Goal: Transaction & Acquisition: Obtain resource

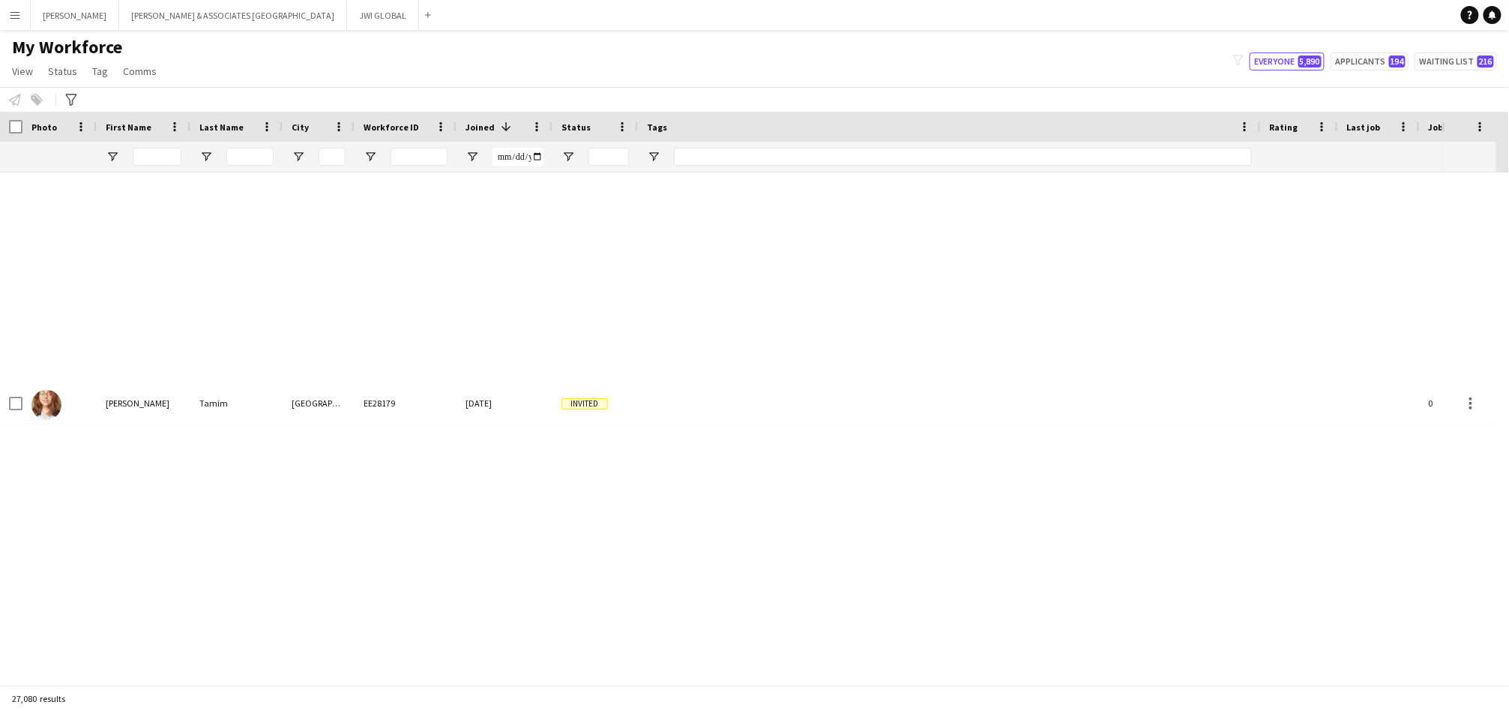
scroll to position [1944, 0]
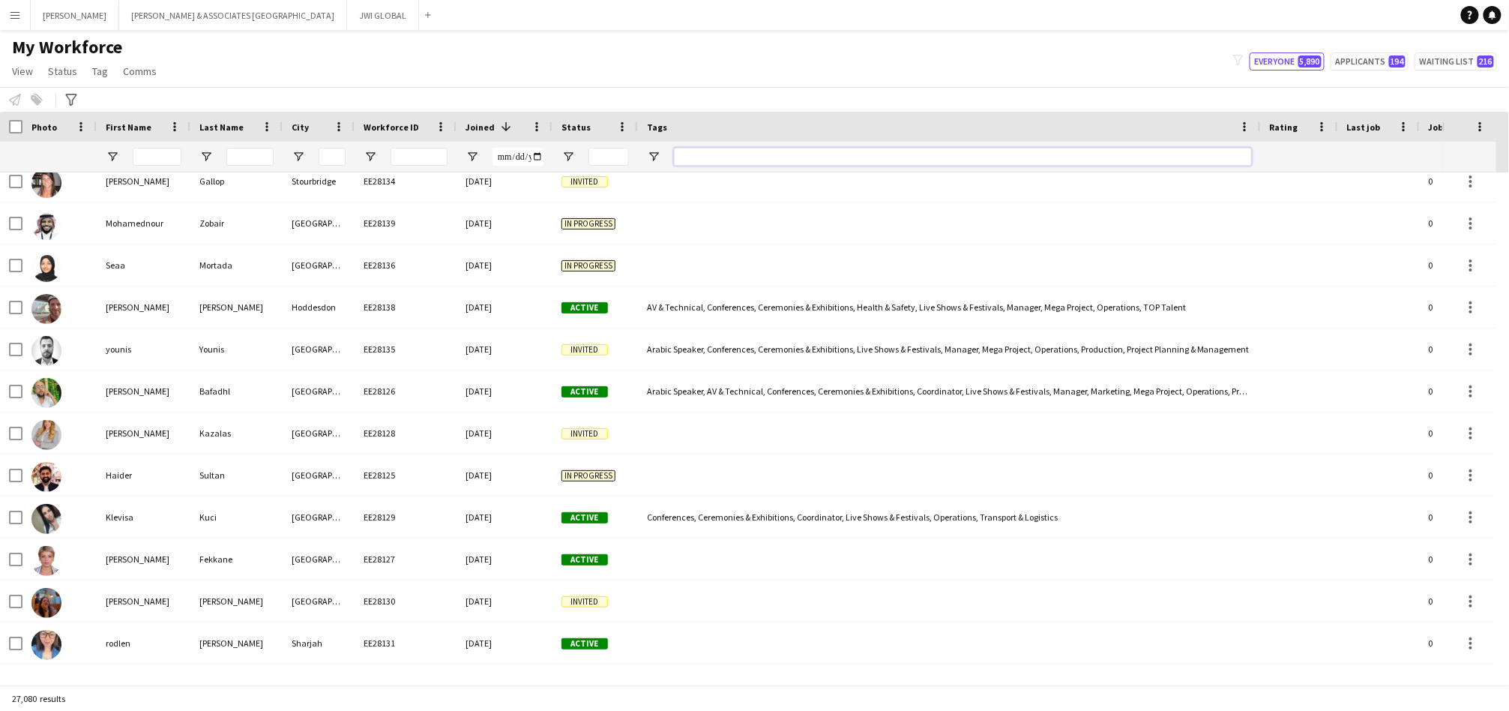
click at [1084, 155] on input "Tags Filter Input" at bounding box center [963, 157] width 578 height 18
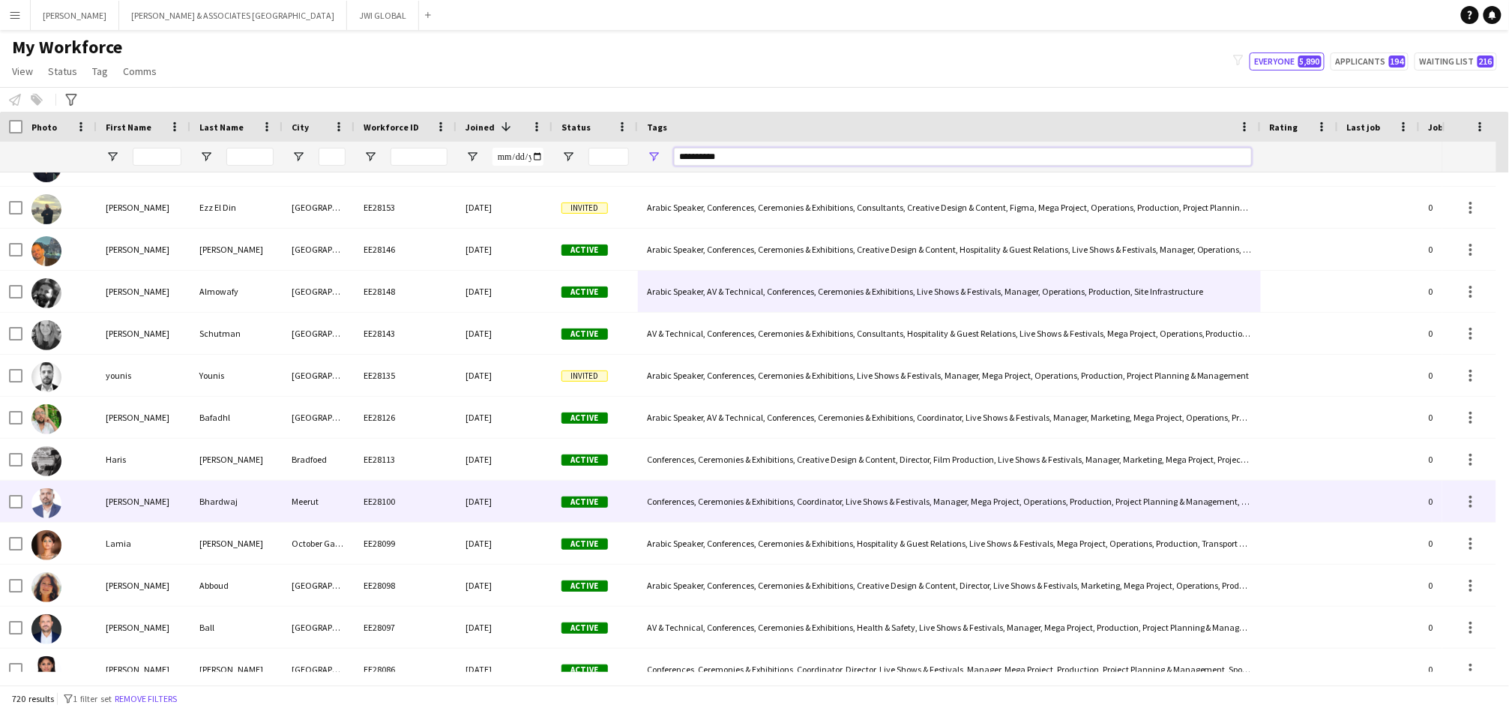
scroll to position [121, 0]
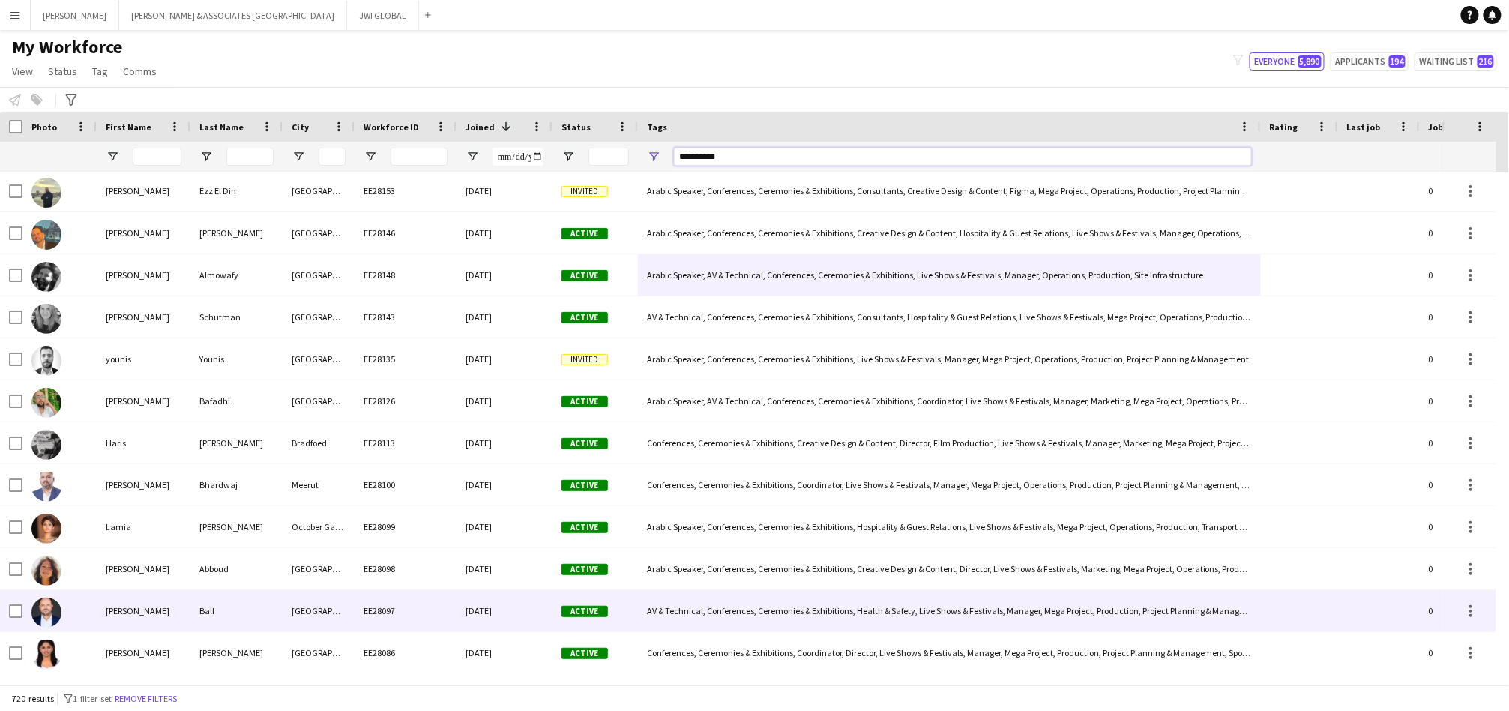
type input "**********"
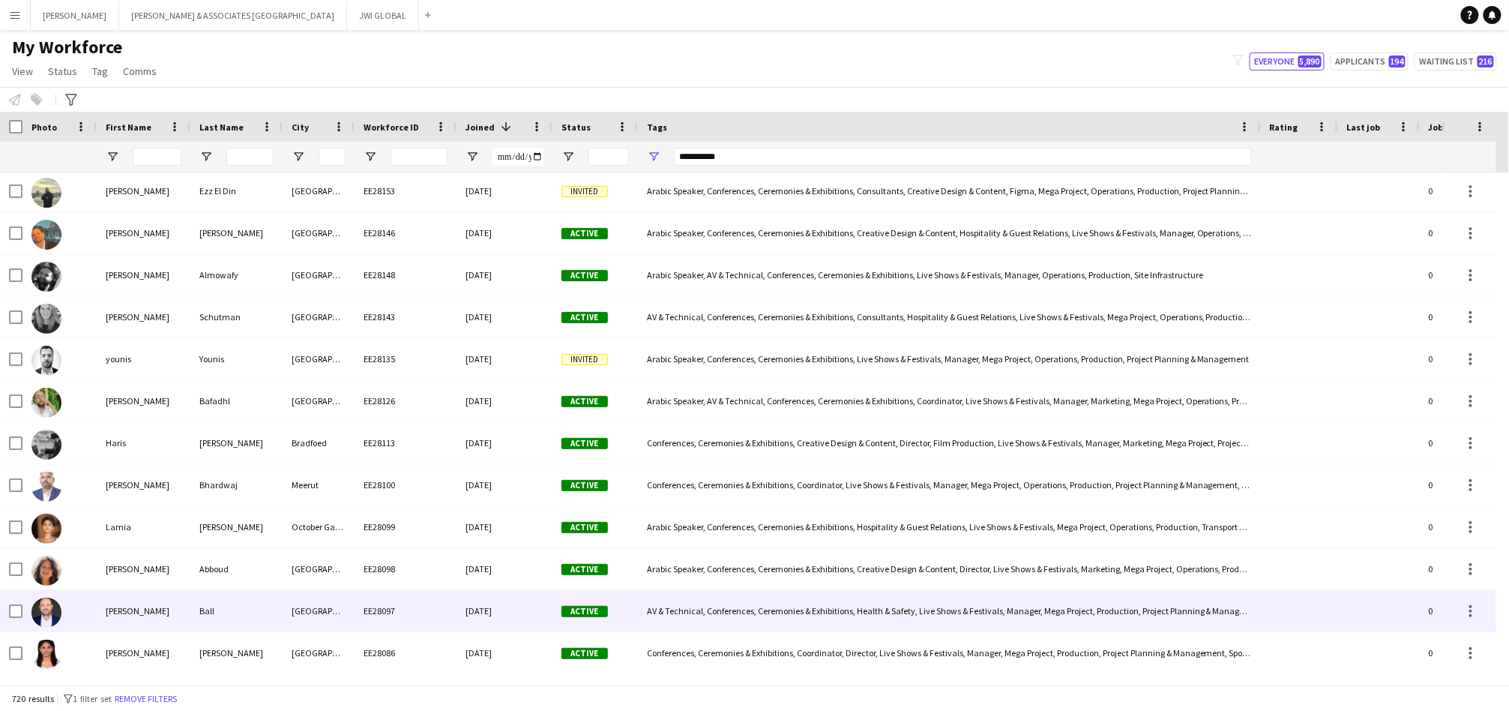
click at [307, 610] on div "[GEOGRAPHIC_DATA]" at bounding box center [319, 610] width 72 height 41
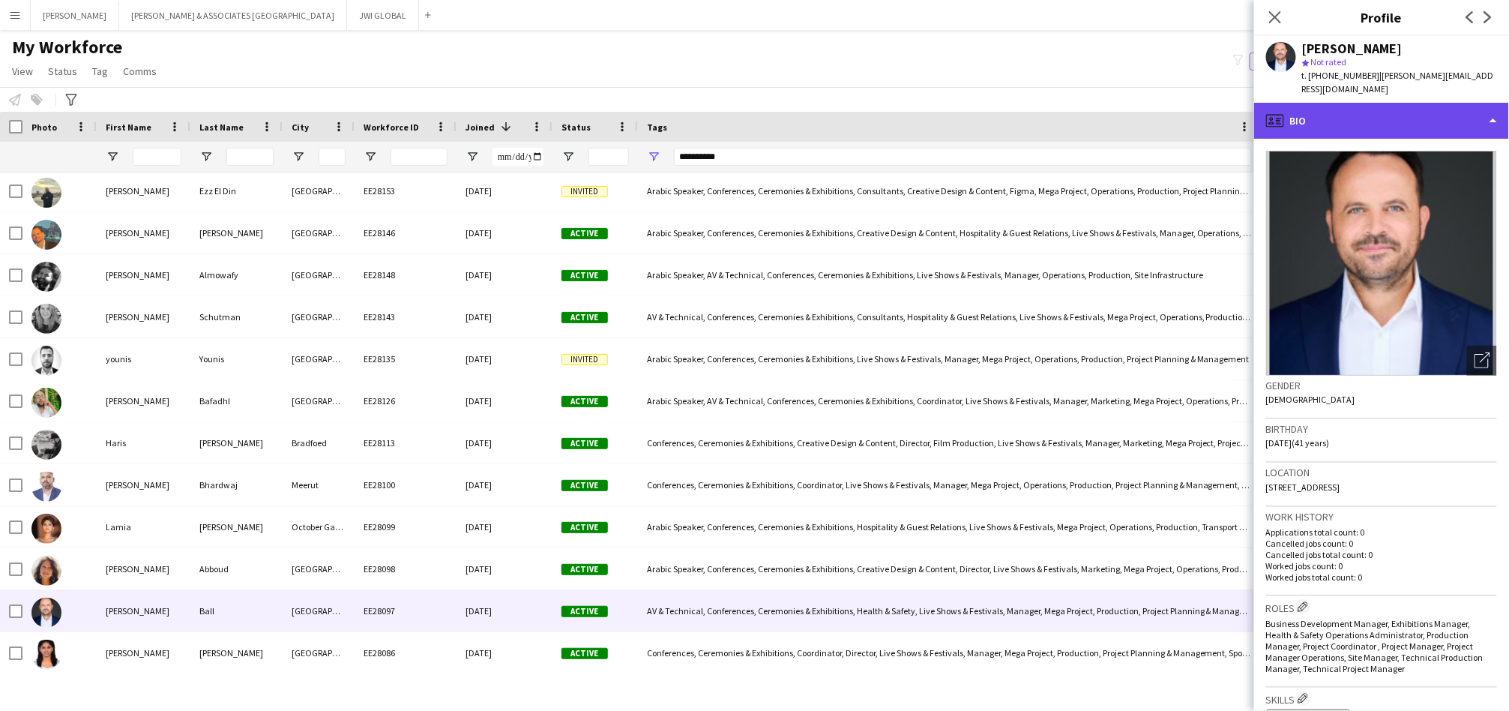
click at [1366, 111] on div "profile Bio" at bounding box center [1382, 121] width 255 height 36
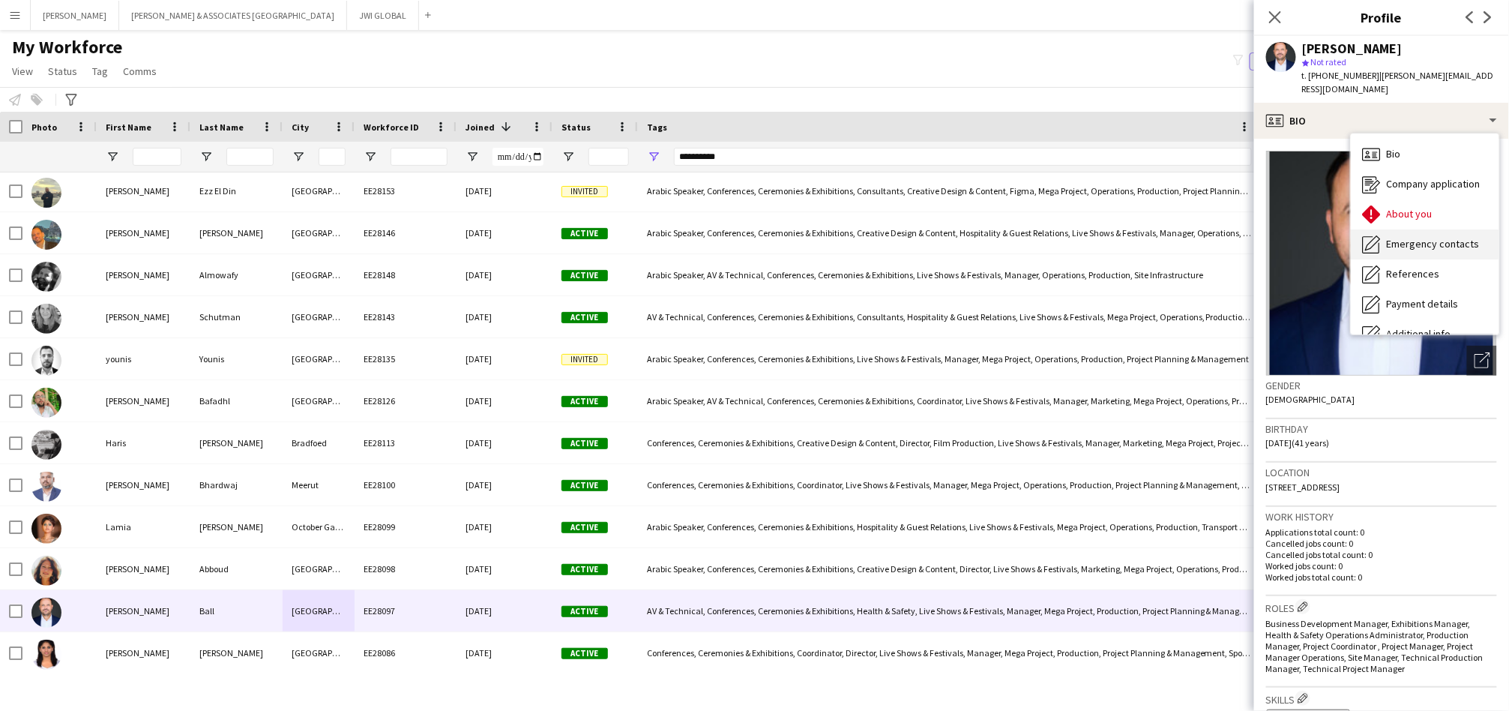
click at [1398, 229] on div "Emergency contacts Emergency contacts" at bounding box center [1425, 244] width 148 height 30
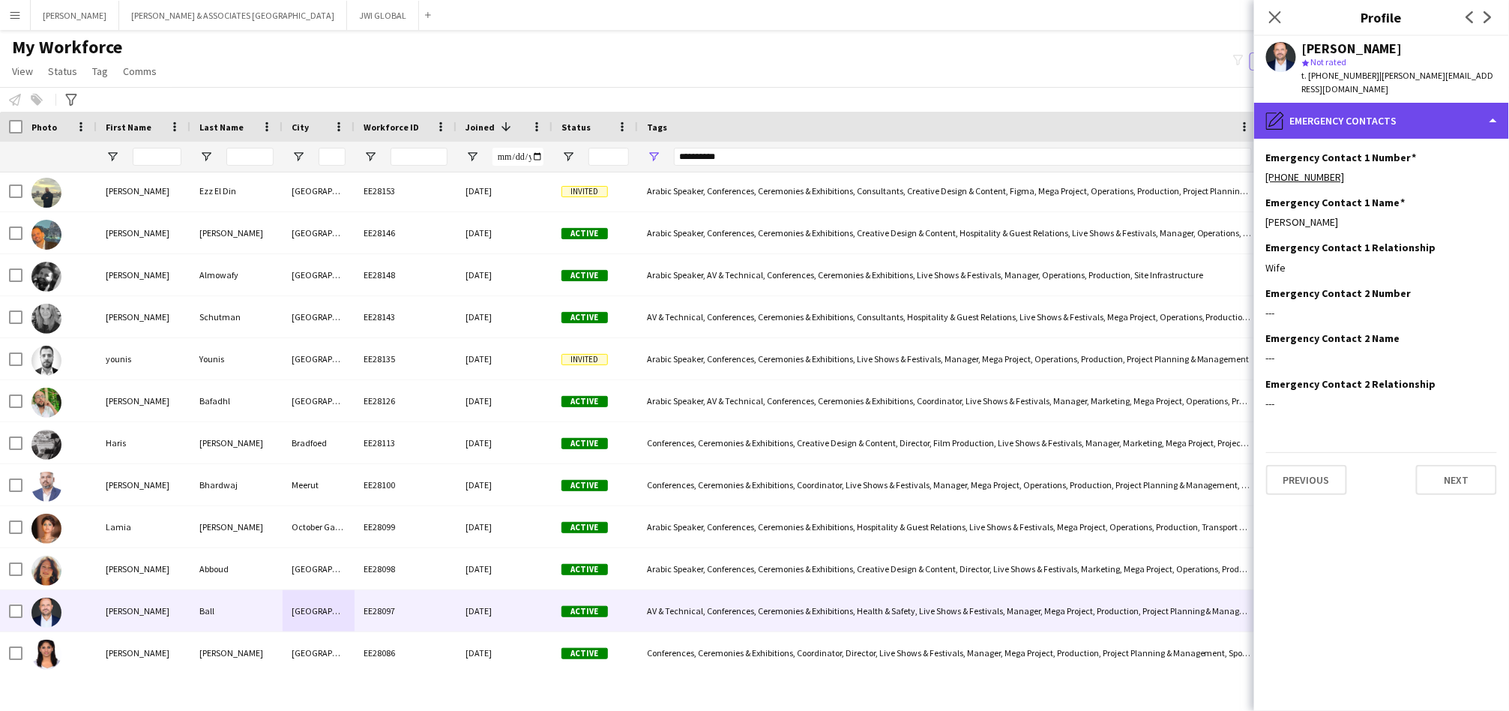
click at [1377, 117] on div "pencil4 Emergency contacts" at bounding box center [1382, 121] width 255 height 36
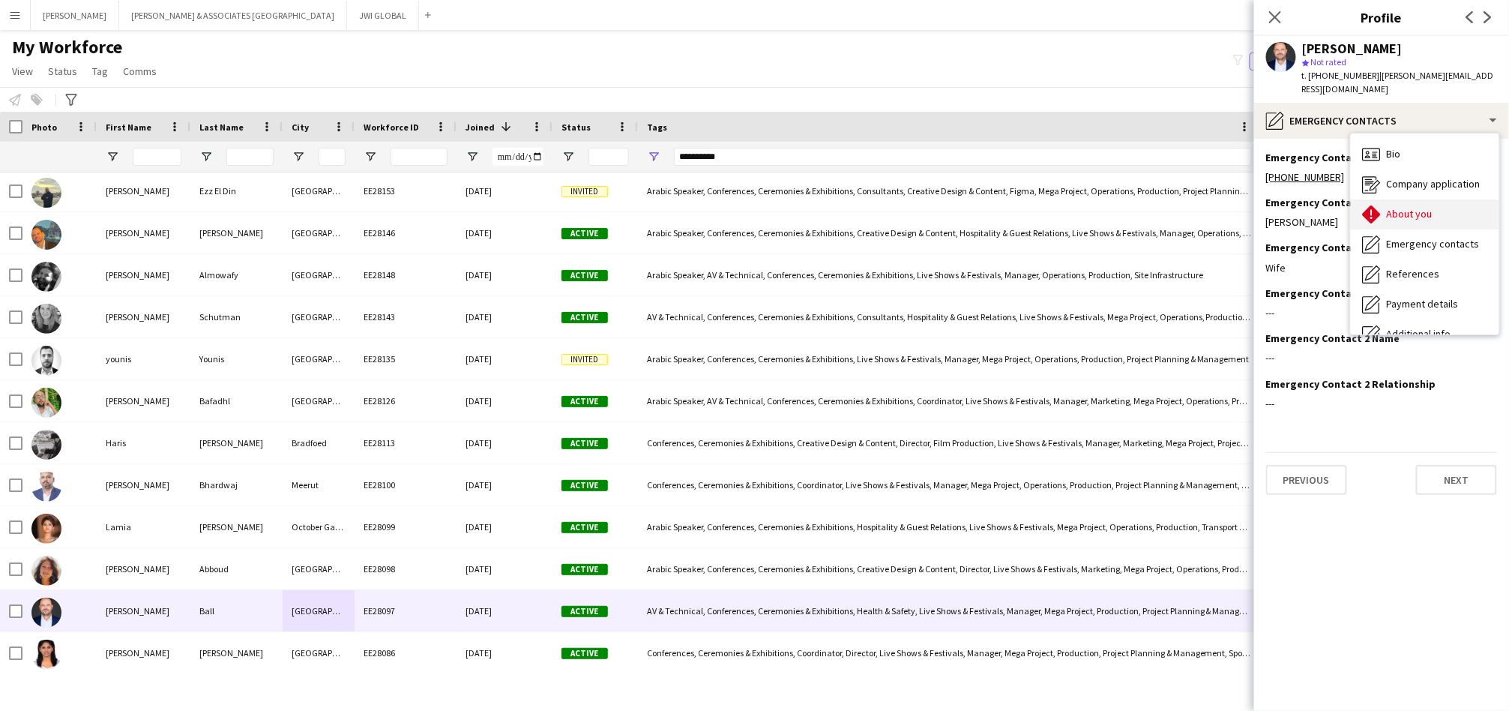
click at [1407, 207] on span "About you" at bounding box center [1410, 213] width 46 height 13
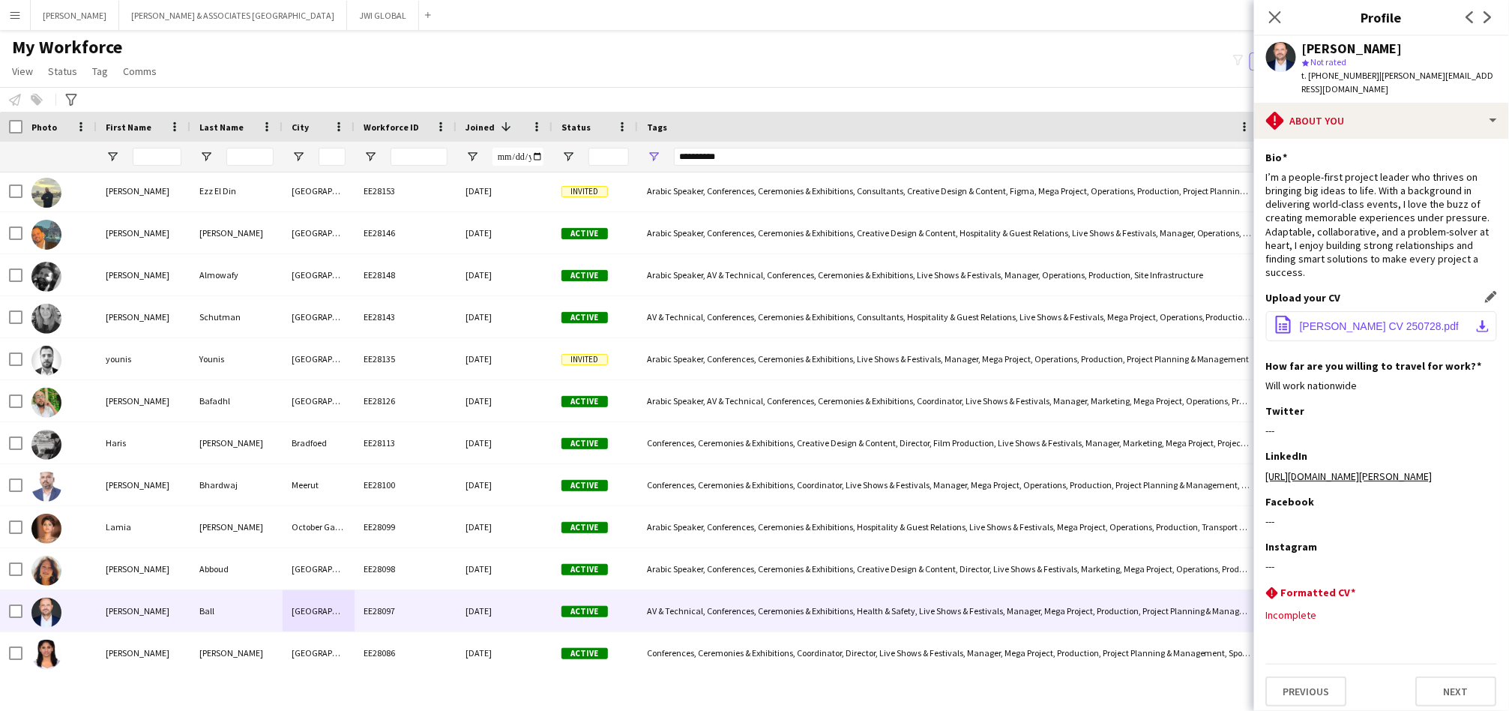
click at [1379, 311] on button "office-file-sheet [PERSON_NAME] CV 250728.pdf download-bottom" at bounding box center [1381, 326] width 231 height 30
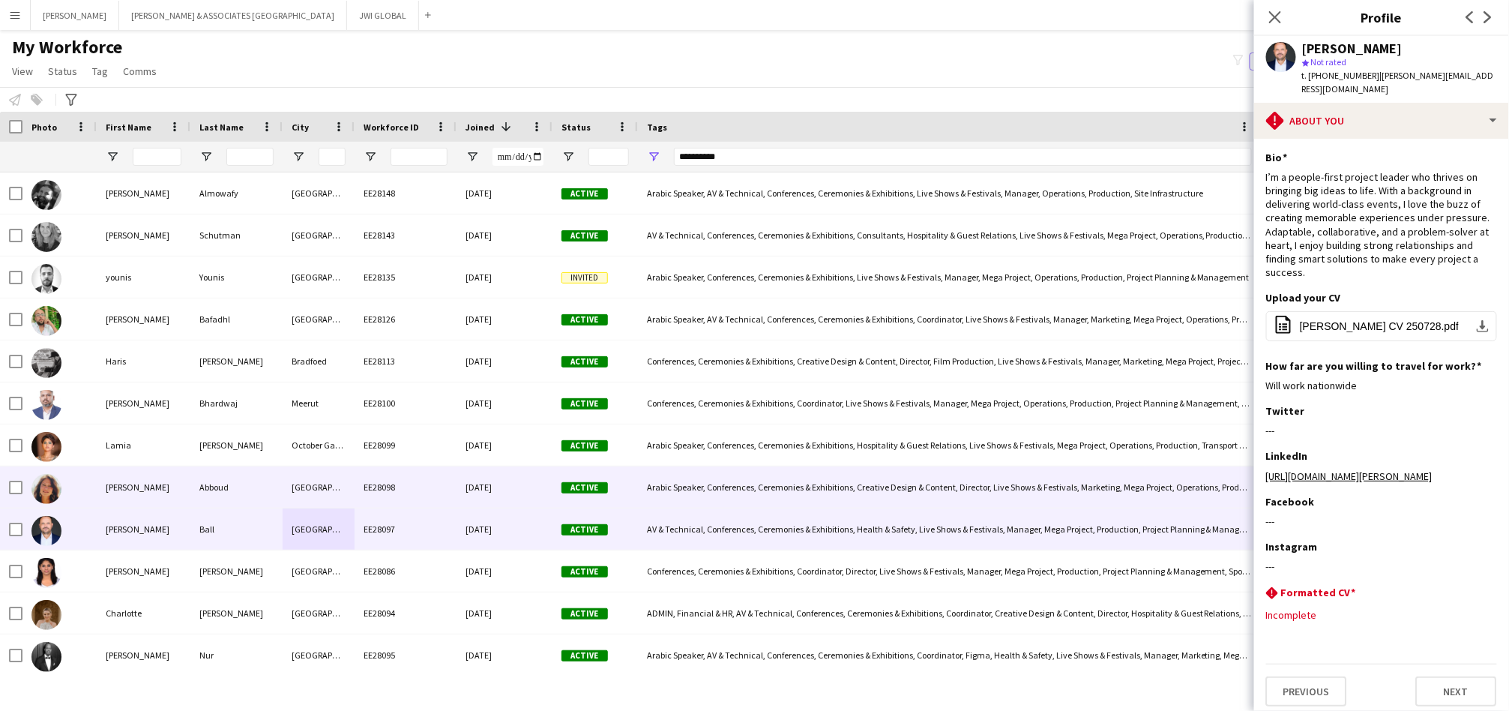
scroll to position [214, 0]
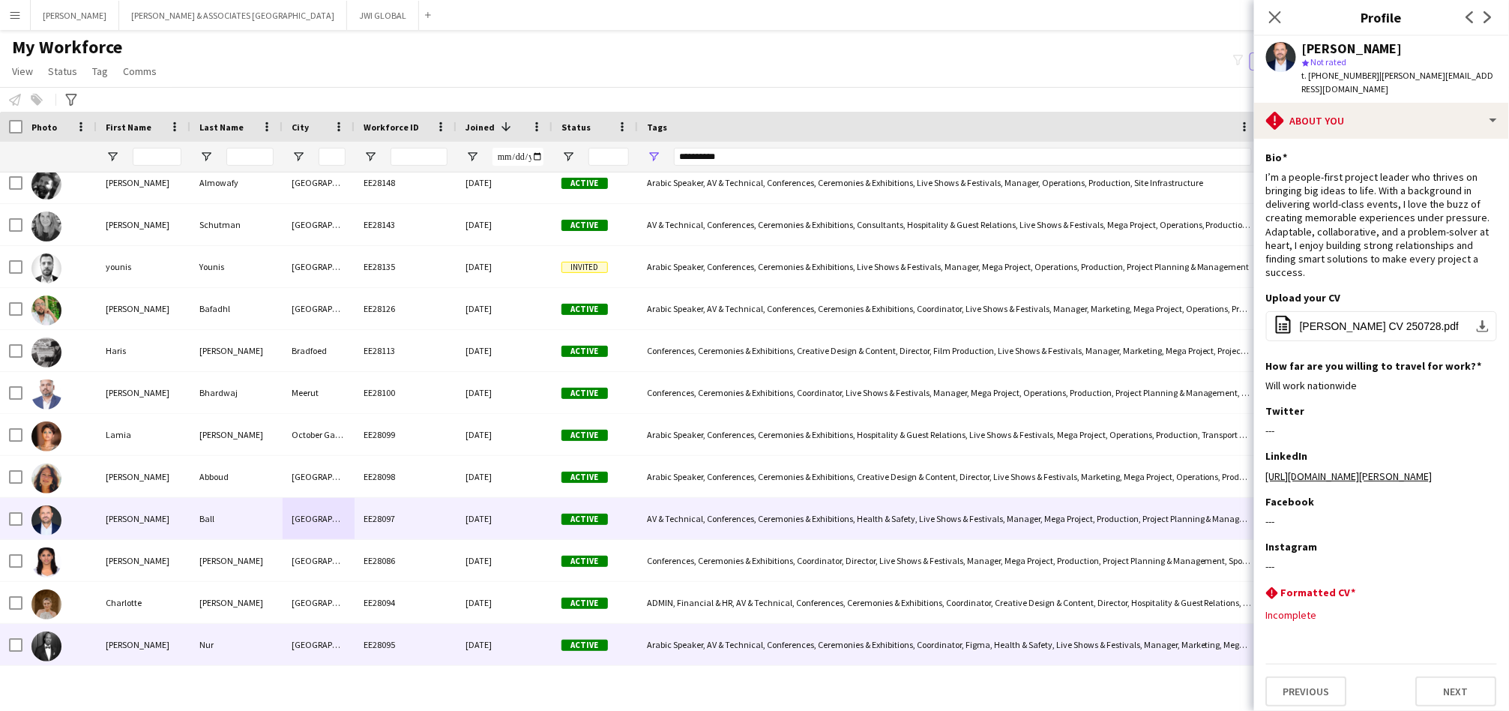
click at [918, 644] on div "Arabic Speaker, AV & Technical, Conferences, Ceremonies & Exhibitions, Coordina…" at bounding box center [949, 644] width 623 height 41
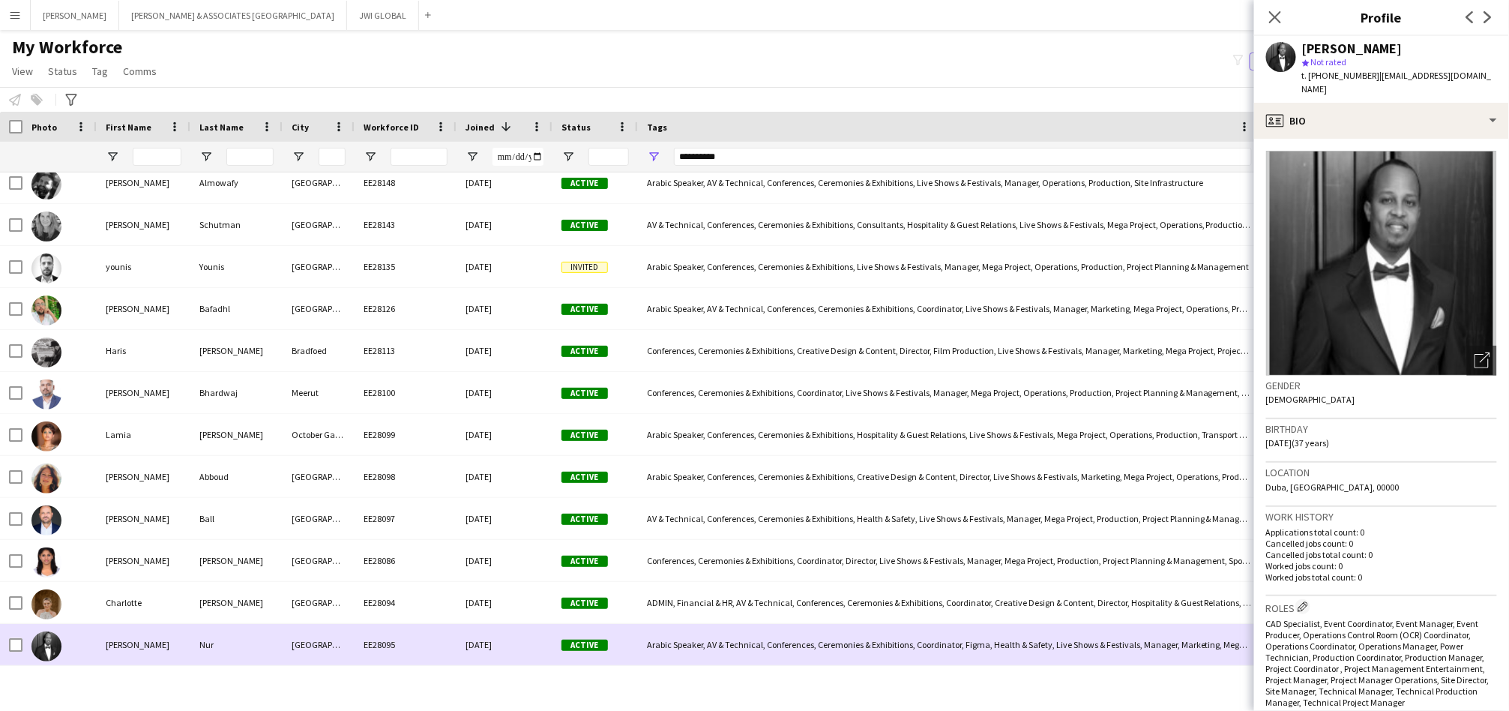
click at [918, 644] on div "Arabic Speaker, AV & Technical, Conferences, Ceremonies & Exhibitions, Coordina…" at bounding box center [949, 644] width 623 height 41
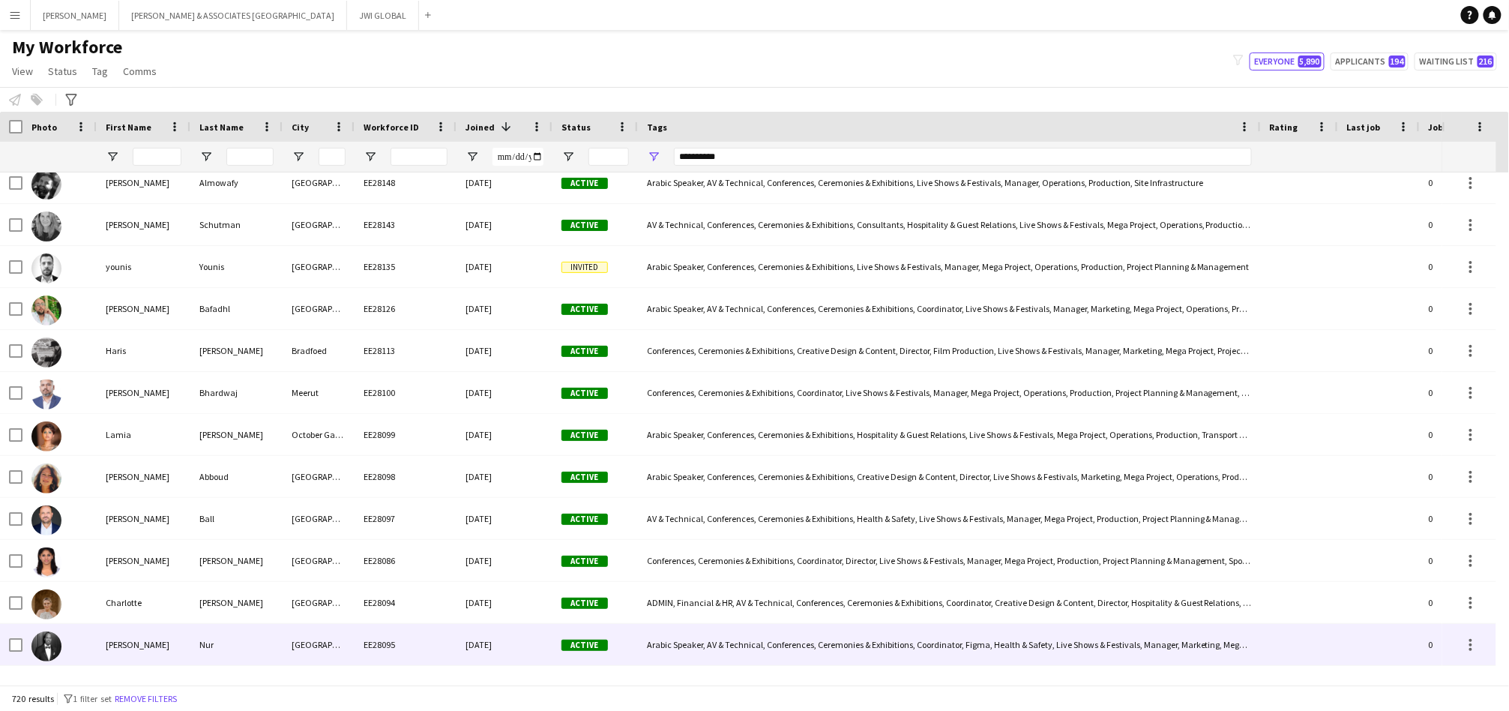
click at [918, 644] on div "Arabic Speaker, AV & Technical, Conferences, Ceremonies & Exhibitions, Coordina…" at bounding box center [949, 644] width 623 height 41
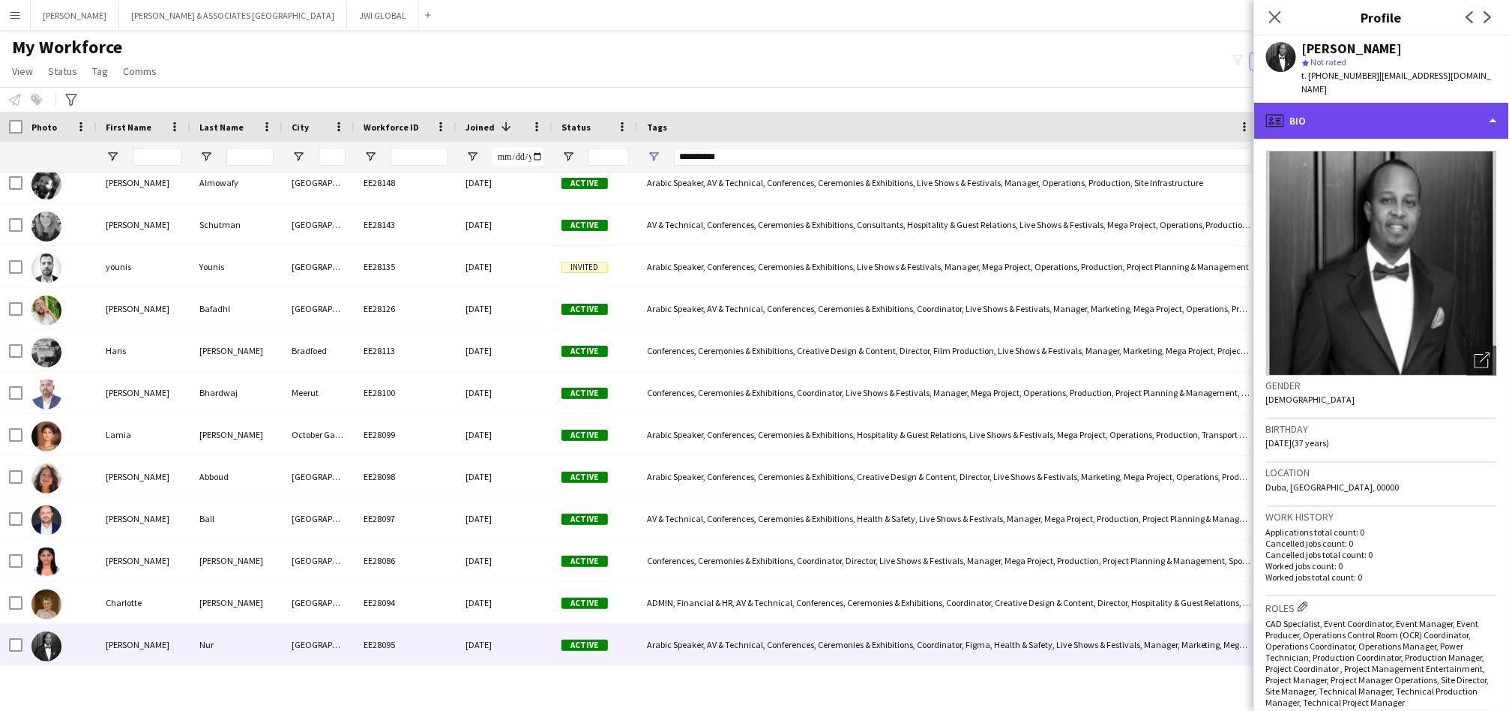
click at [1346, 103] on div "profile Bio" at bounding box center [1382, 121] width 255 height 36
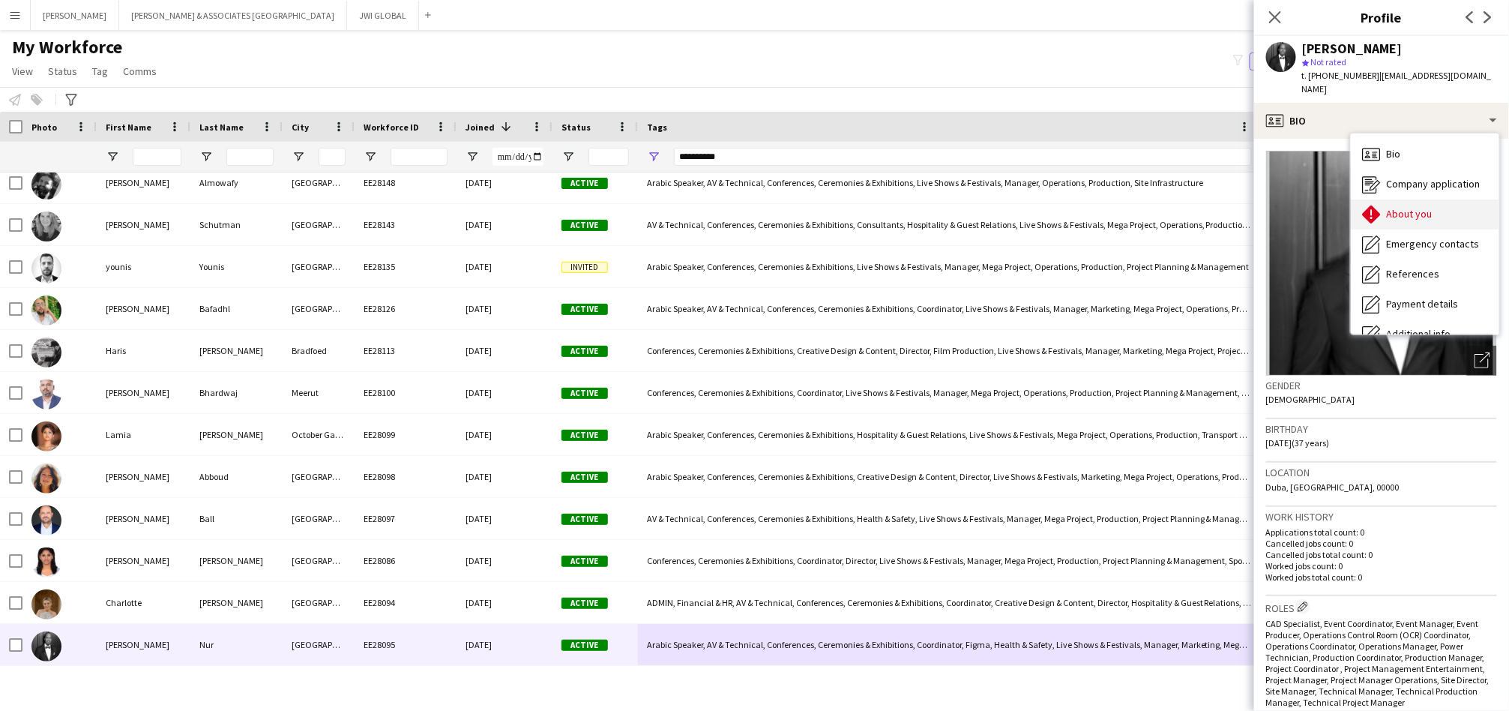
click at [1386, 199] on div "About you About you" at bounding box center [1425, 214] width 148 height 30
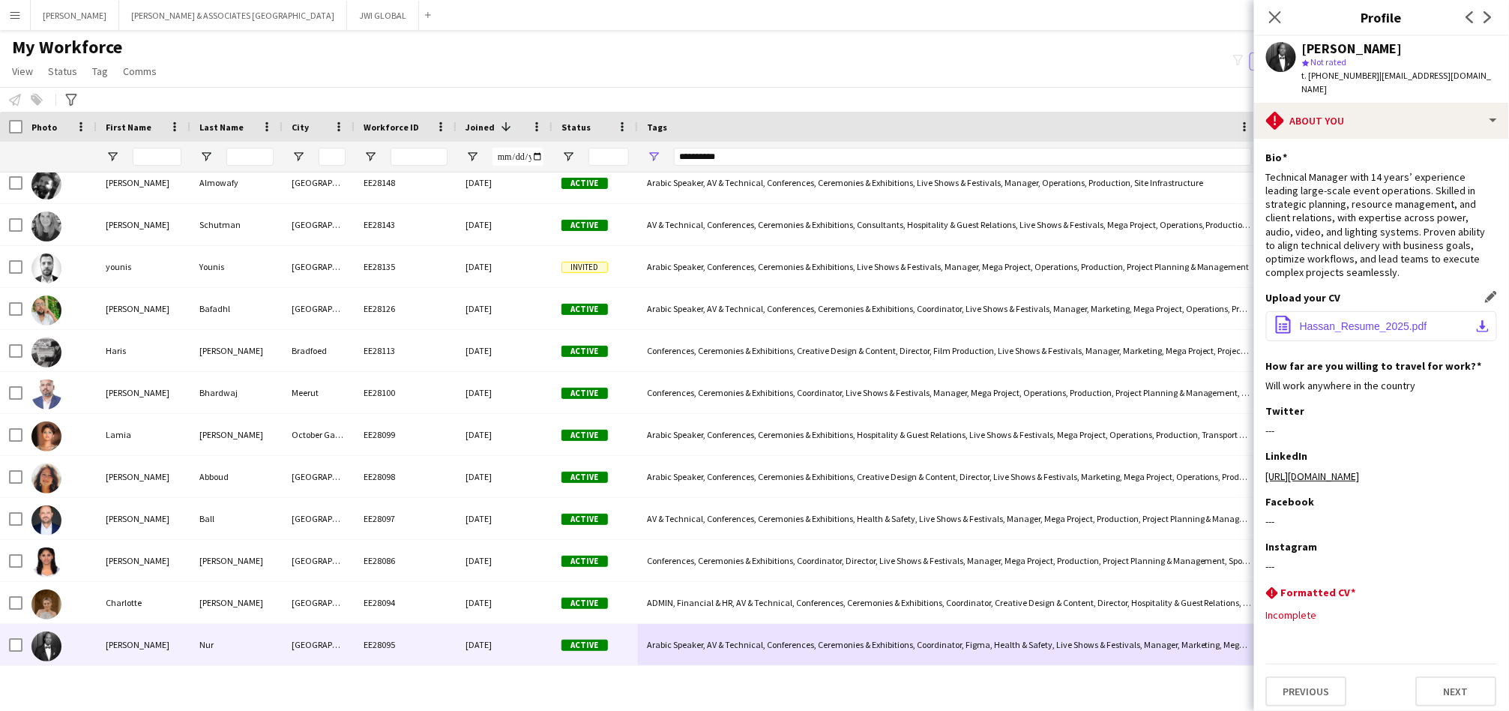
click at [1362, 319] on button "office-file-sheet Hassan_Resume_2025.pdf download-bottom" at bounding box center [1381, 326] width 231 height 30
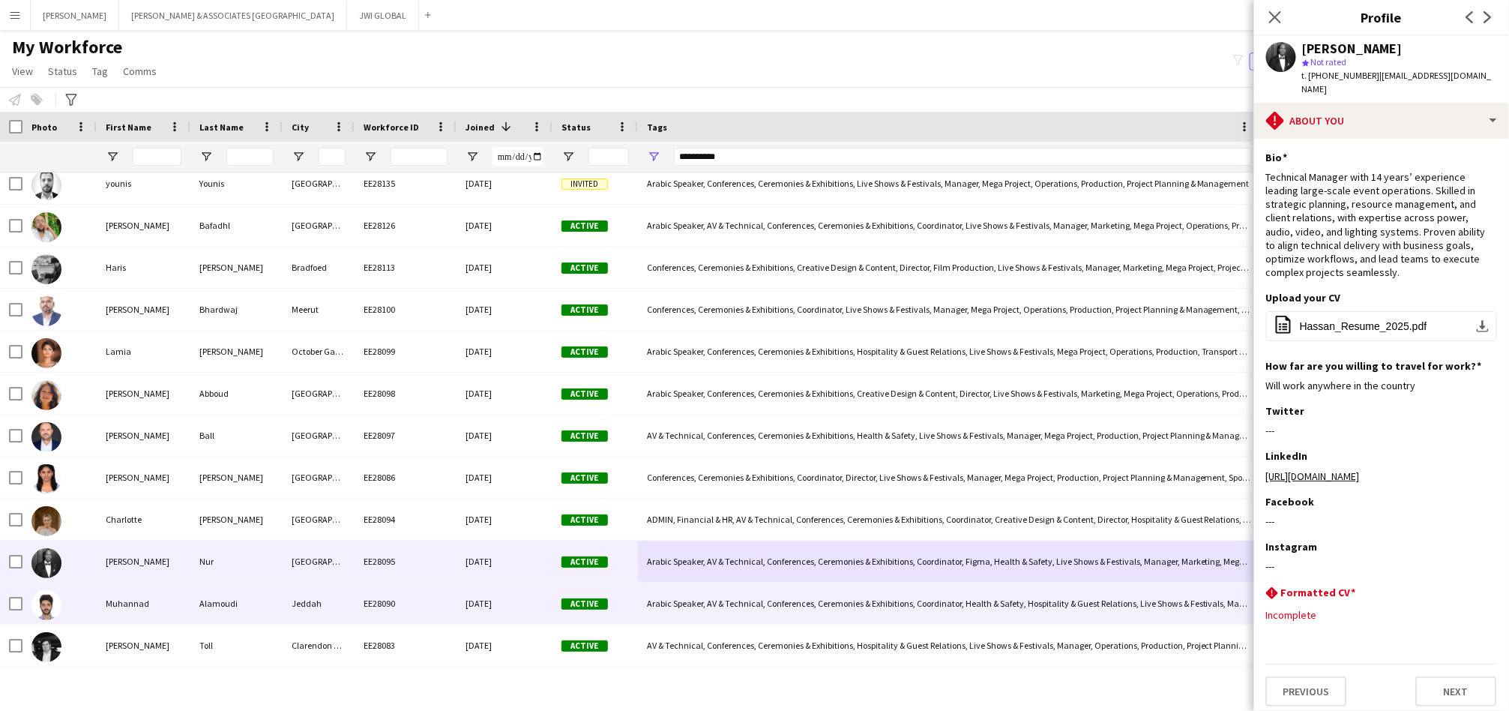
scroll to position [307, 0]
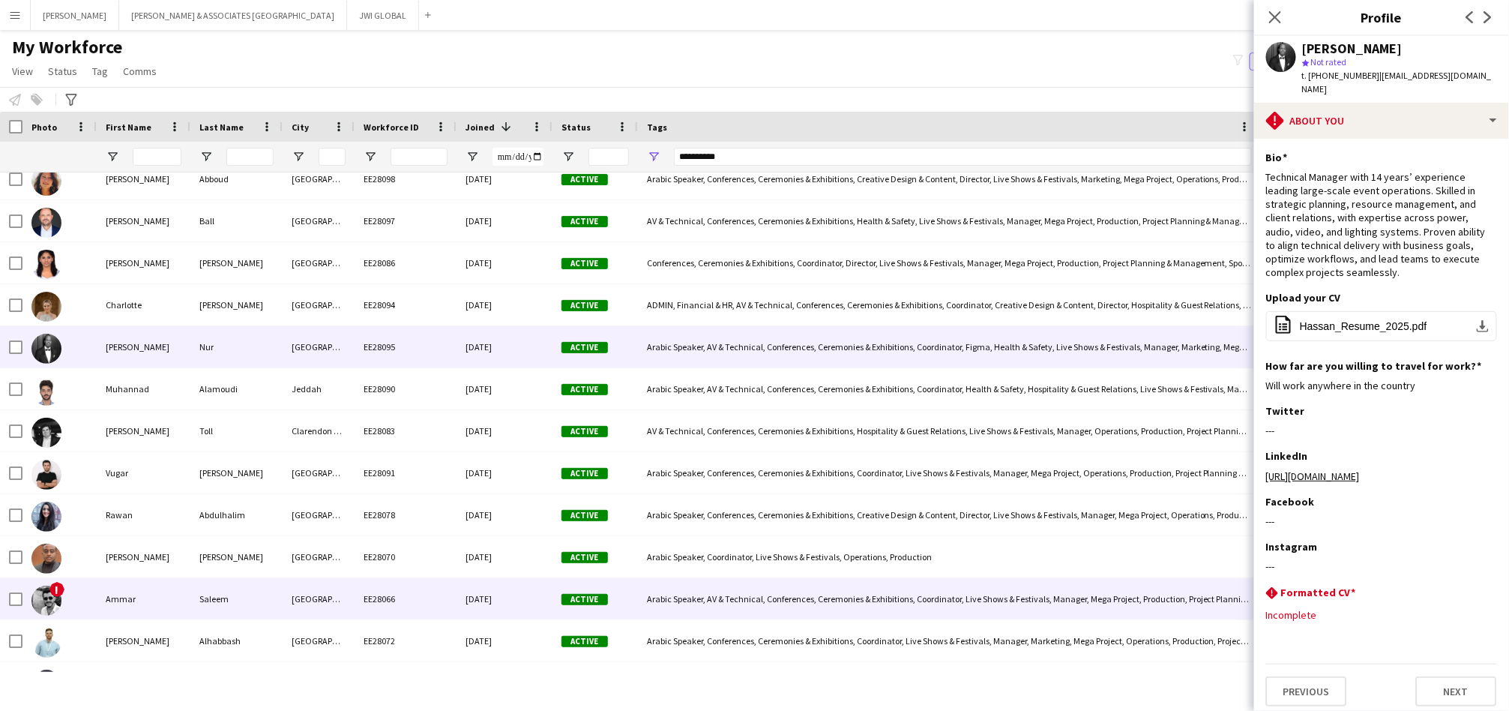
click at [318, 595] on div "[GEOGRAPHIC_DATA]" at bounding box center [319, 598] width 72 height 41
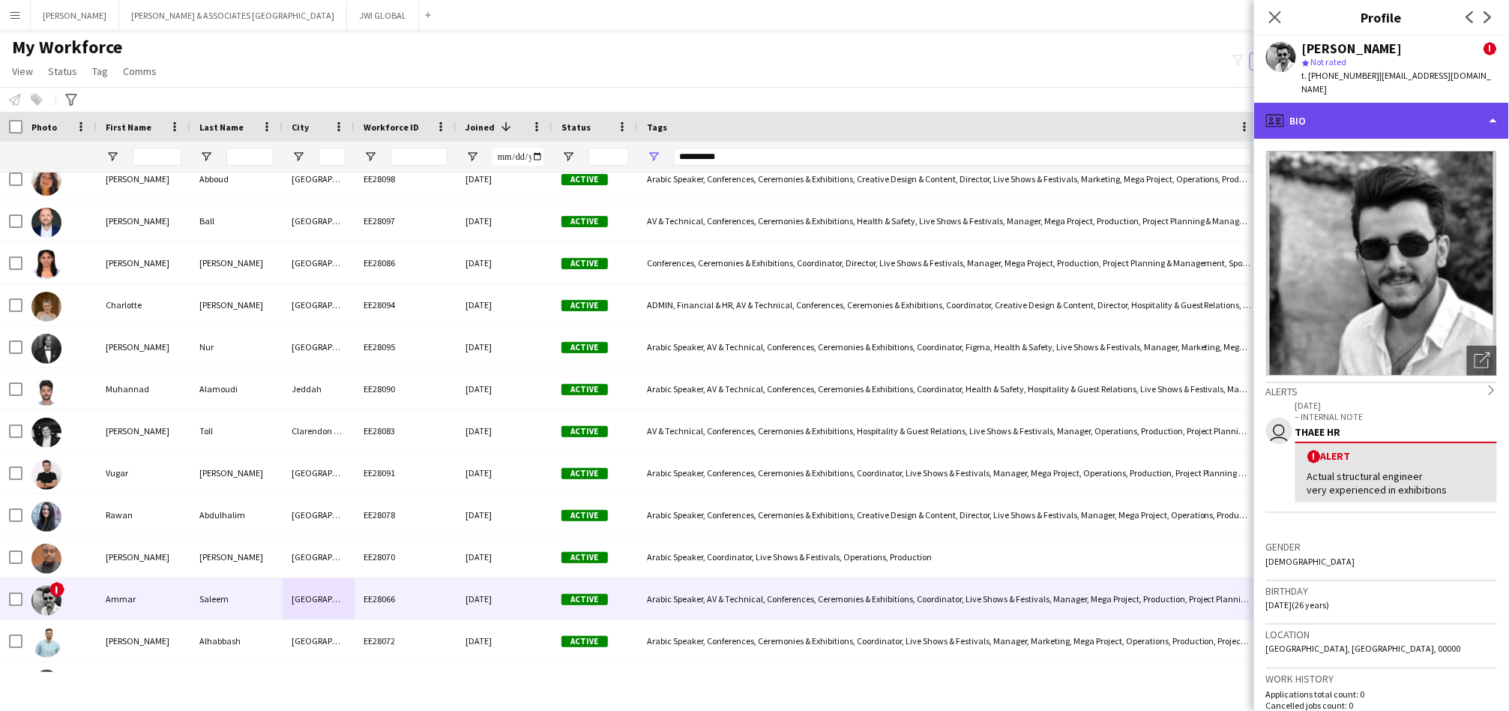
click at [1333, 106] on div "profile Bio" at bounding box center [1382, 121] width 255 height 36
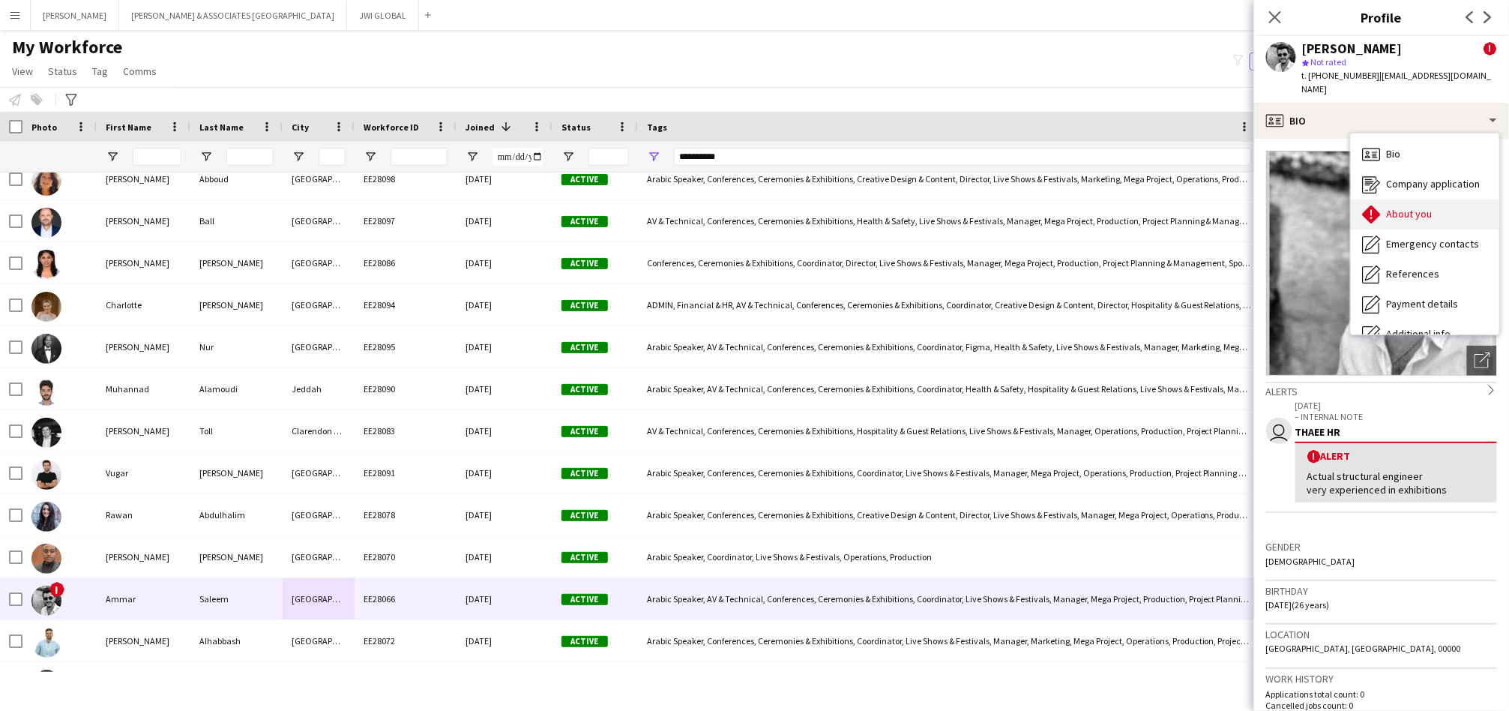
click at [1398, 207] on span "About you" at bounding box center [1410, 213] width 46 height 13
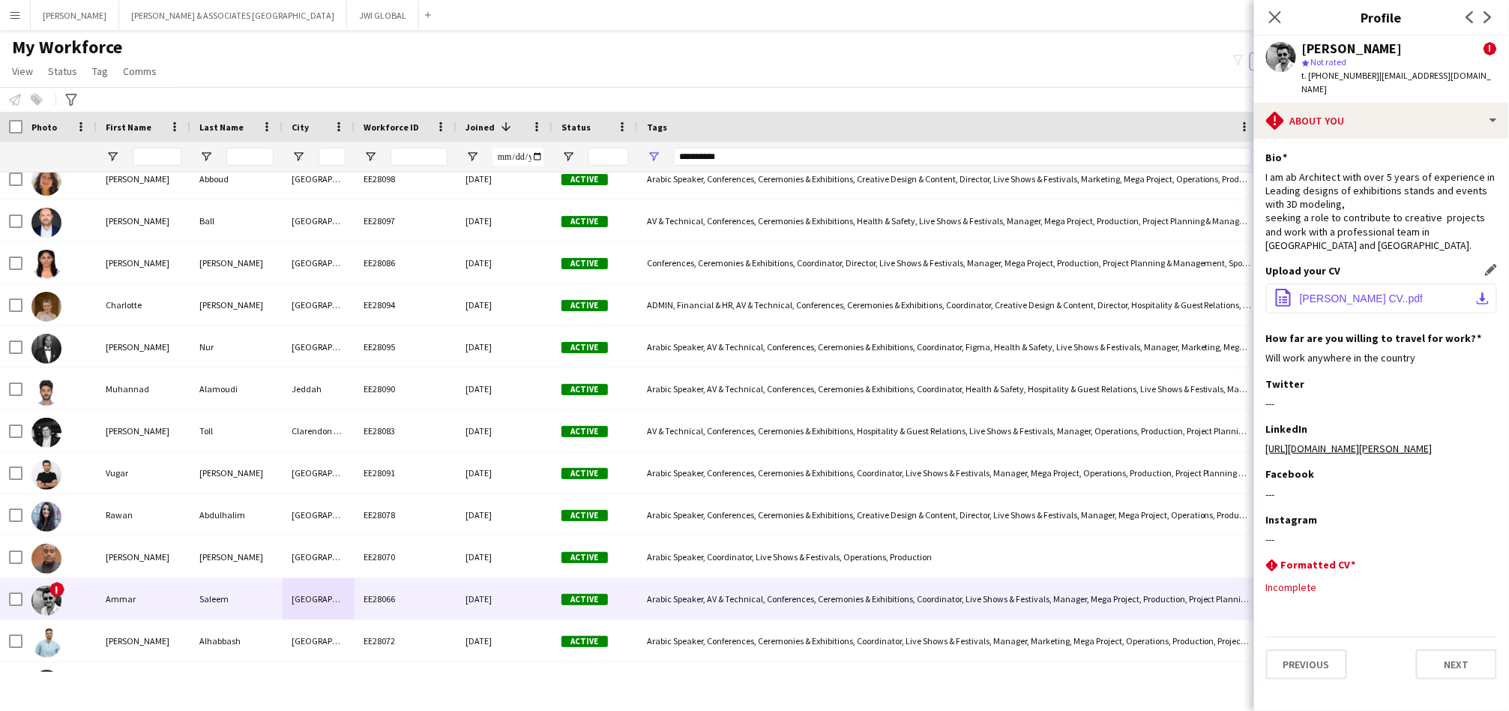
click at [1346, 292] on span "[PERSON_NAME] CV..pdf" at bounding box center [1361, 298] width 123 height 12
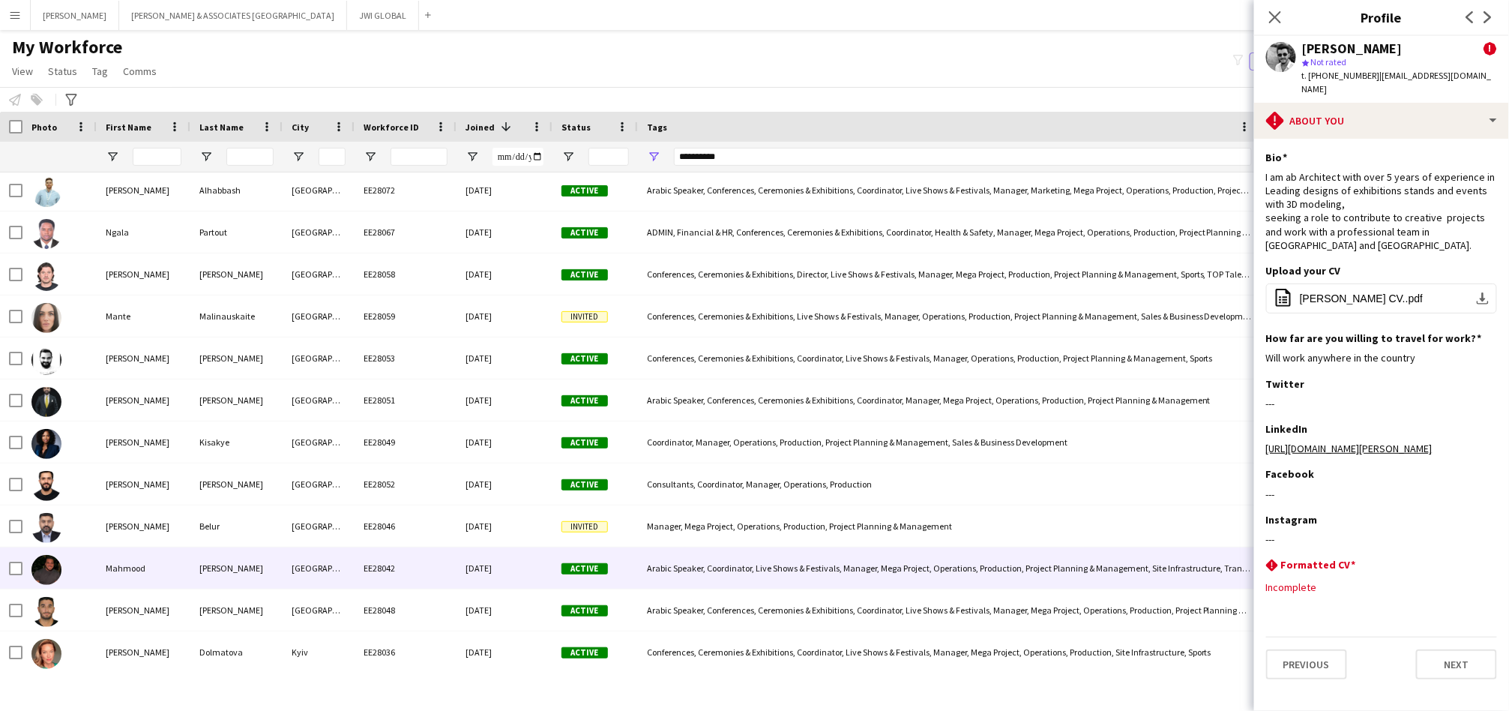
click at [234, 583] on div "[PERSON_NAME]" at bounding box center [236, 567] width 92 height 41
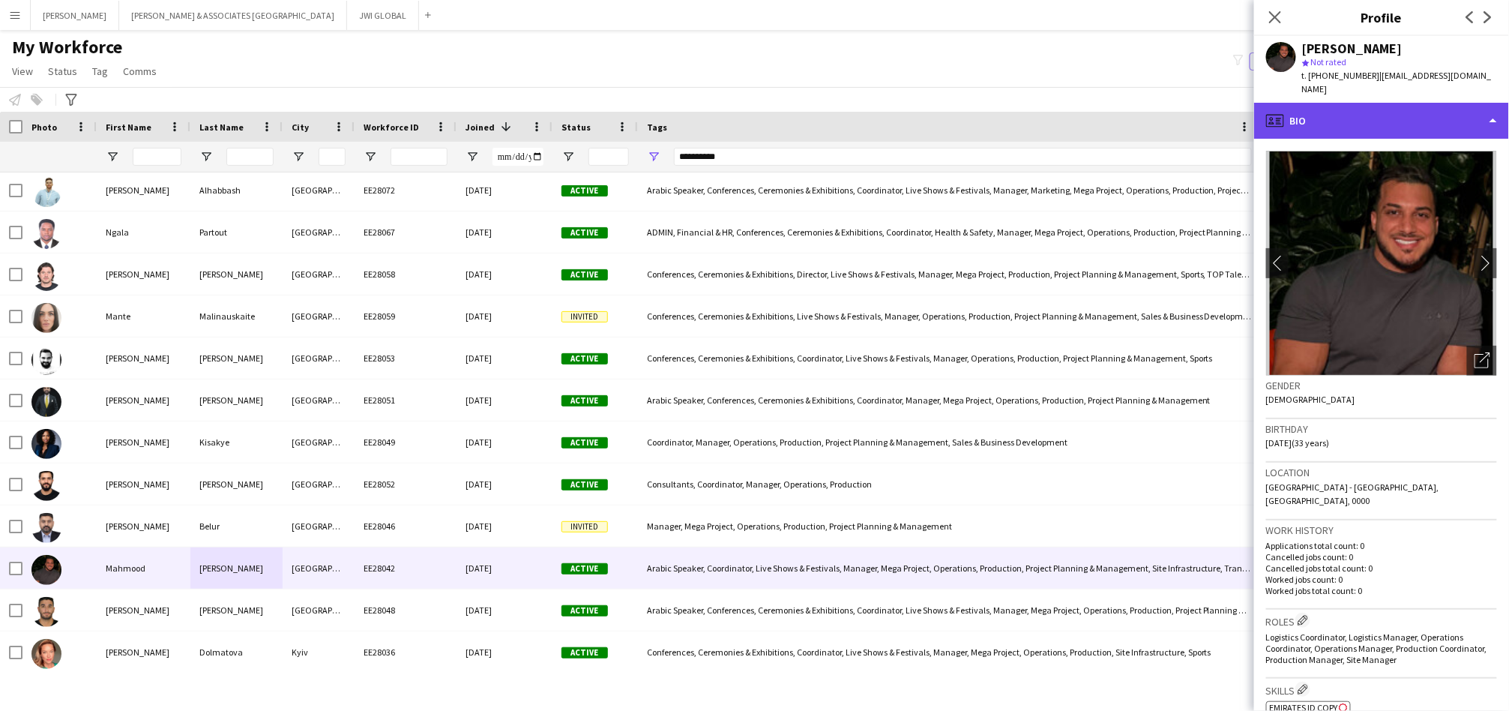
click at [1329, 109] on div "profile Bio" at bounding box center [1382, 121] width 255 height 36
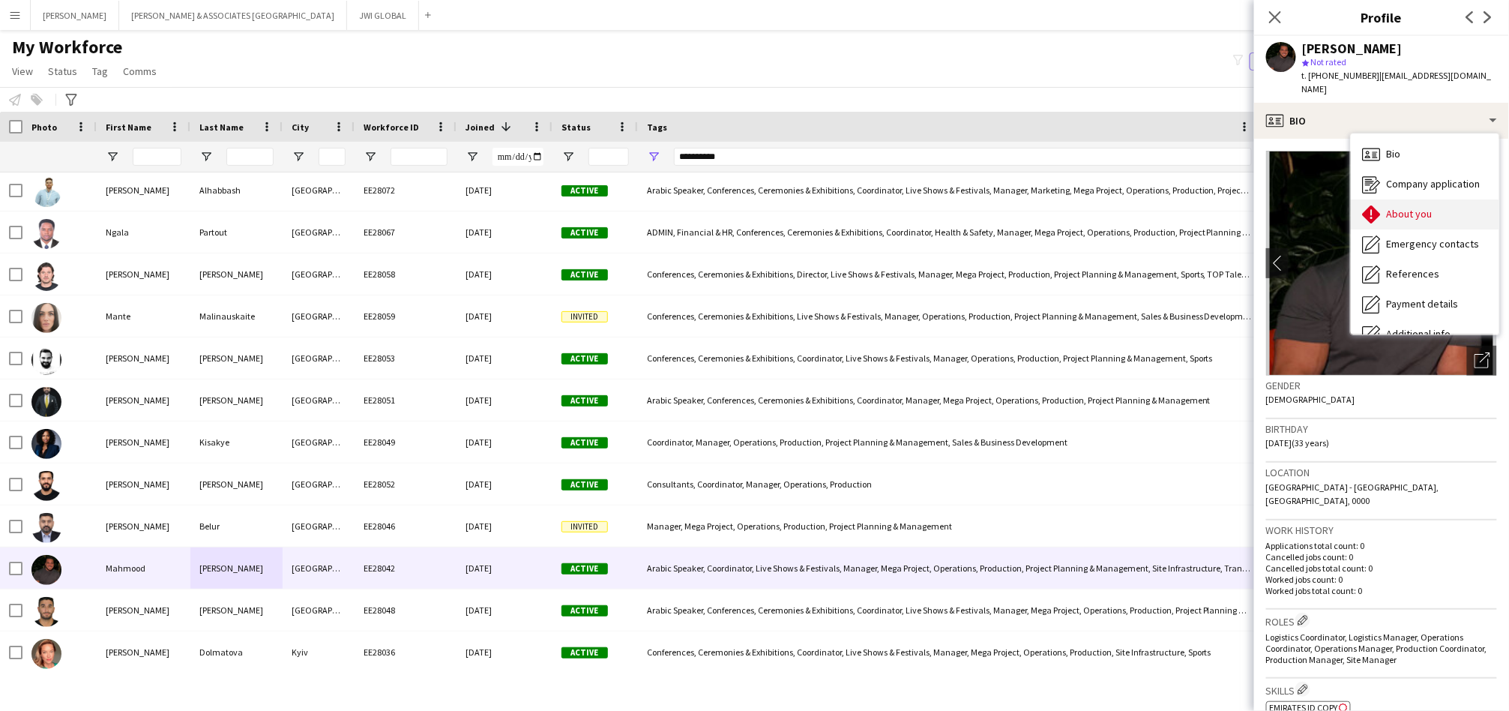
click at [1388, 207] on span "About you" at bounding box center [1410, 213] width 46 height 13
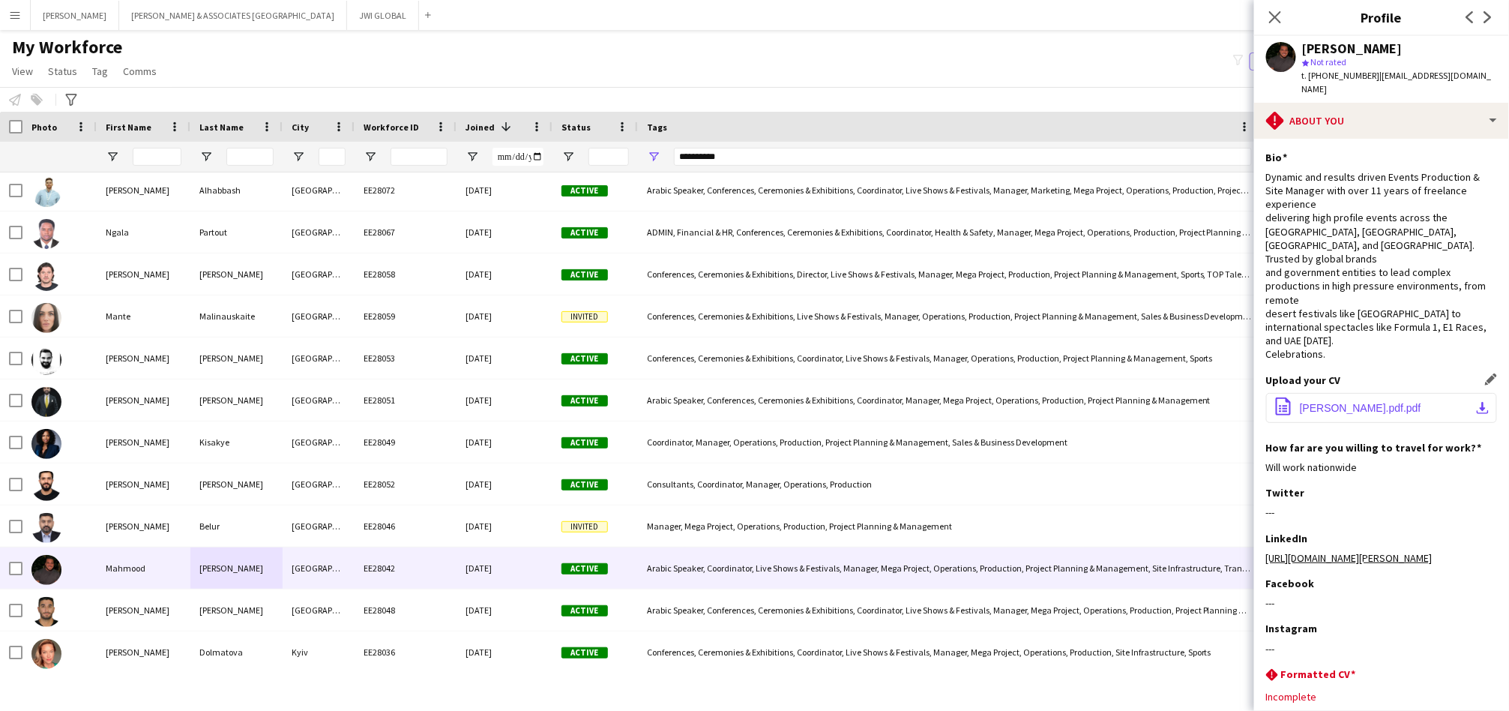
click at [1389, 402] on span "[PERSON_NAME].pdf.pdf" at bounding box center [1360, 408] width 121 height 12
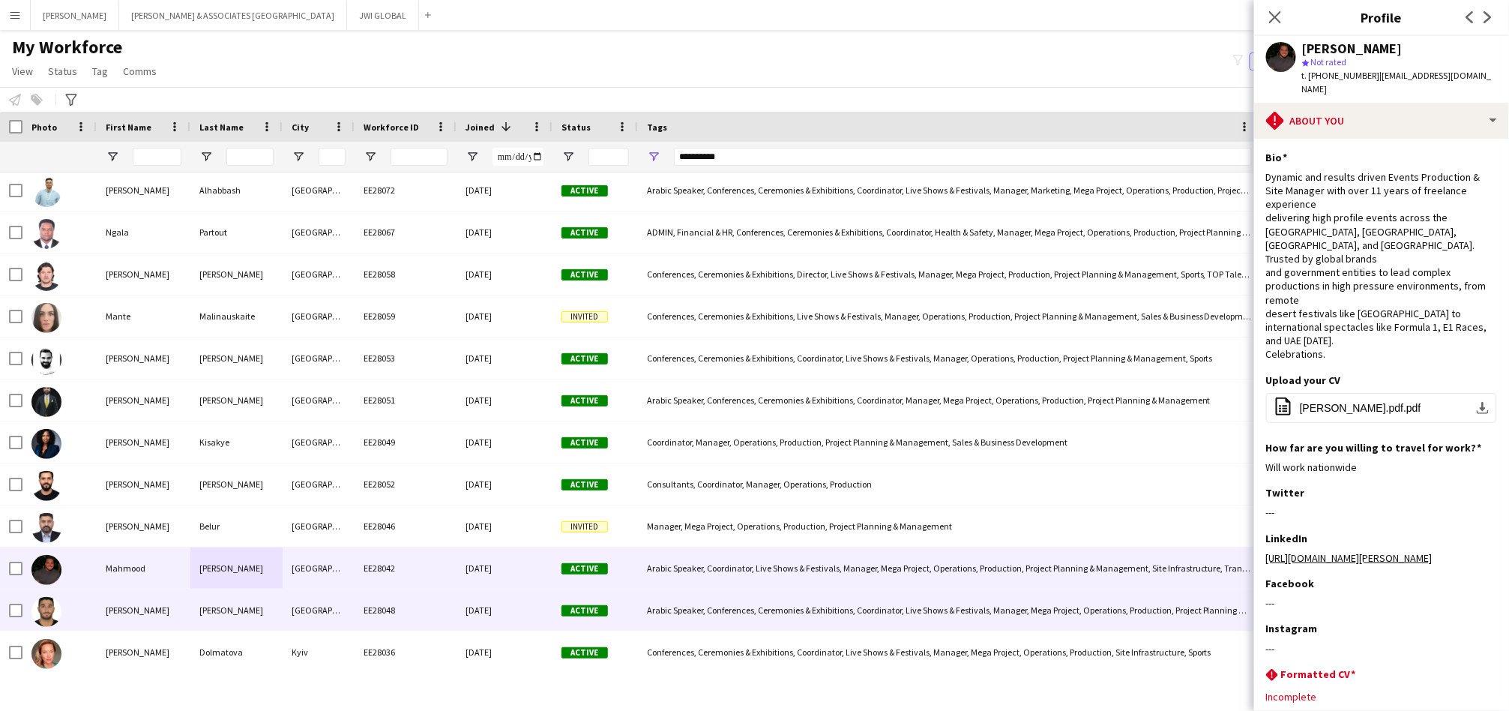
click at [274, 618] on div "[PERSON_NAME]" at bounding box center [236, 609] width 92 height 41
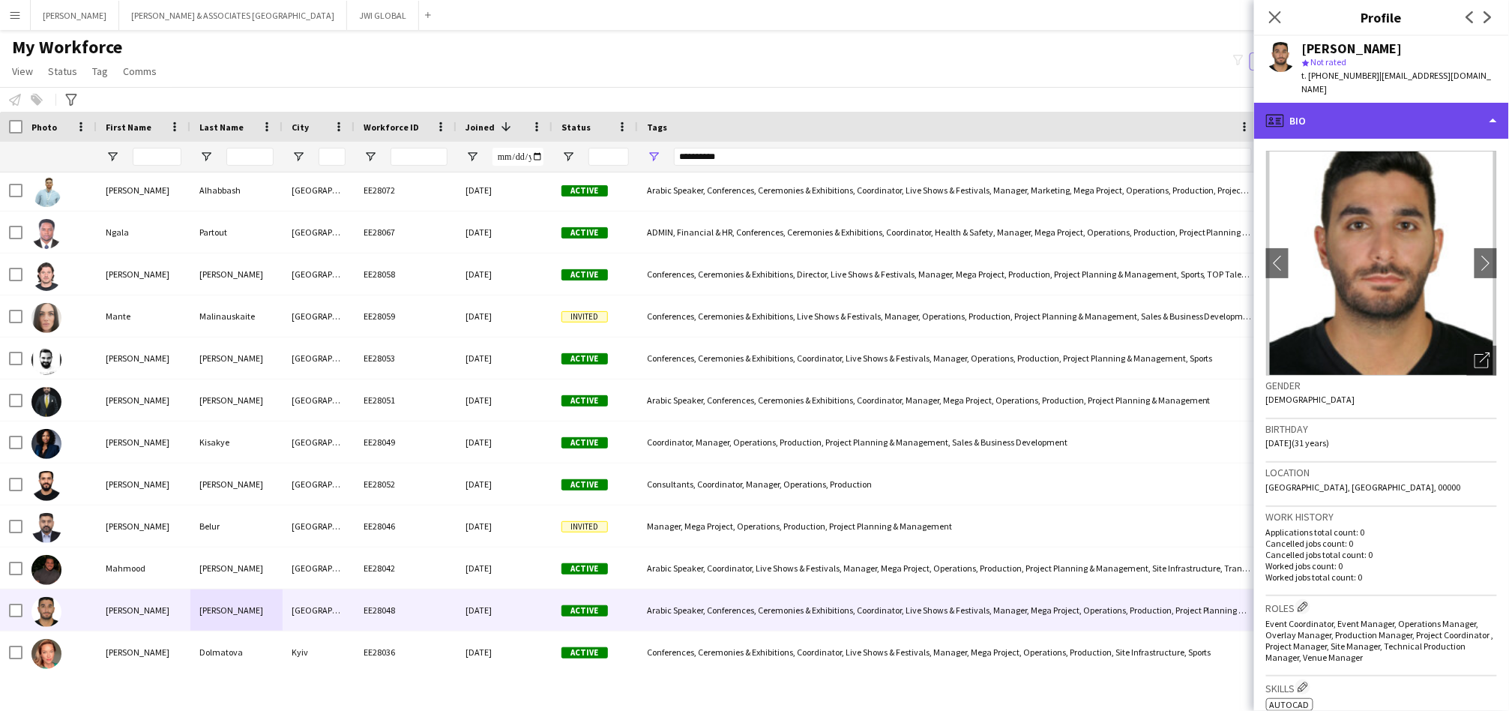
click at [1322, 103] on div "profile Bio" at bounding box center [1382, 121] width 255 height 36
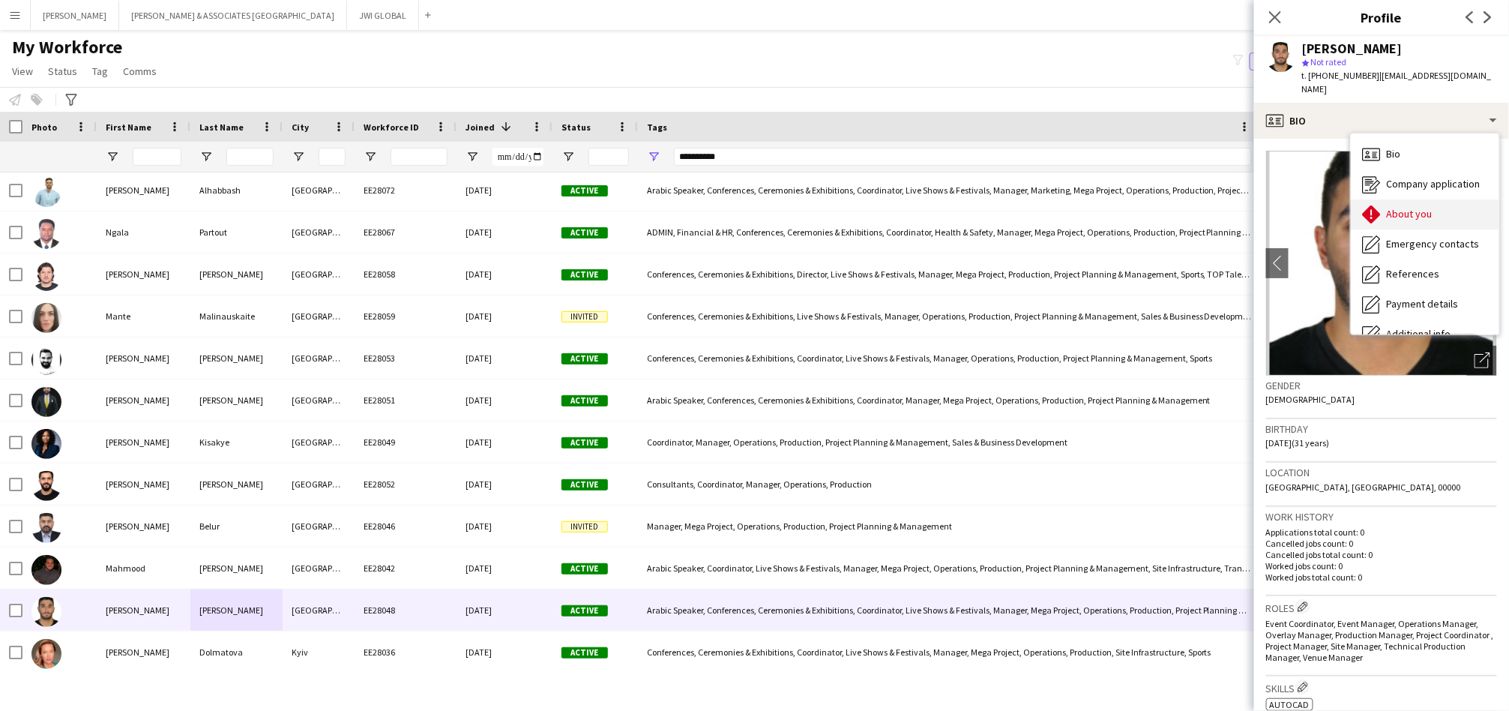
click at [1389, 207] on span "About you" at bounding box center [1410, 213] width 46 height 13
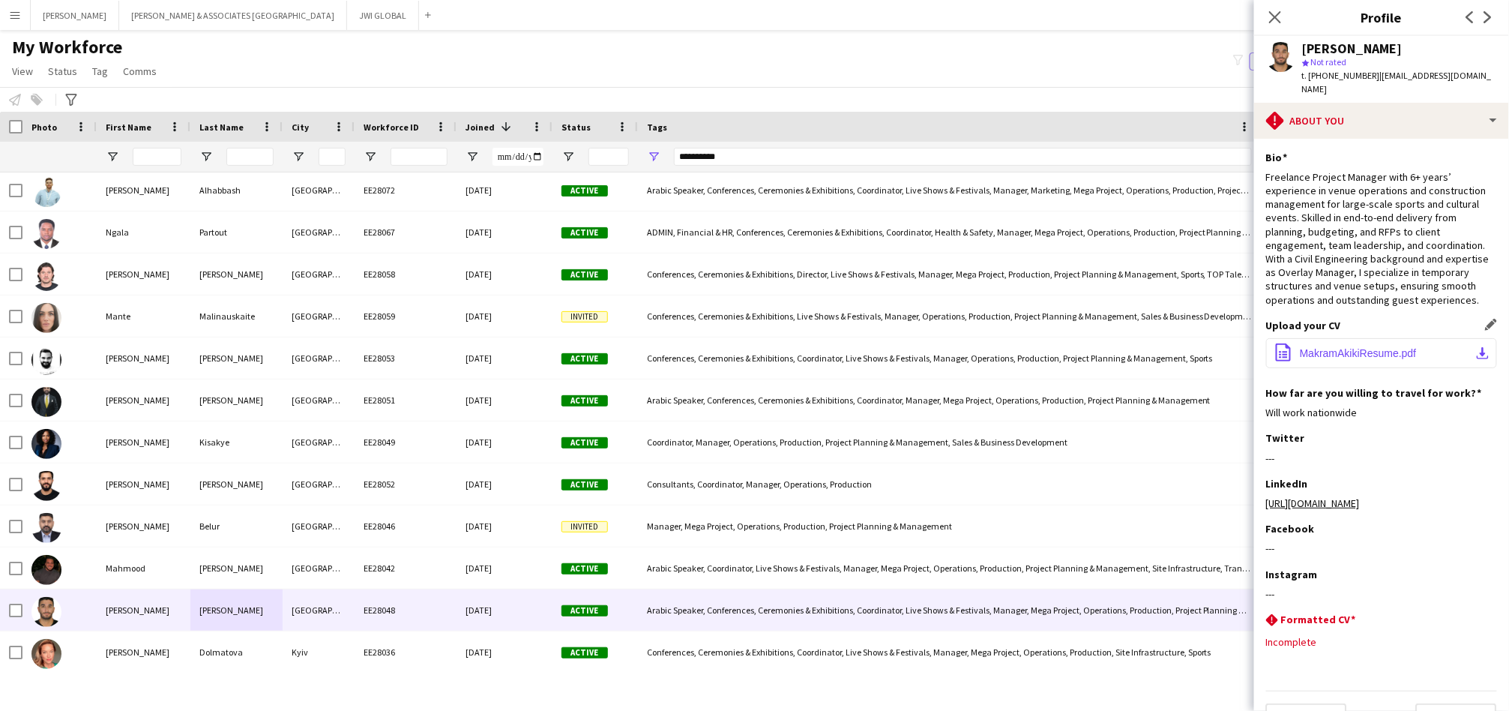
click at [1389, 350] on span "MakramAkikiResume.pdf" at bounding box center [1358, 353] width 117 height 12
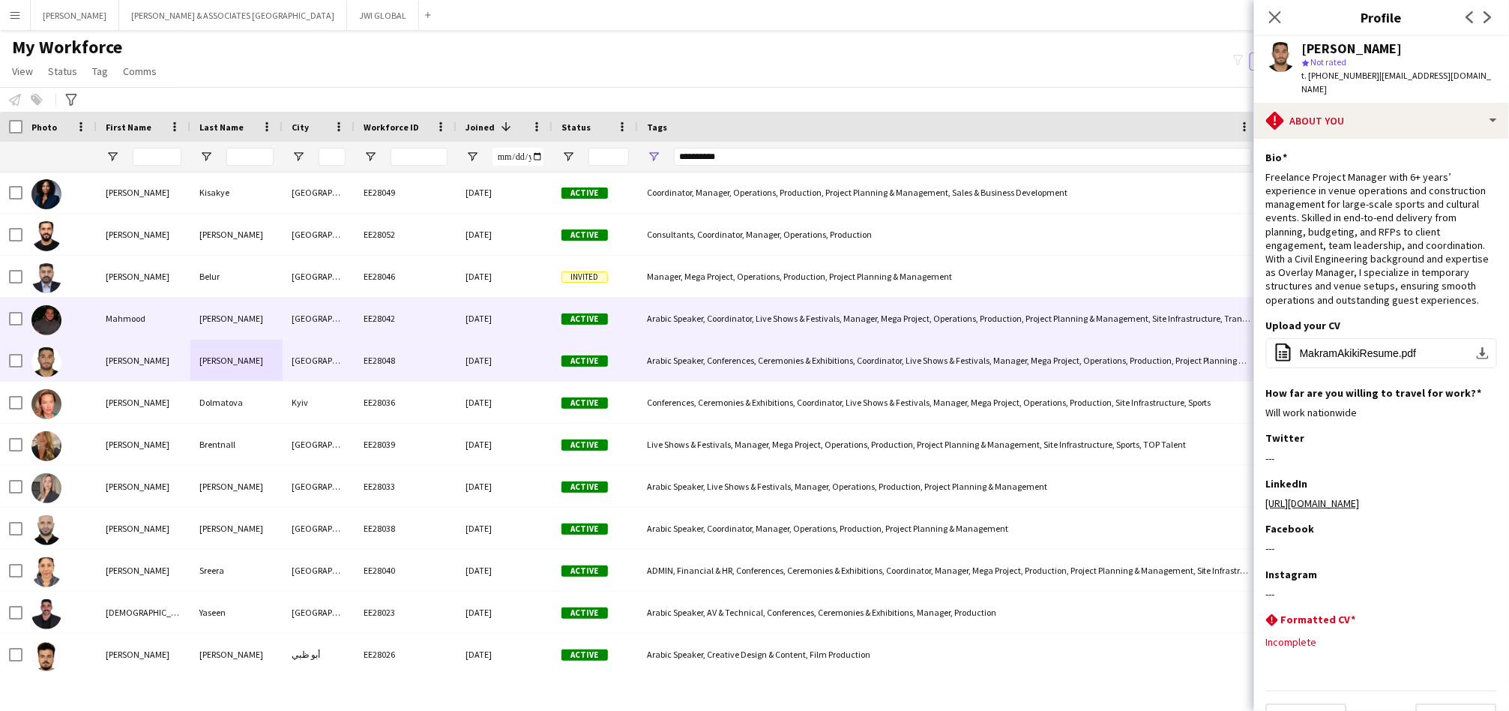
scroll to position [1237, 0]
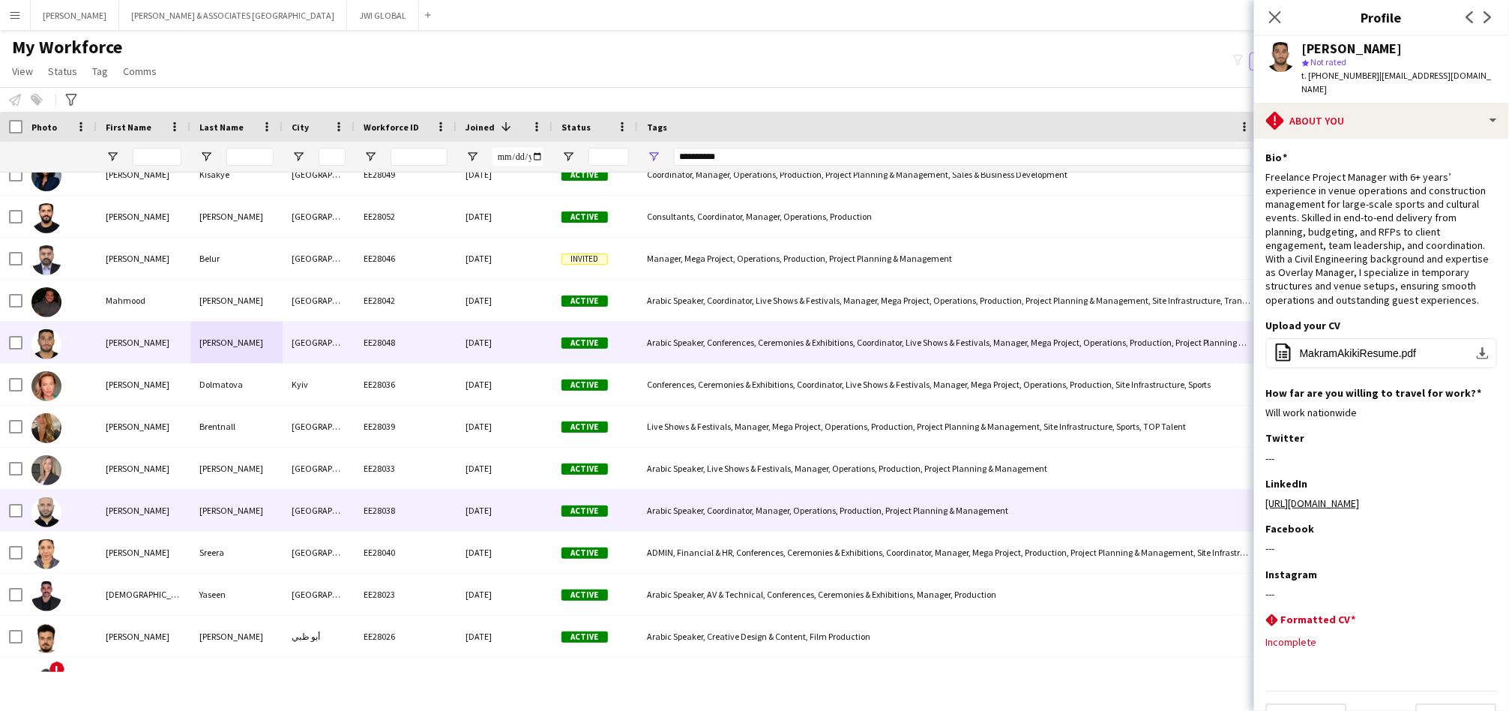
click at [301, 512] on div "[GEOGRAPHIC_DATA]" at bounding box center [319, 510] width 72 height 41
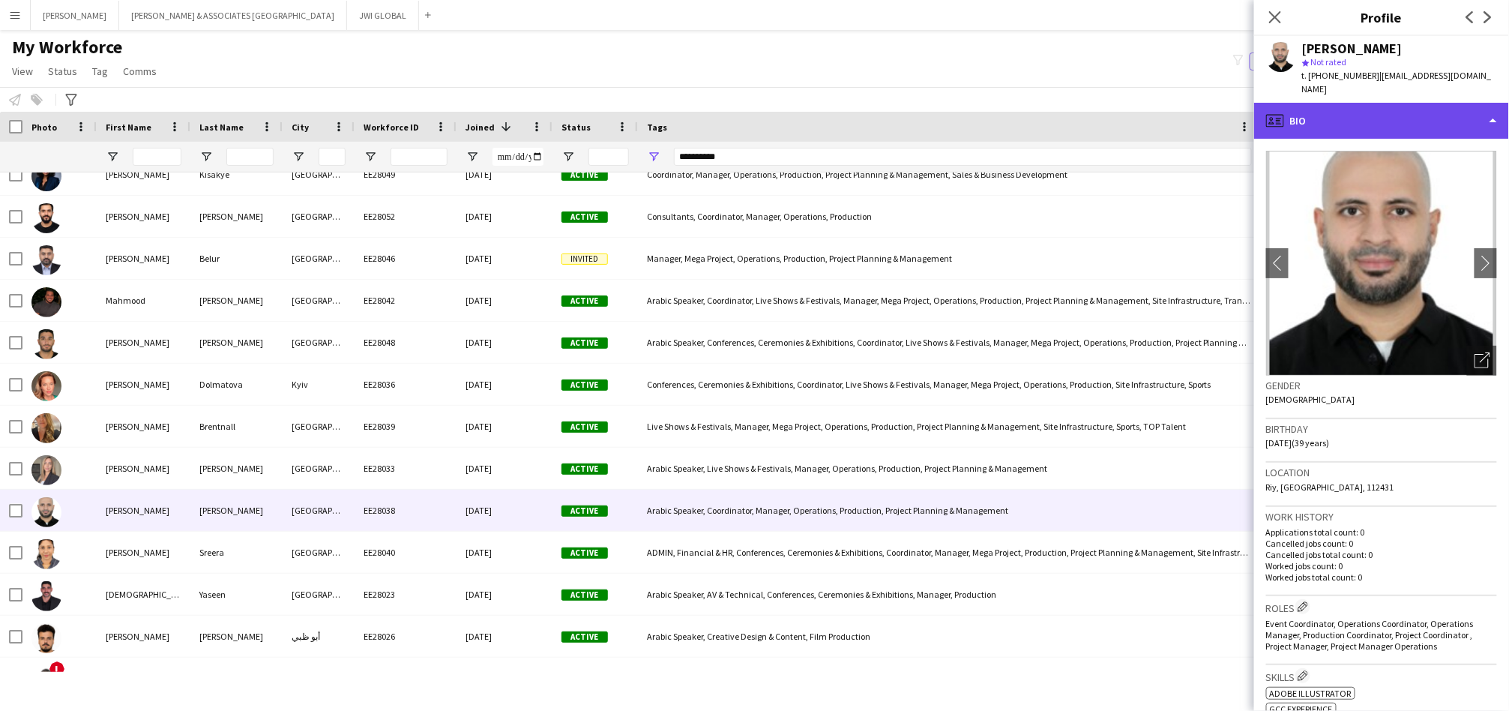
click at [1425, 119] on div "profile Bio" at bounding box center [1382, 121] width 255 height 36
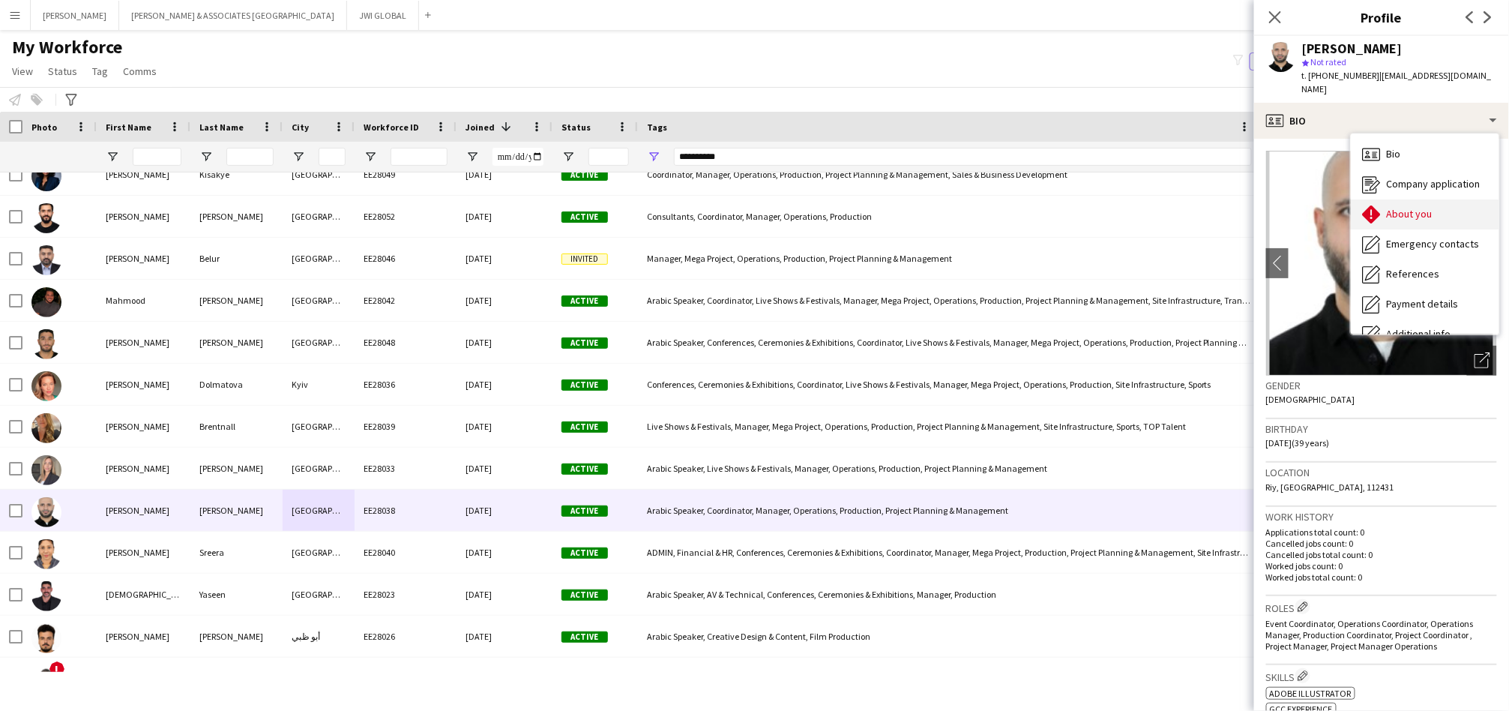
click at [1411, 207] on span "About you" at bounding box center [1410, 213] width 46 height 13
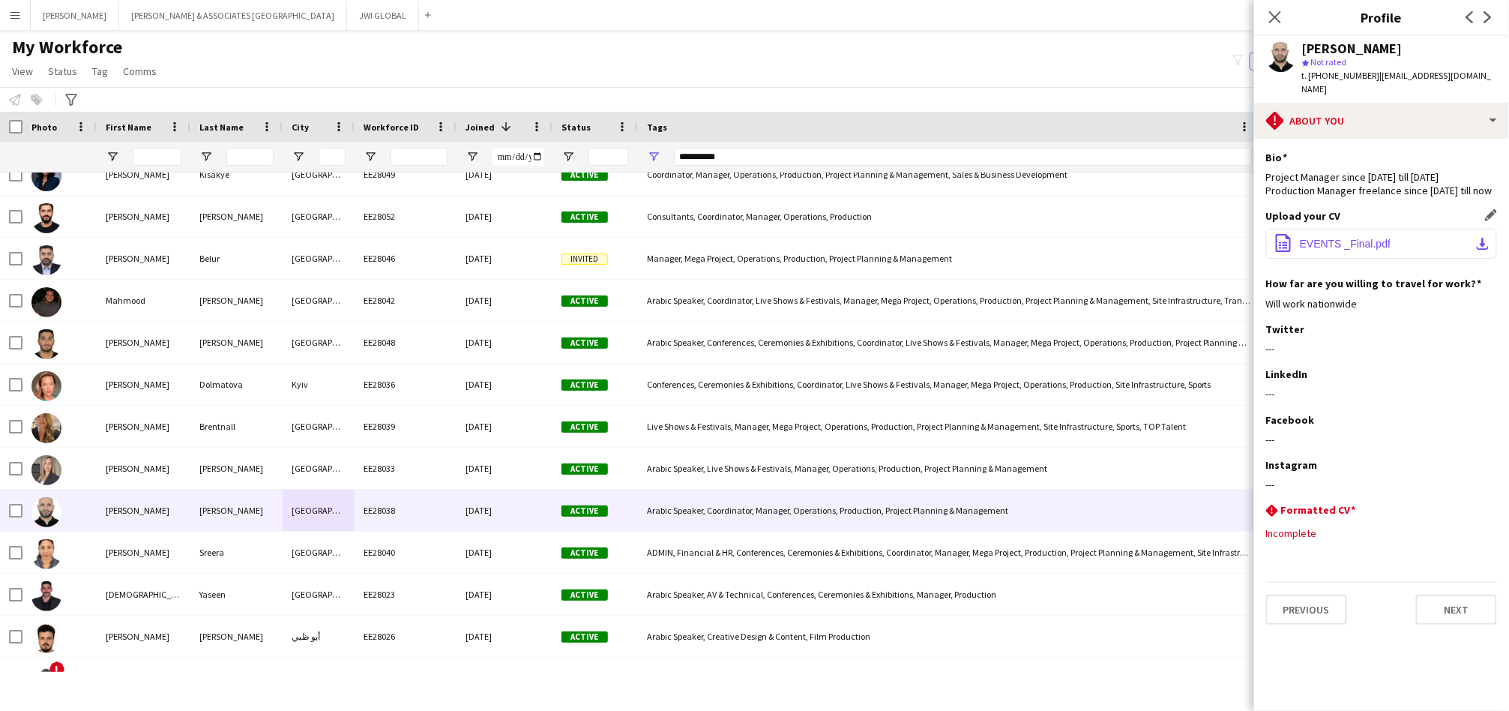
click at [1406, 229] on button "office-file-sheet EVENTS _Final.pdf download-bottom" at bounding box center [1381, 244] width 231 height 30
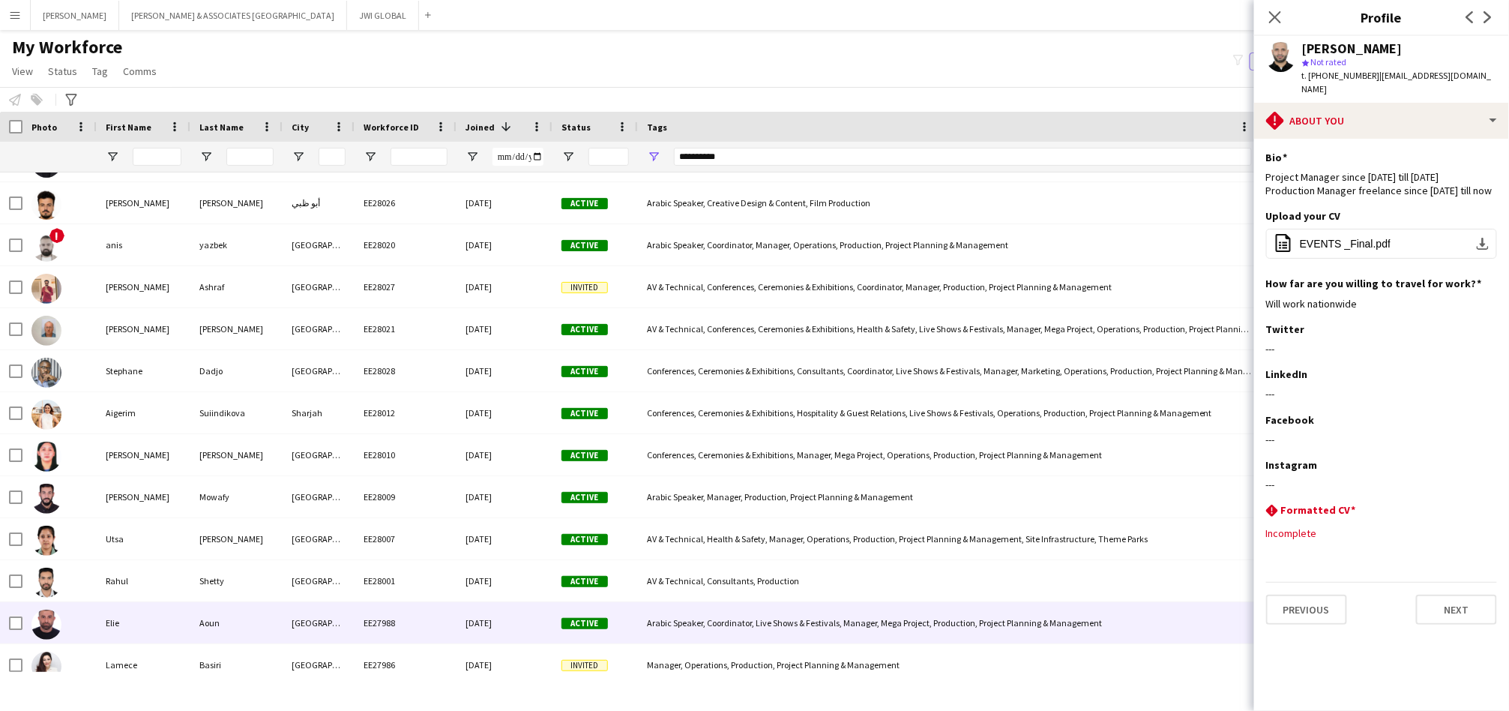
scroll to position [1682, 0]
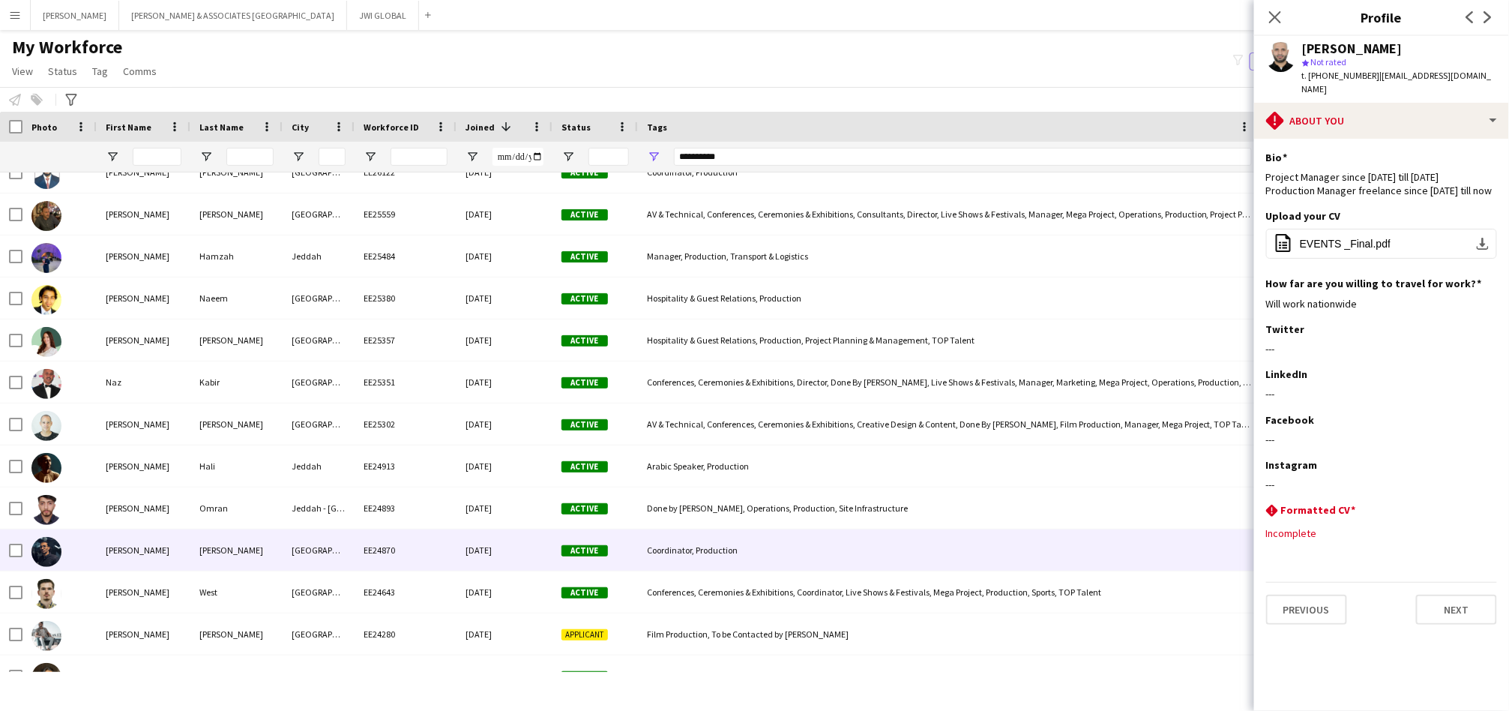
click at [334, 559] on div "[GEOGRAPHIC_DATA]" at bounding box center [319, 549] width 72 height 41
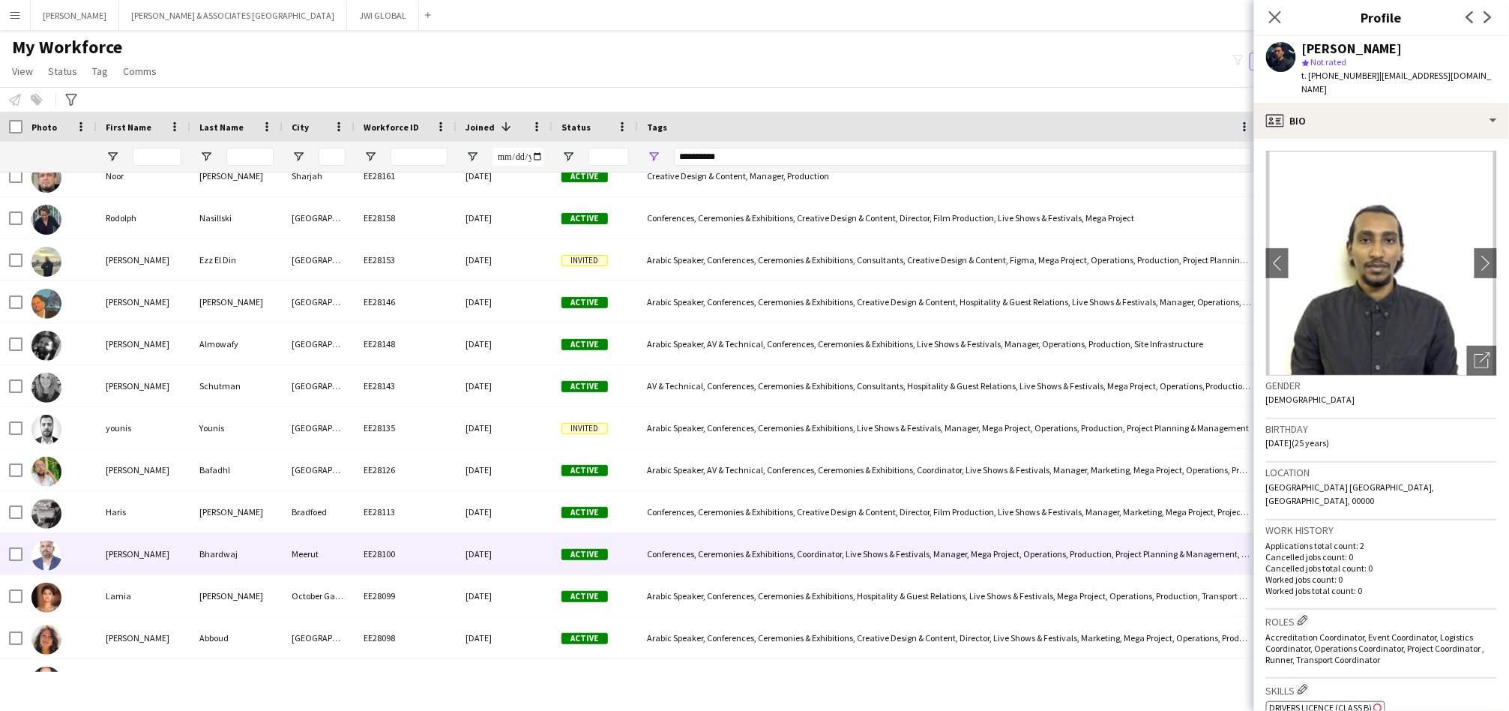
scroll to position [83, 0]
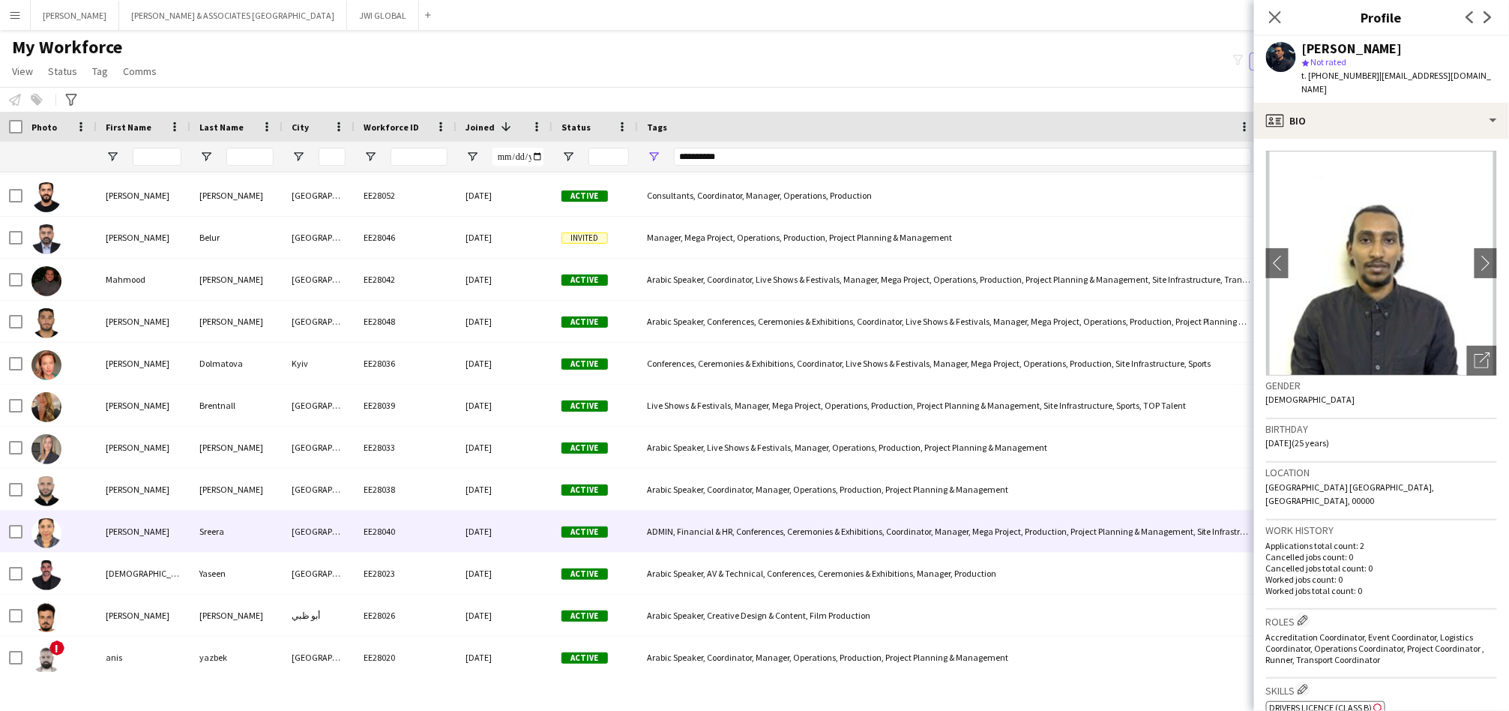
click at [330, 530] on div "[GEOGRAPHIC_DATA]" at bounding box center [319, 531] width 72 height 41
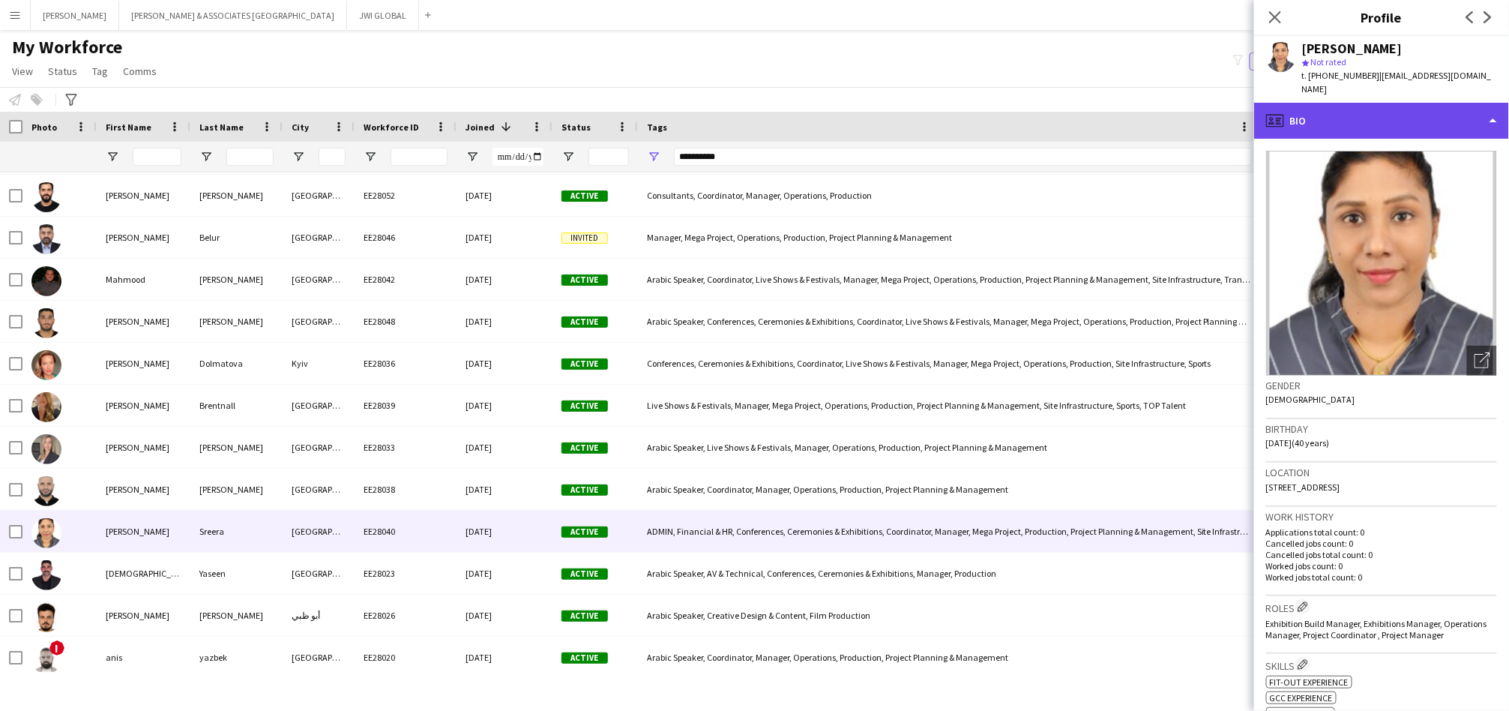
click at [1327, 103] on div "profile Bio" at bounding box center [1382, 121] width 255 height 36
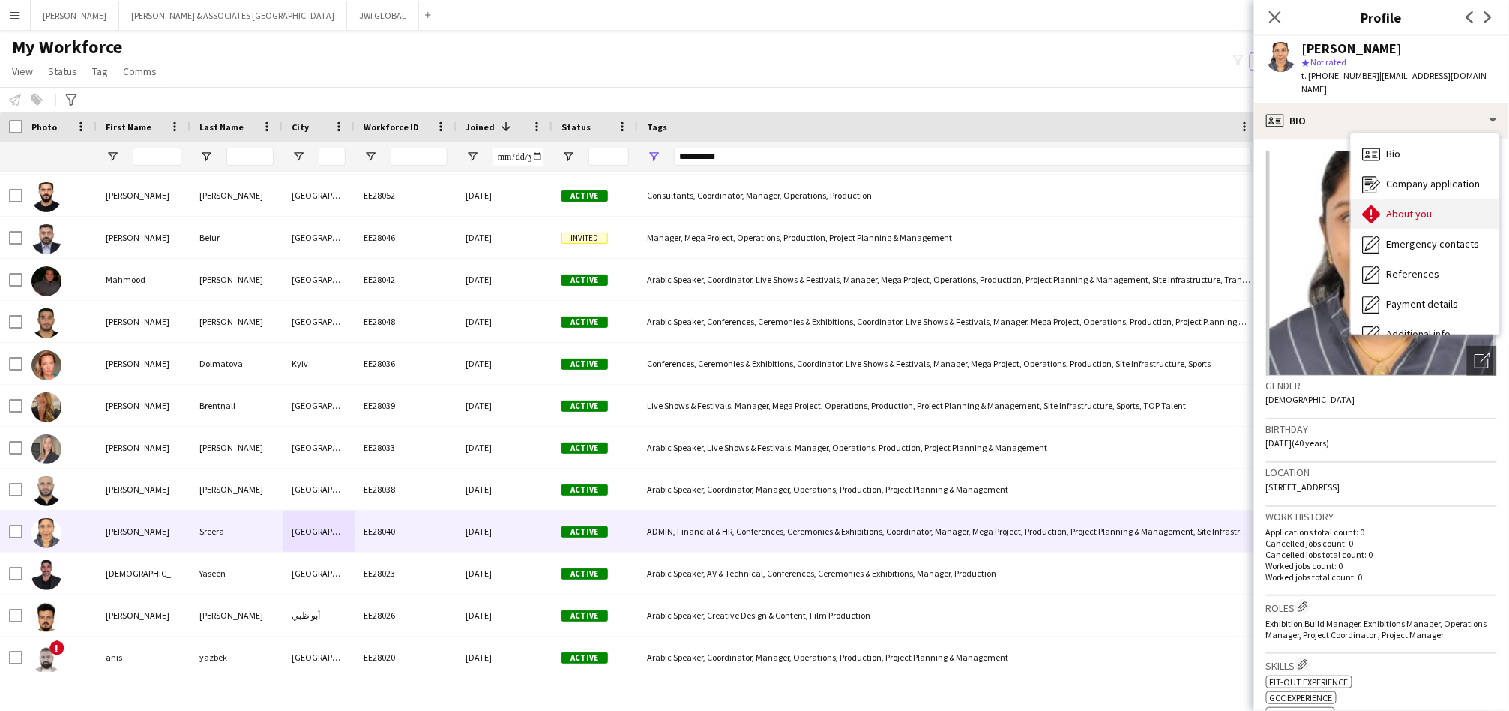
click at [1431, 199] on div "About you About you" at bounding box center [1425, 214] width 148 height 30
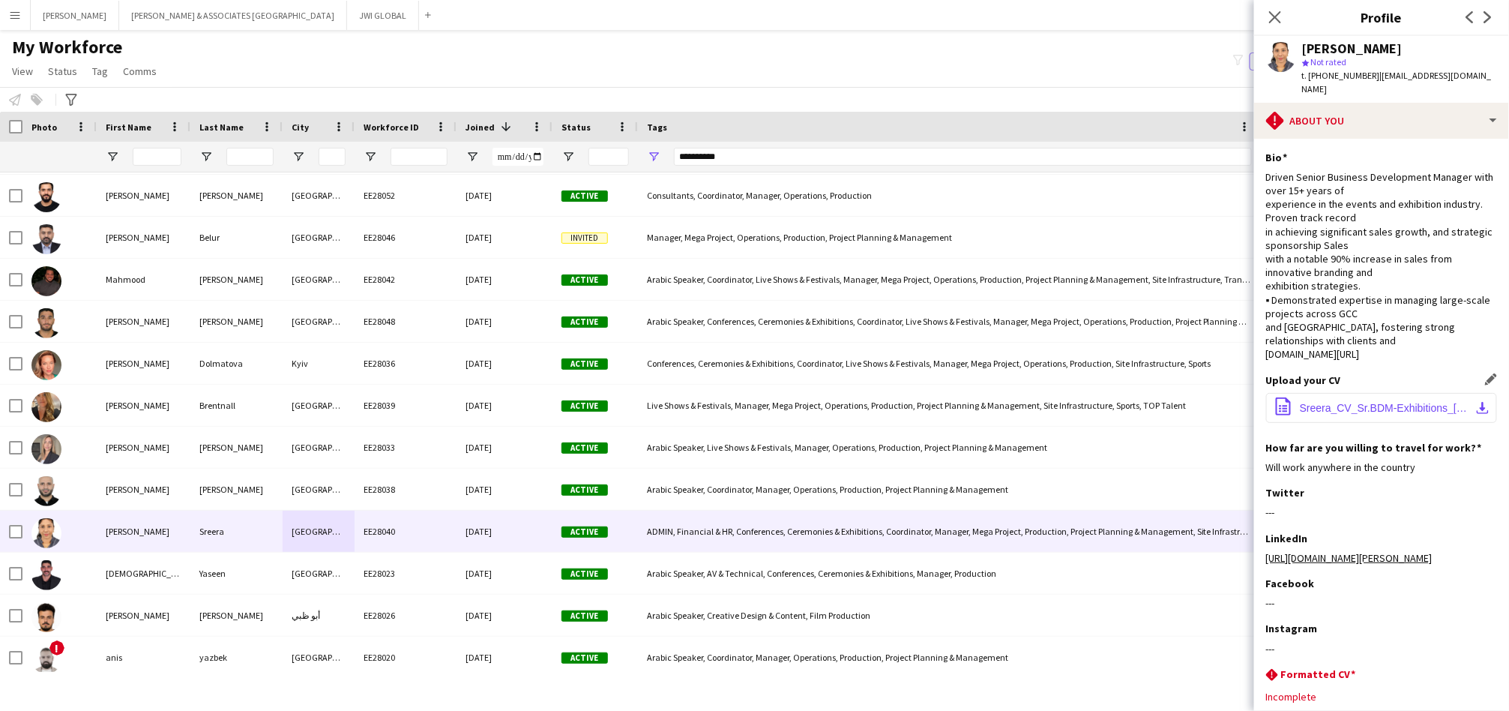
click at [1392, 402] on span "Sreera_CV_Sr.BDM-Exhibitions_[DATE].pdf" at bounding box center [1384, 408] width 169 height 12
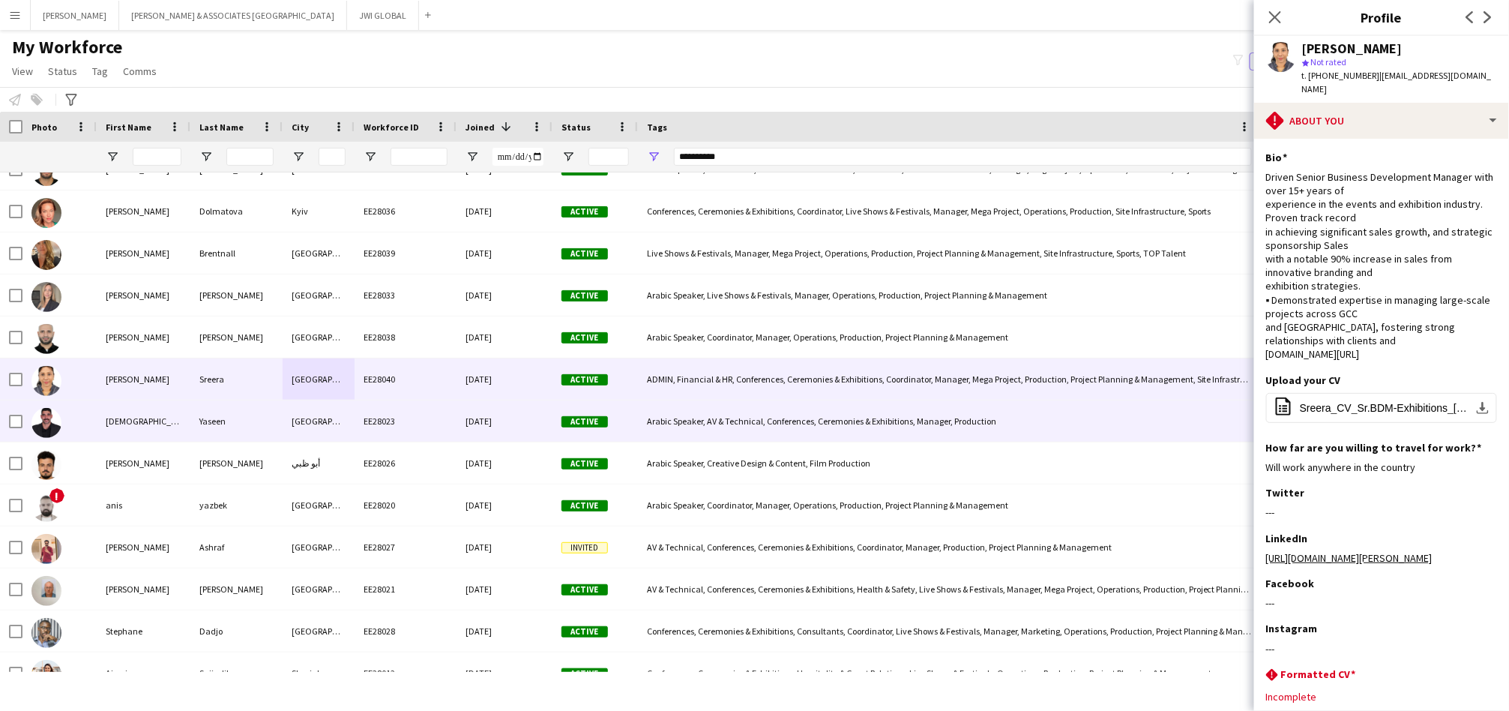
scroll to position [1410, 0]
click at [169, 434] on div "[DEMOGRAPHIC_DATA]" at bounding box center [144, 420] width 94 height 41
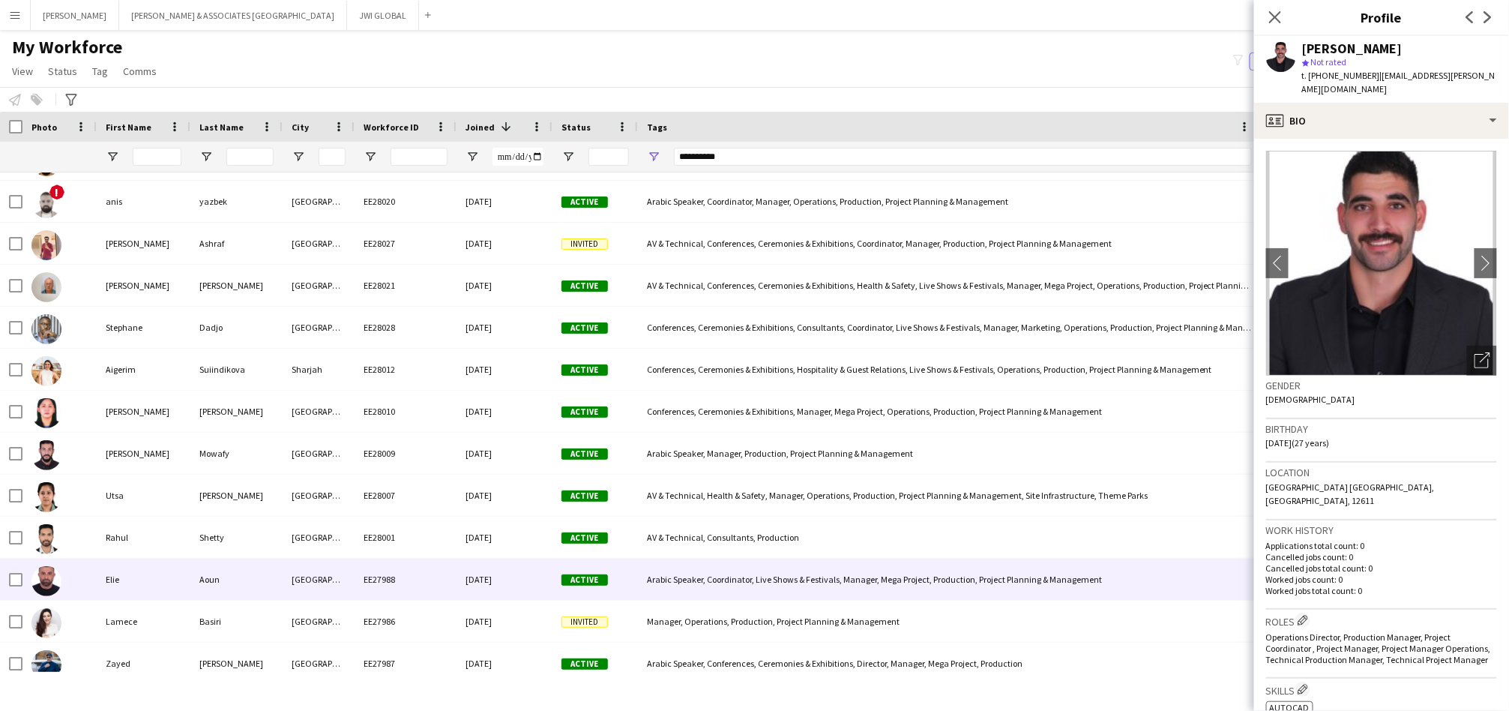
scroll to position [1716, 0]
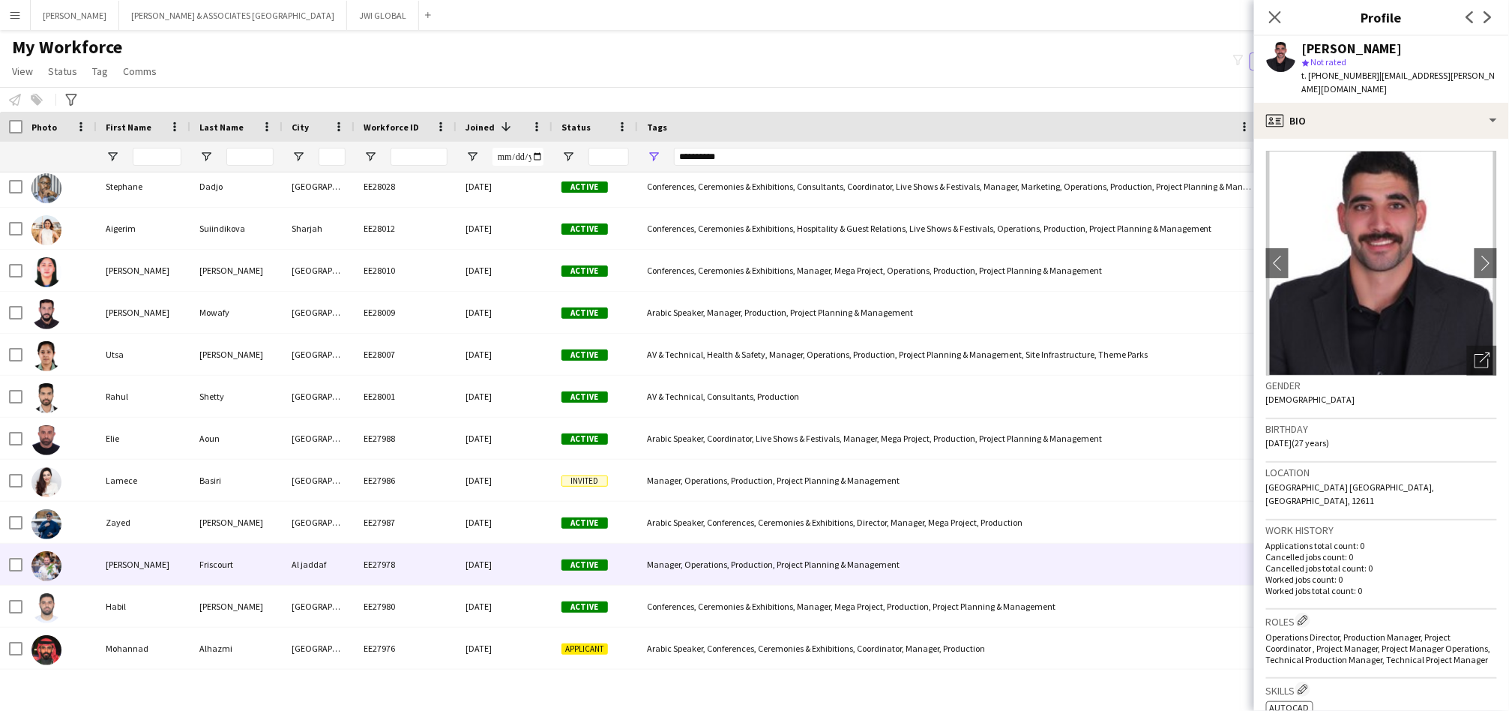
click at [178, 568] on div "[PERSON_NAME]" at bounding box center [144, 564] width 94 height 41
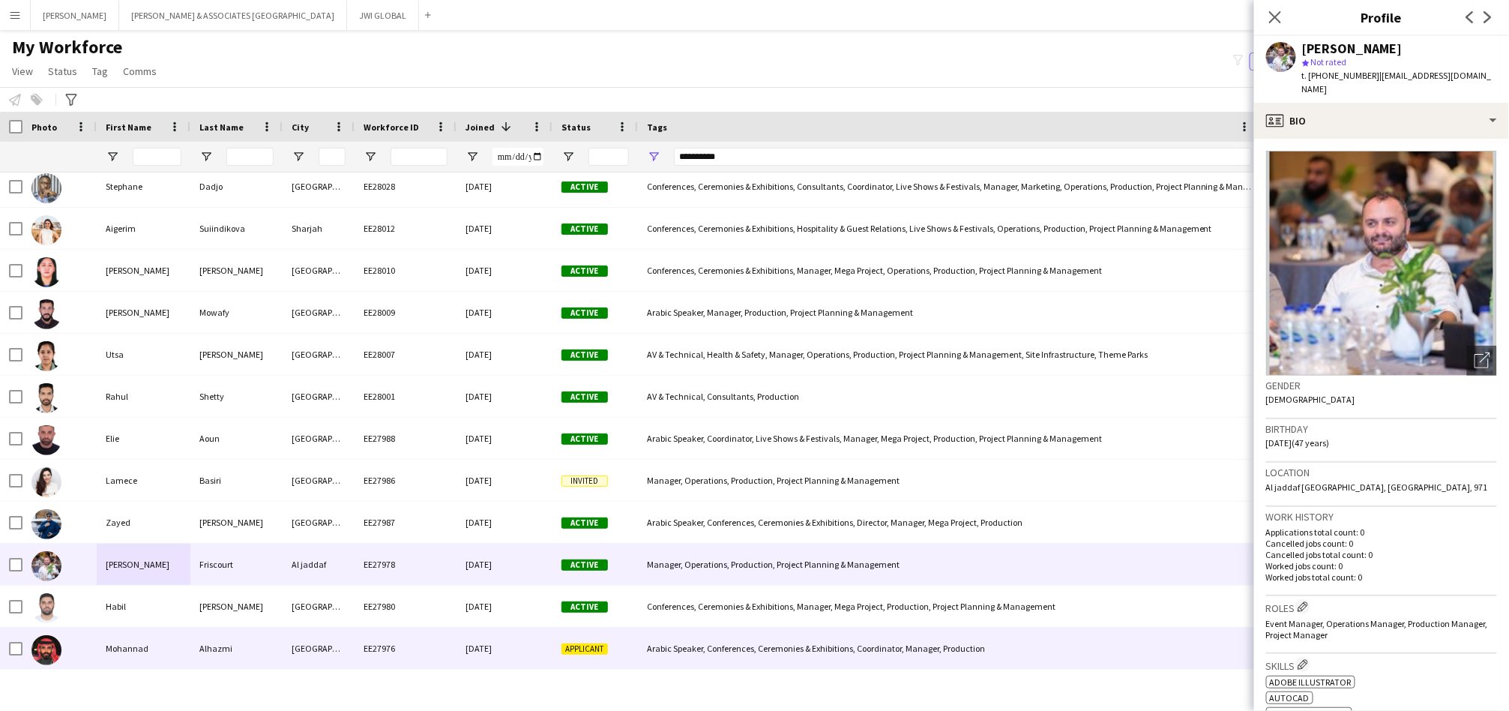
click at [454, 649] on div "EE27976" at bounding box center [406, 648] width 102 height 41
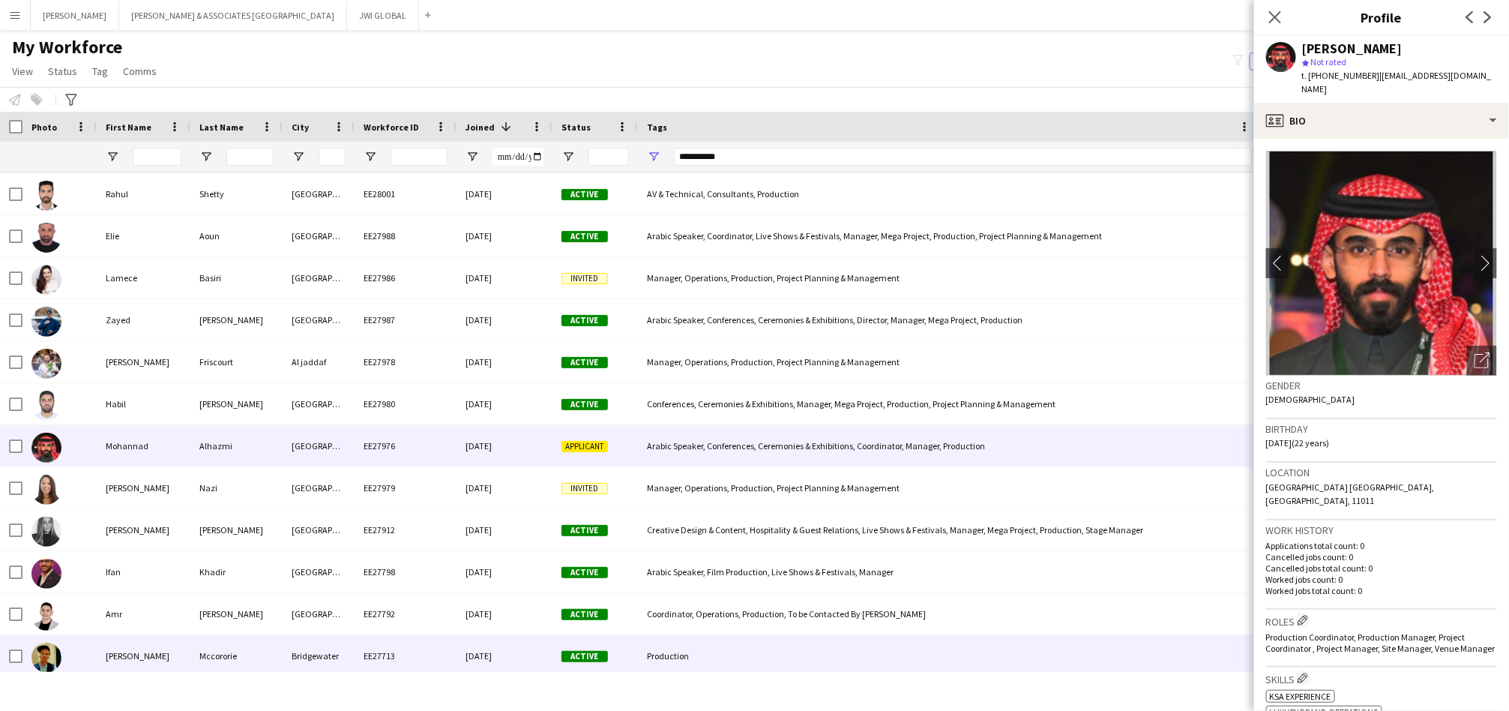
scroll to position [2063, 0]
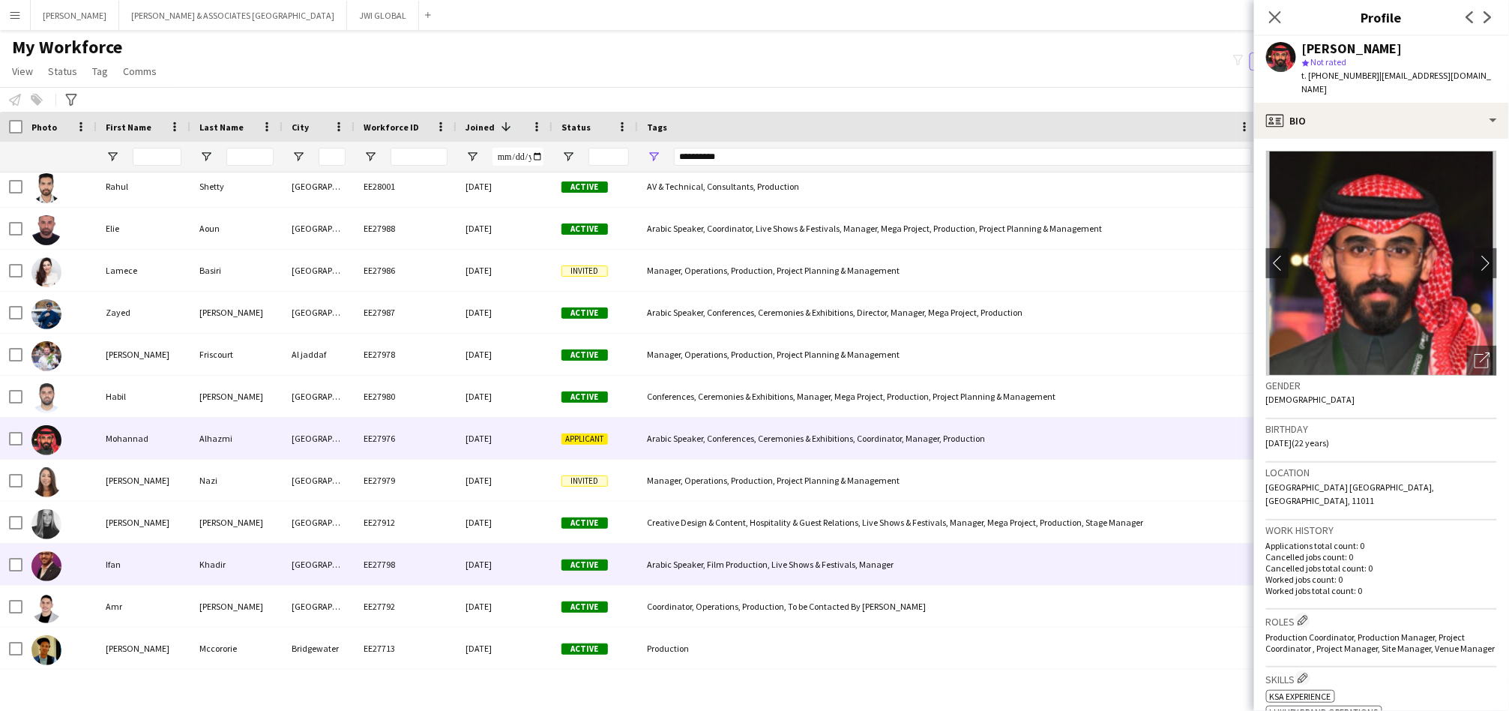
click at [289, 574] on div "[GEOGRAPHIC_DATA]" at bounding box center [319, 564] width 72 height 41
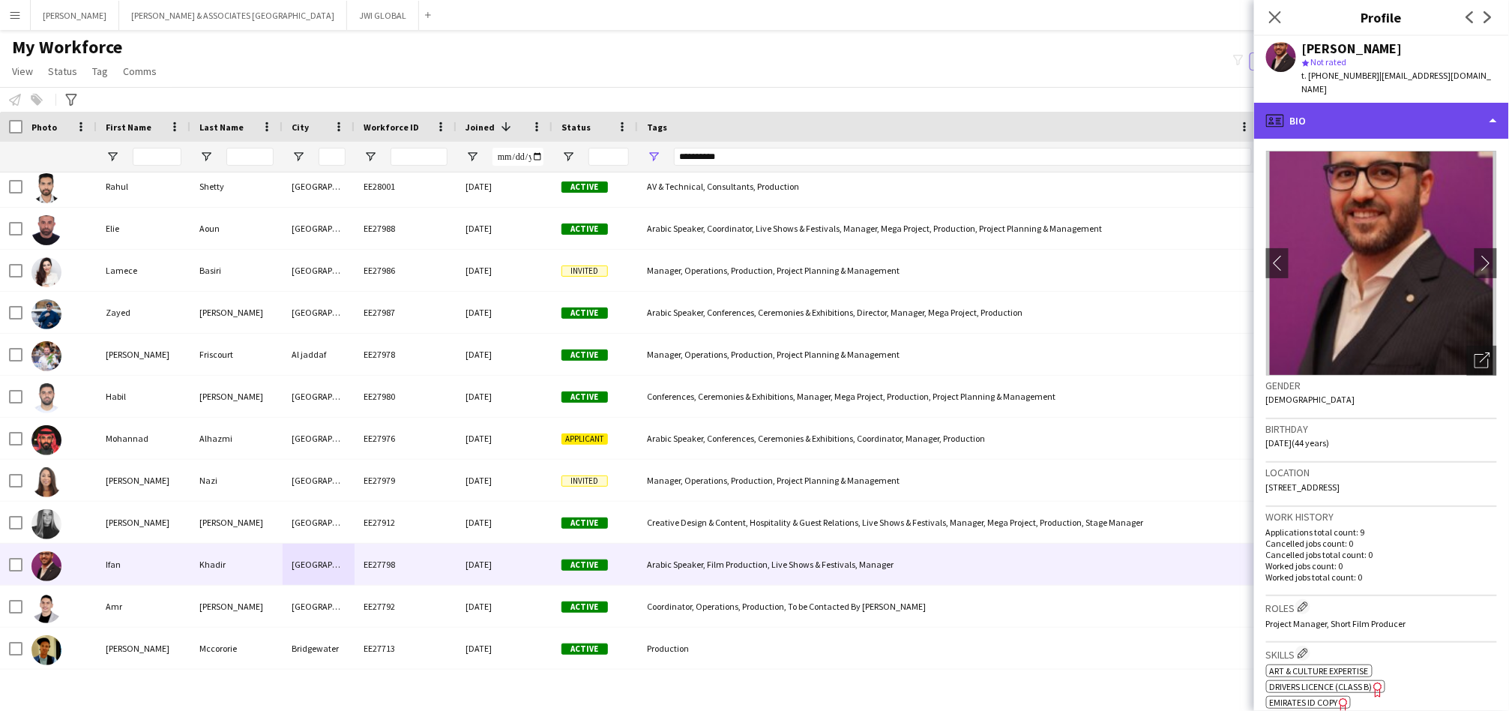
click at [1356, 104] on div "profile Bio" at bounding box center [1382, 121] width 255 height 36
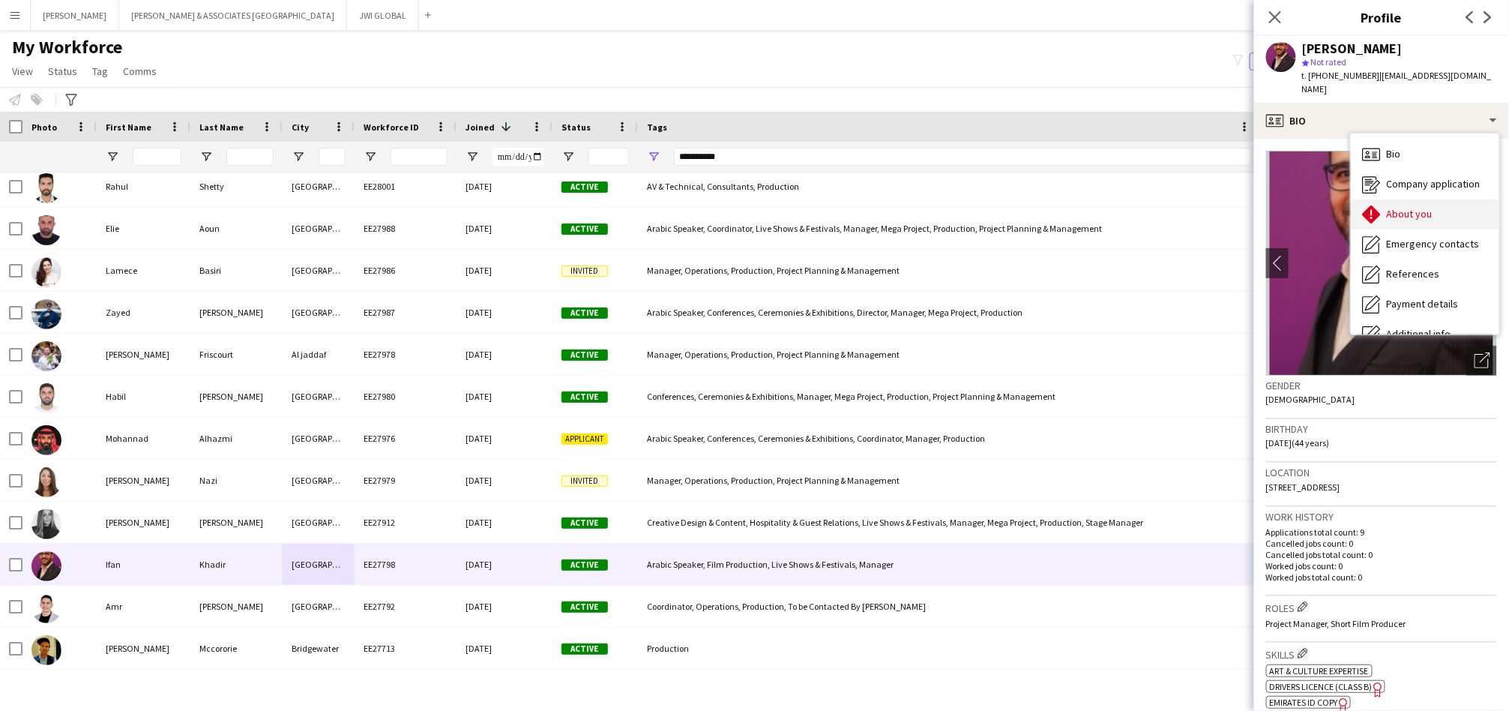
click at [1392, 207] on span "About you" at bounding box center [1410, 213] width 46 height 13
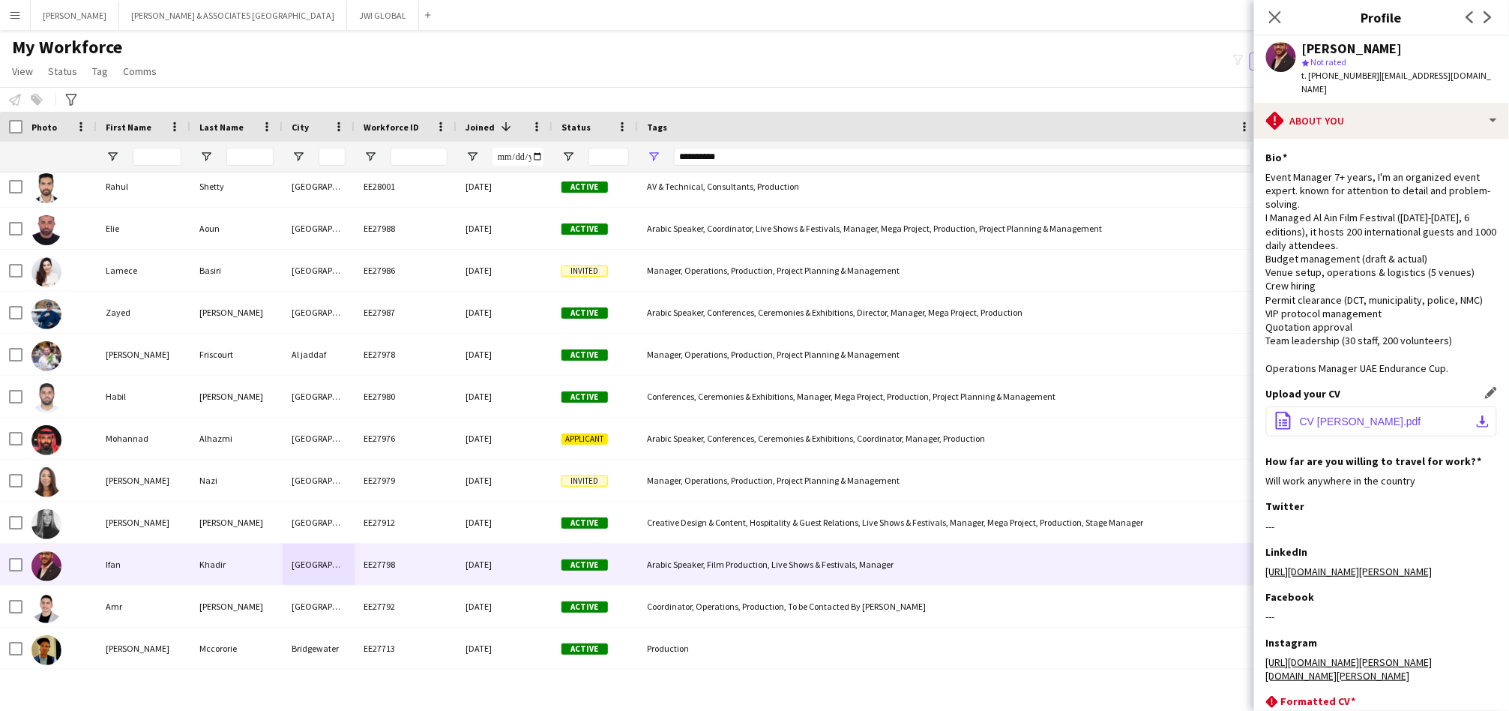
click at [1371, 415] on span "CV [PERSON_NAME].pdf" at bounding box center [1360, 421] width 121 height 12
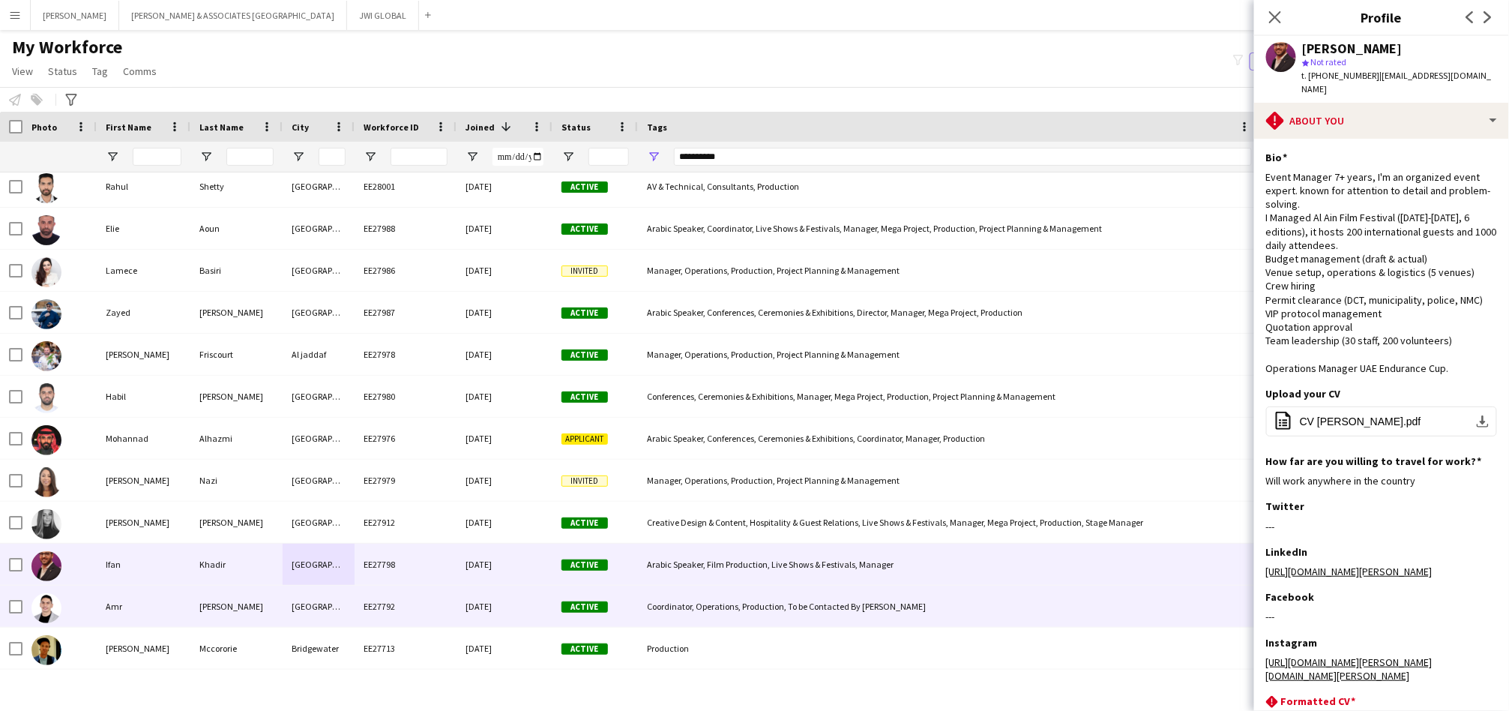
click at [444, 610] on div "EE27792" at bounding box center [406, 606] width 102 height 41
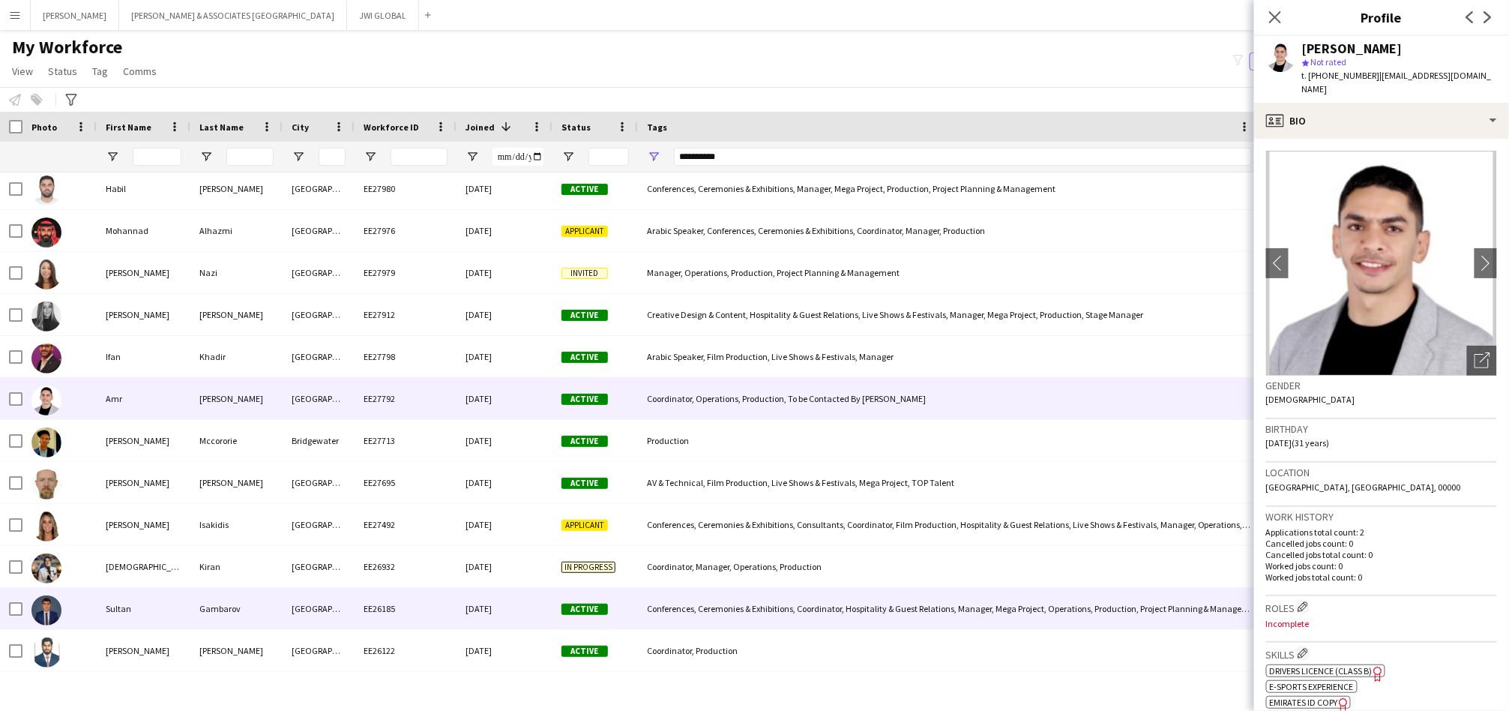
scroll to position [2274, 0]
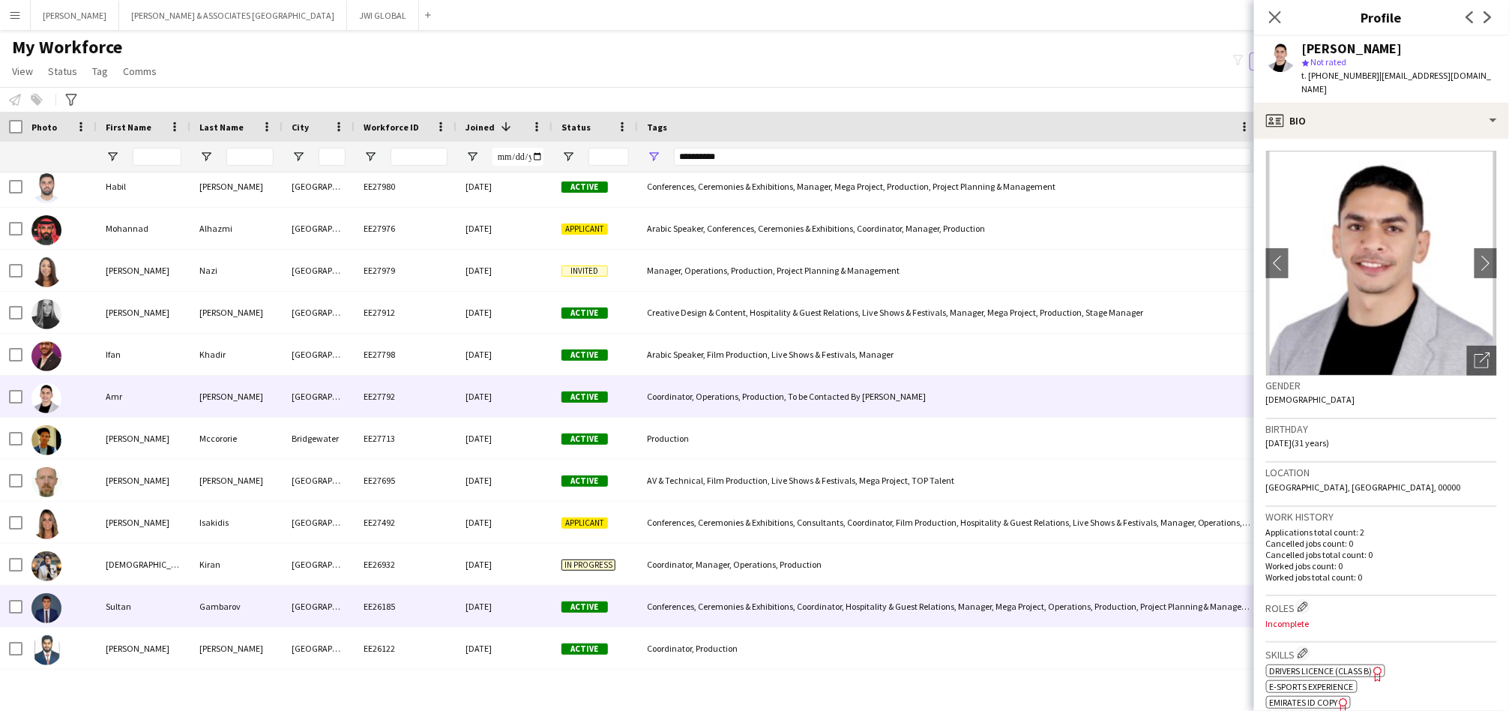
click at [314, 613] on div "[GEOGRAPHIC_DATA]" at bounding box center [319, 606] width 72 height 41
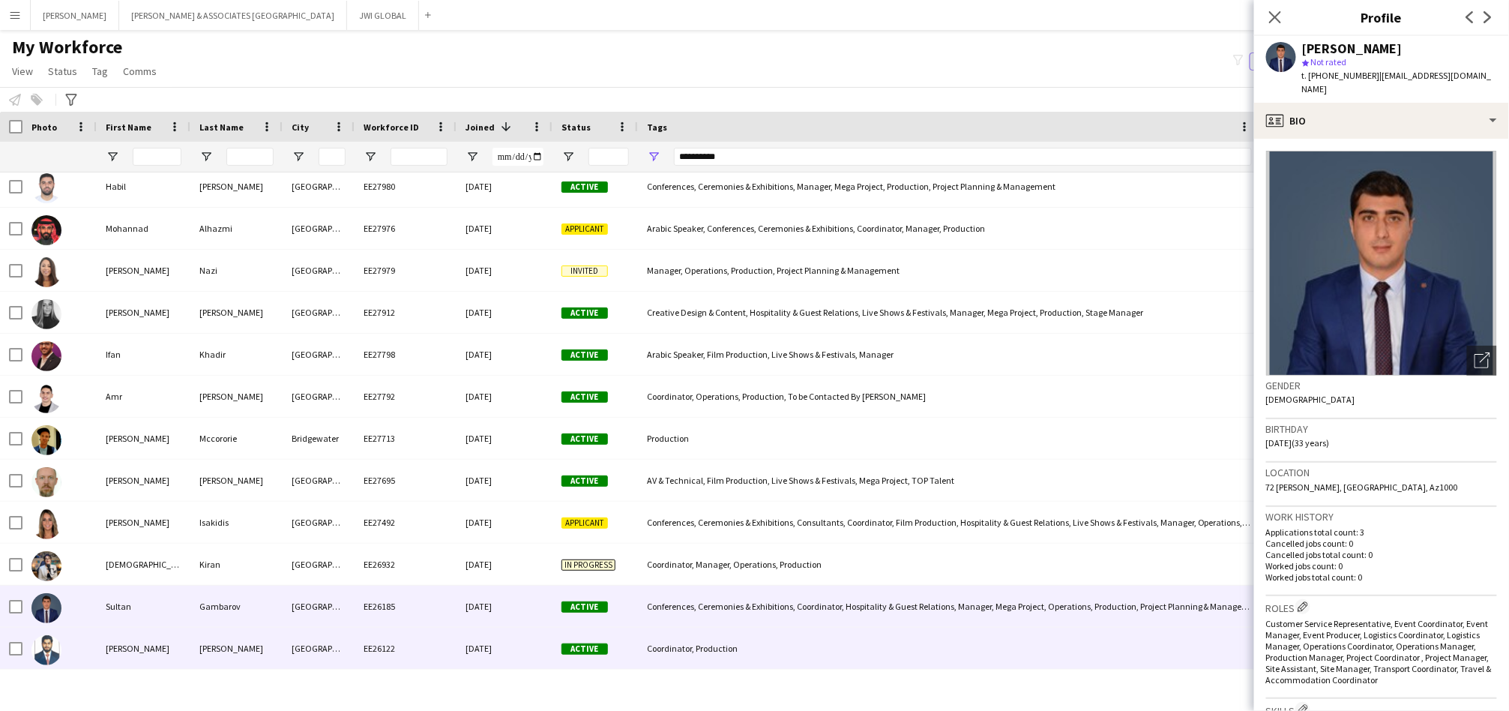
click at [320, 664] on div "[GEOGRAPHIC_DATA]" at bounding box center [319, 648] width 72 height 41
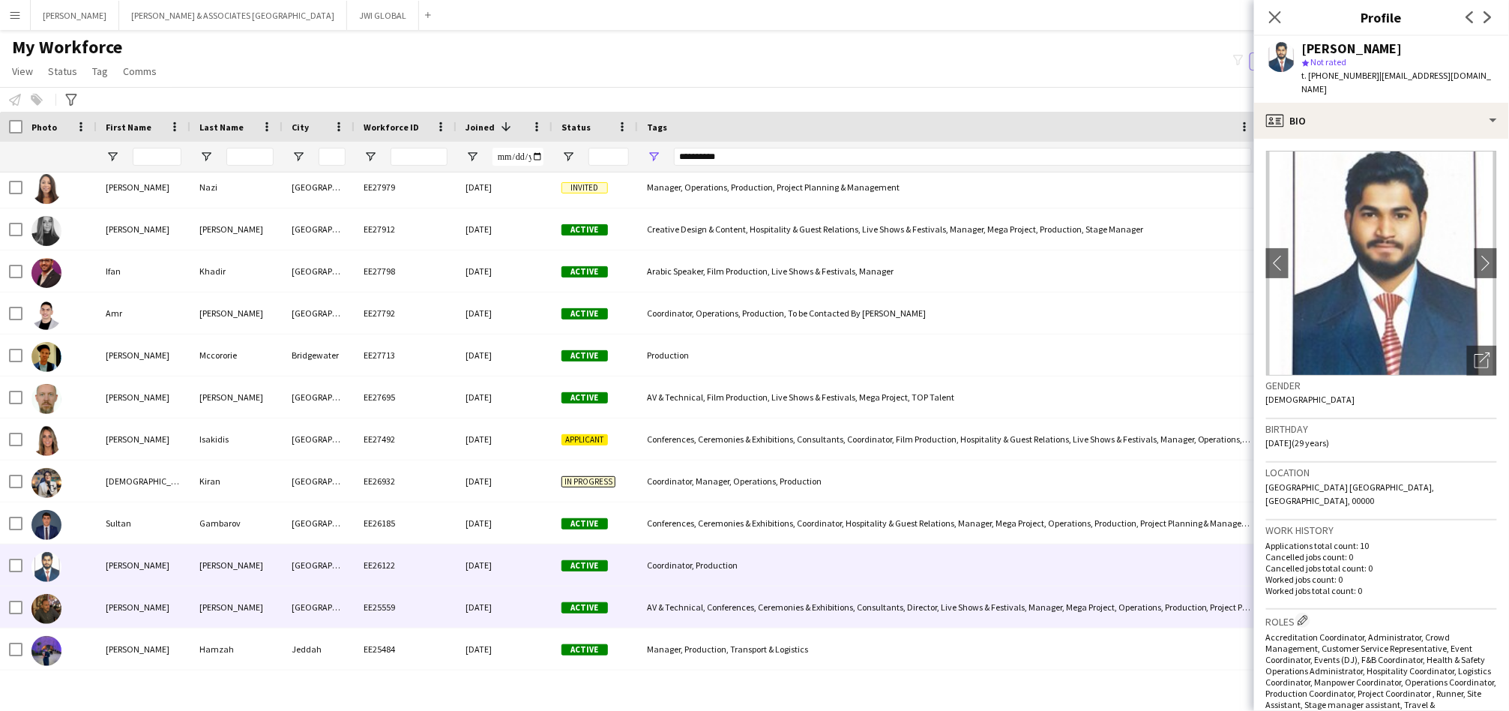
click at [299, 614] on div "[GEOGRAPHIC_DATA]" at bounding box center [319, 606] width 72 height 41
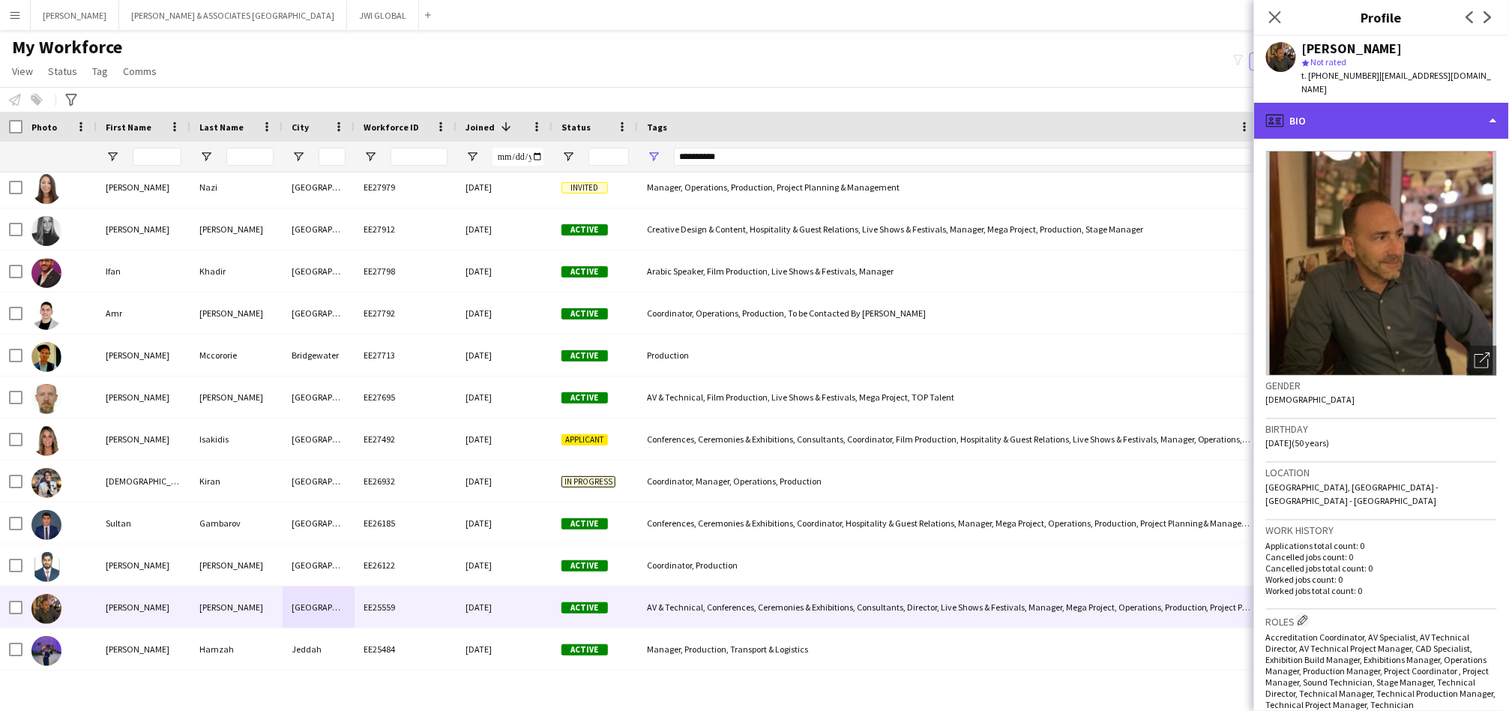
click at [1365, 103] on div "profile Bio" at bounding box center [1382, 121] width 255 height 36
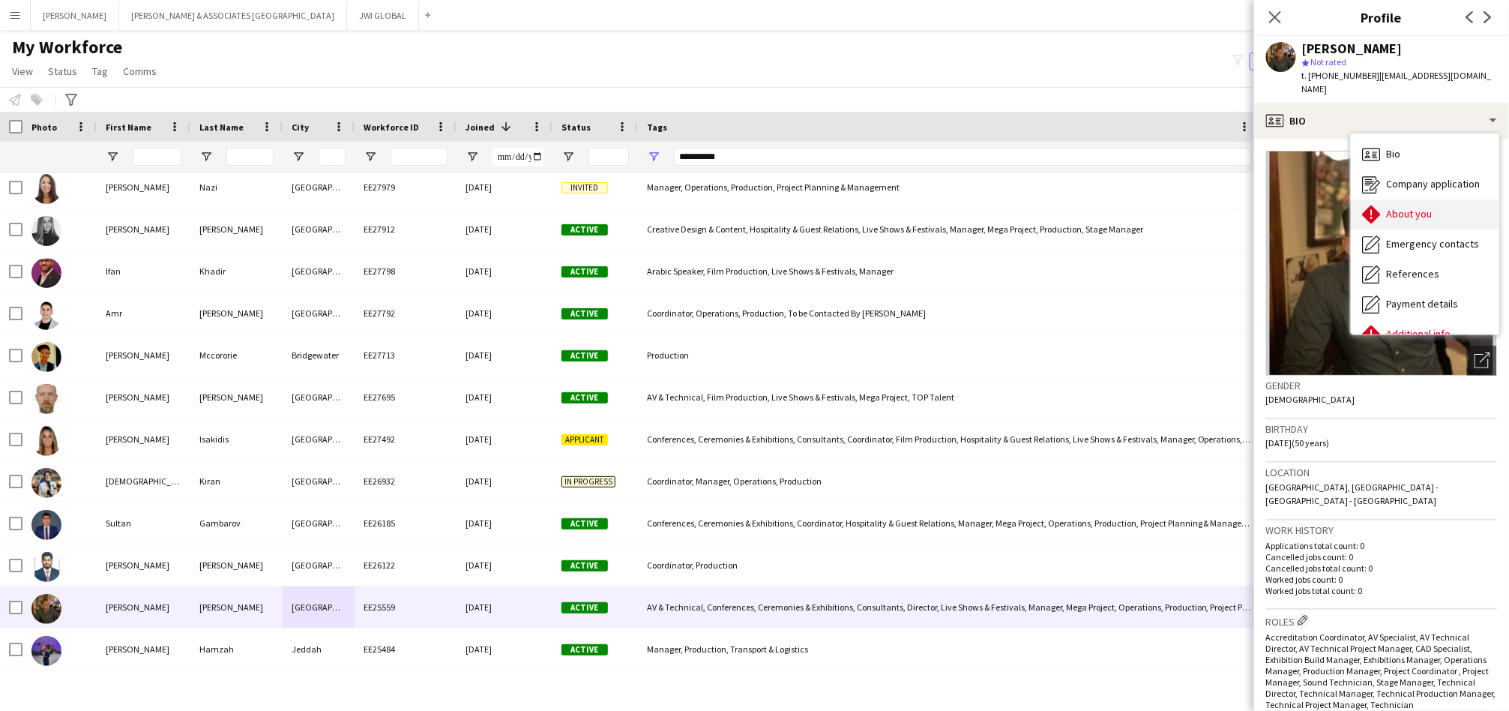
click at [1398, 207] on span "About you" at bounding box center [1410, 213] width 46 height 13
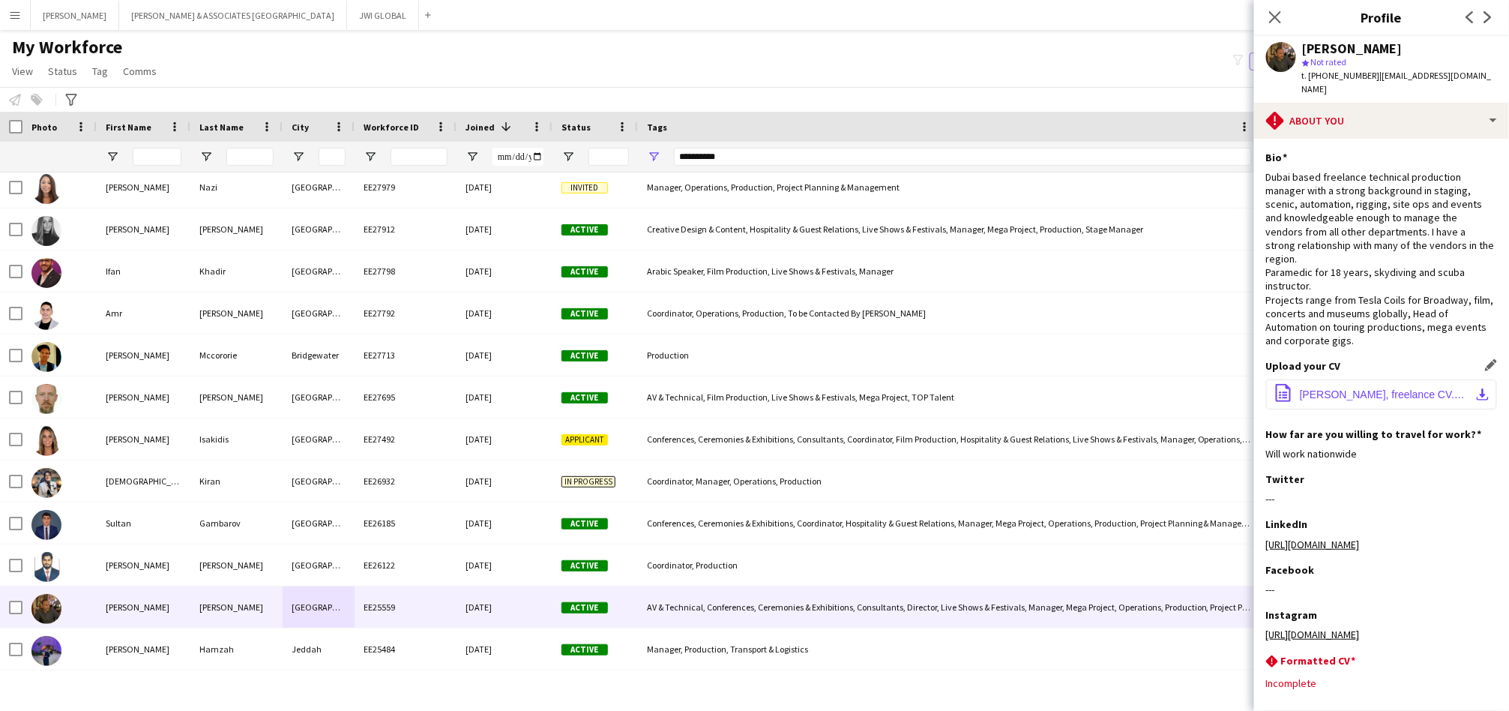
click at [1400, 388] on span "[PERSON_NAME], freelance CV.docx" at bounding box center [1384, 394] width 169 height 12
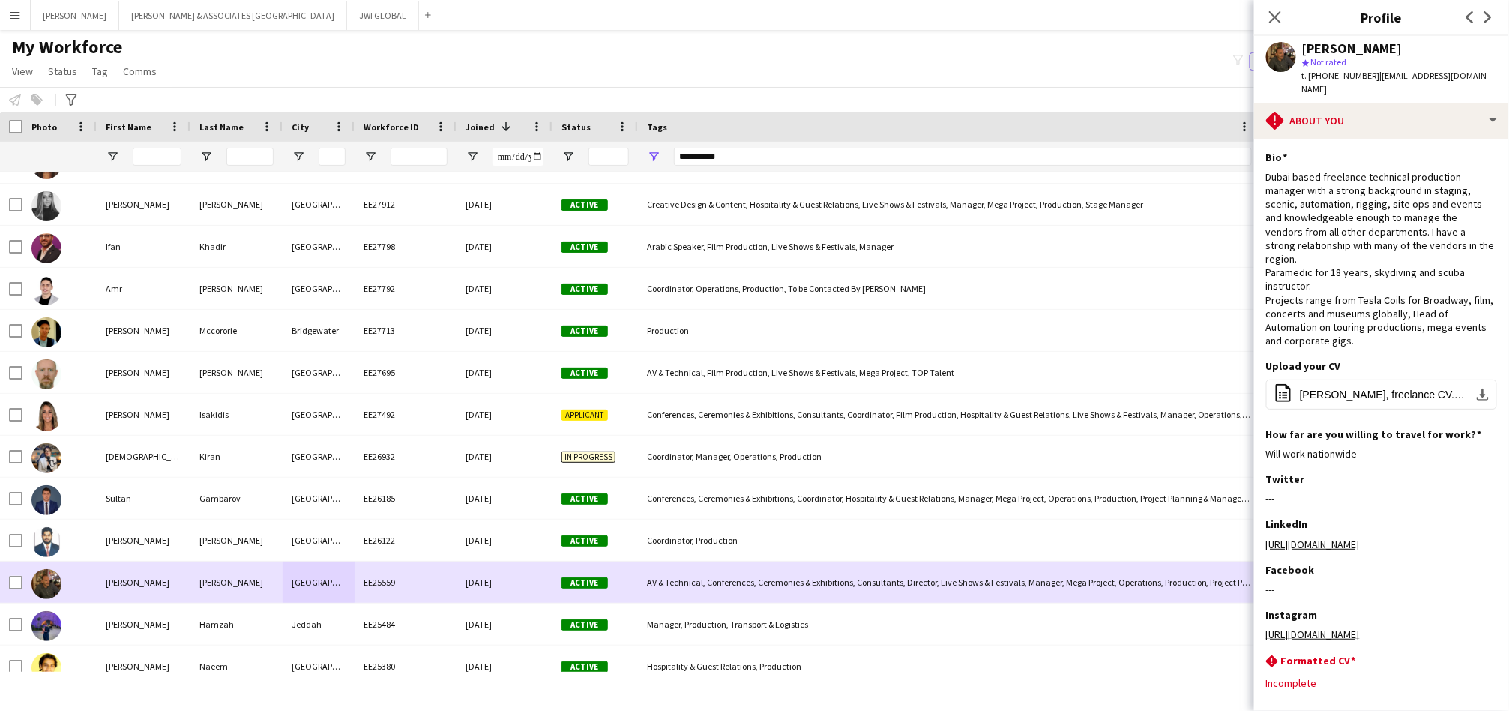
scroll to position [2383, 0]
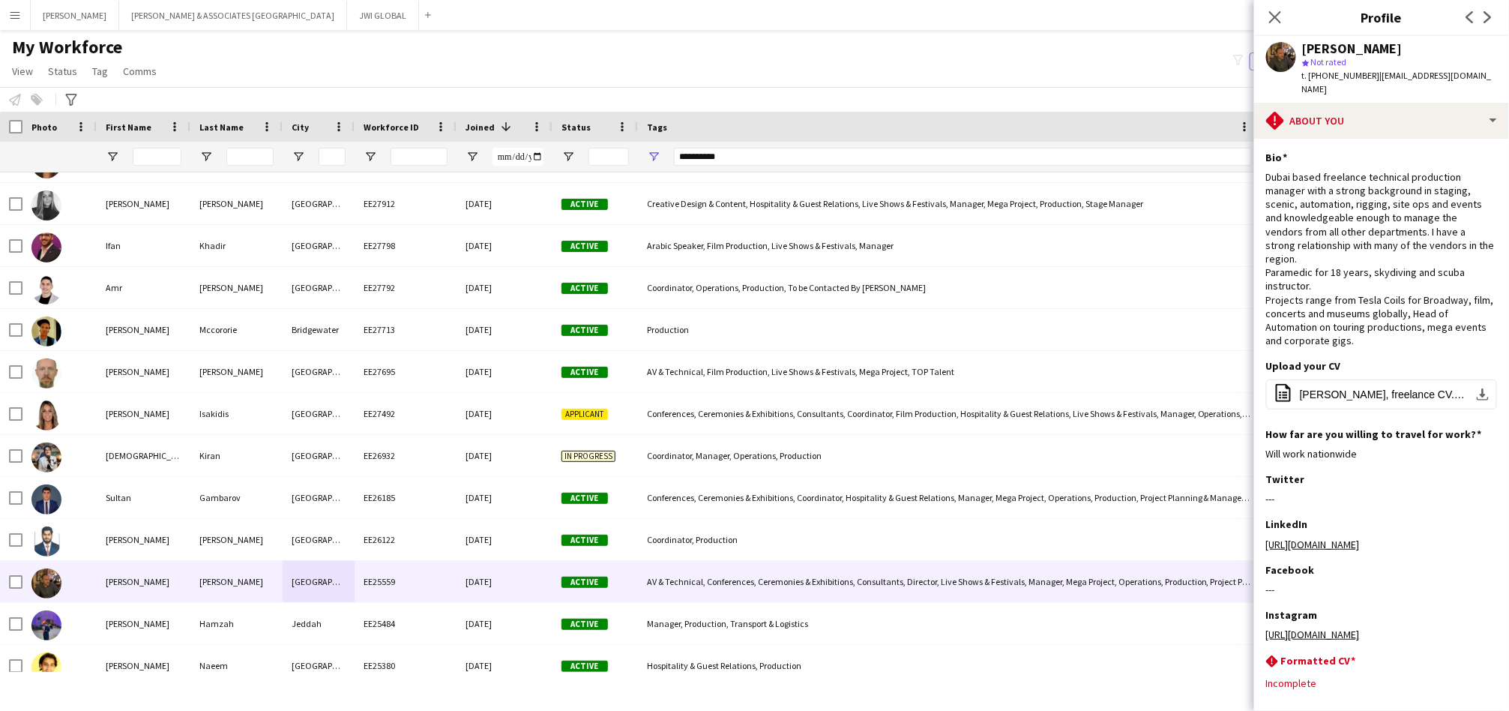
click at [1344, 78] on span "t. [PHONE_NUMBER]" at bounding box center [1341, 75] width 78 height 11
copy span "9710561612303"
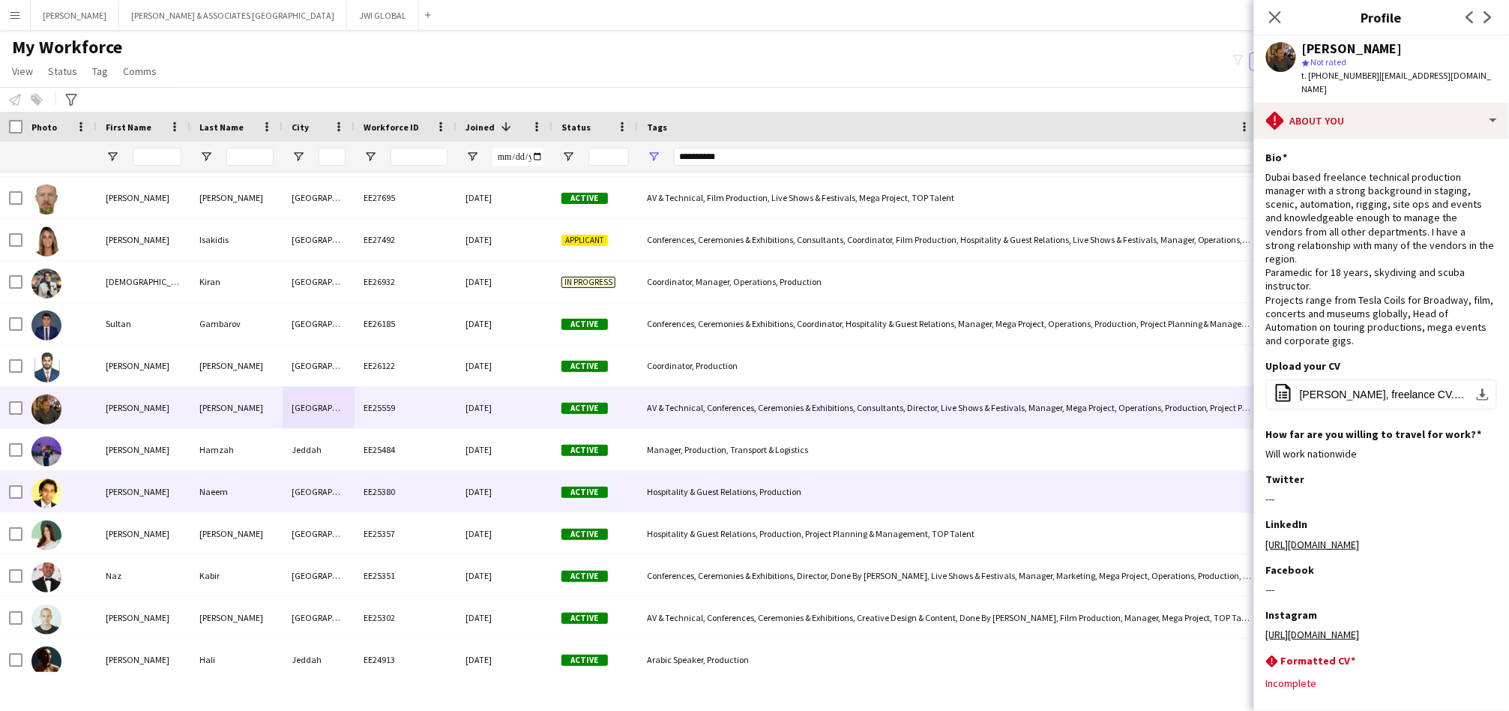
scroll to position [2558, 0]
click at [345, 490] on div "[GEOGRAPHIC_DATA]" at bounding box center [319, 490] width 72 height 41
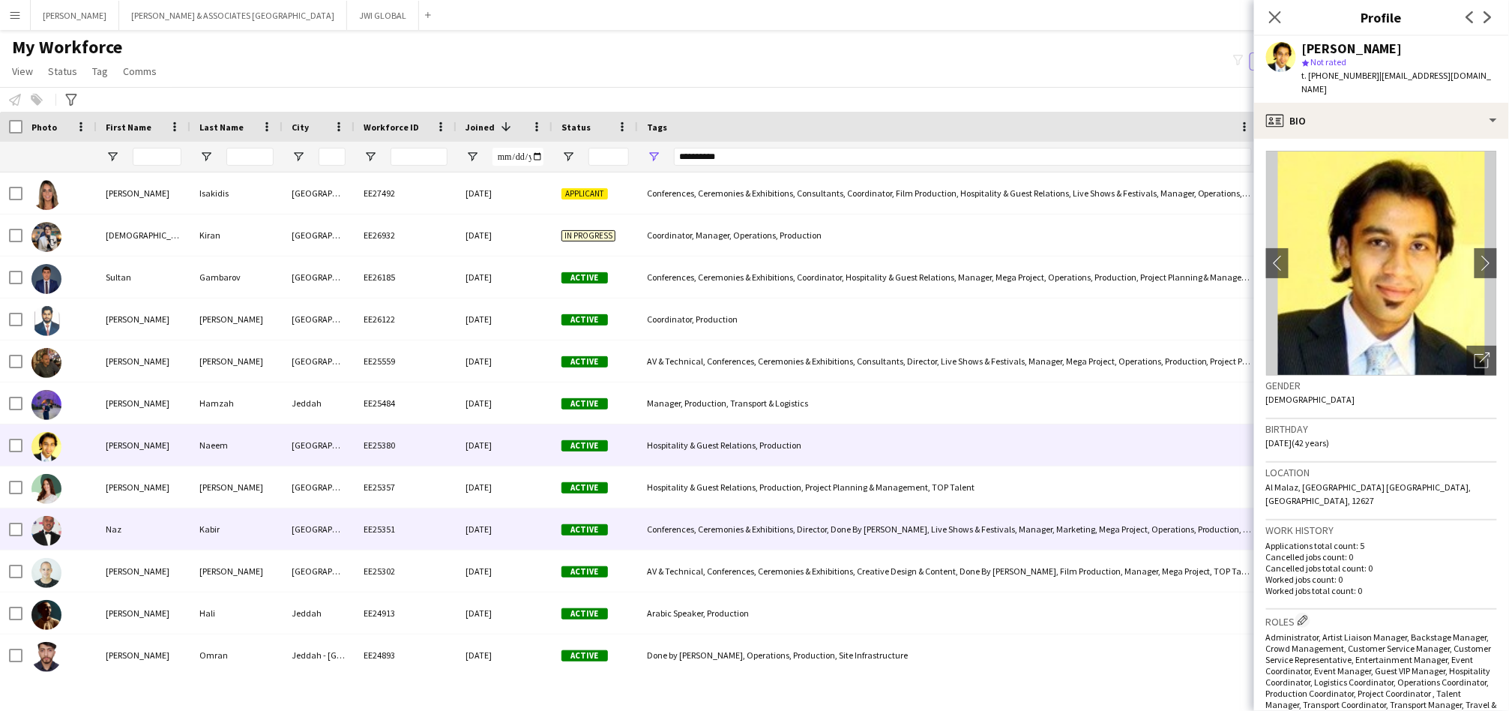
scroll to position [2690, 0]
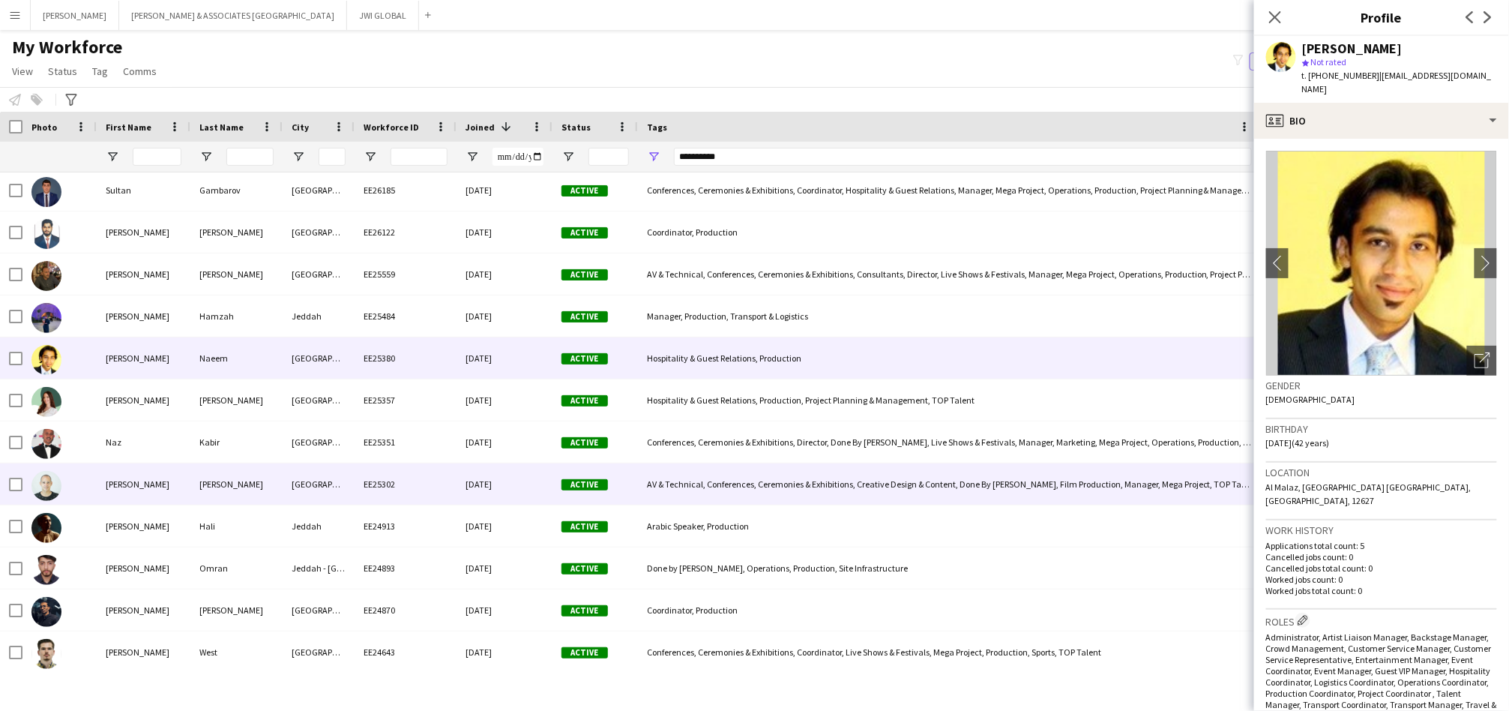
click at [345, 490] on div "[GEOGRAPHIC_DATA]" at bounding box center [319, 483] width 72 height 41
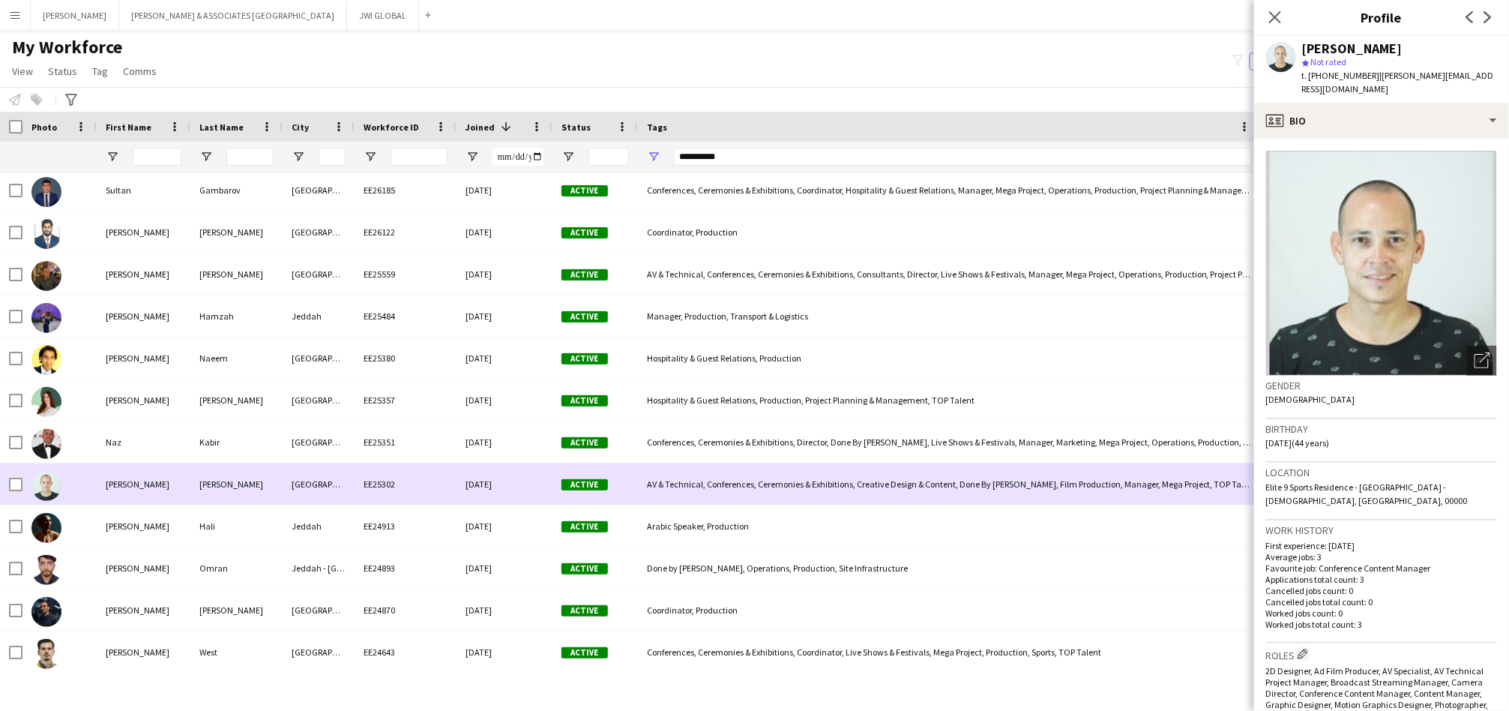
click at [345, 490] on div "[GEOGRAPHIC_DATA]" at bounding box center [319, 483] width 72 height 41
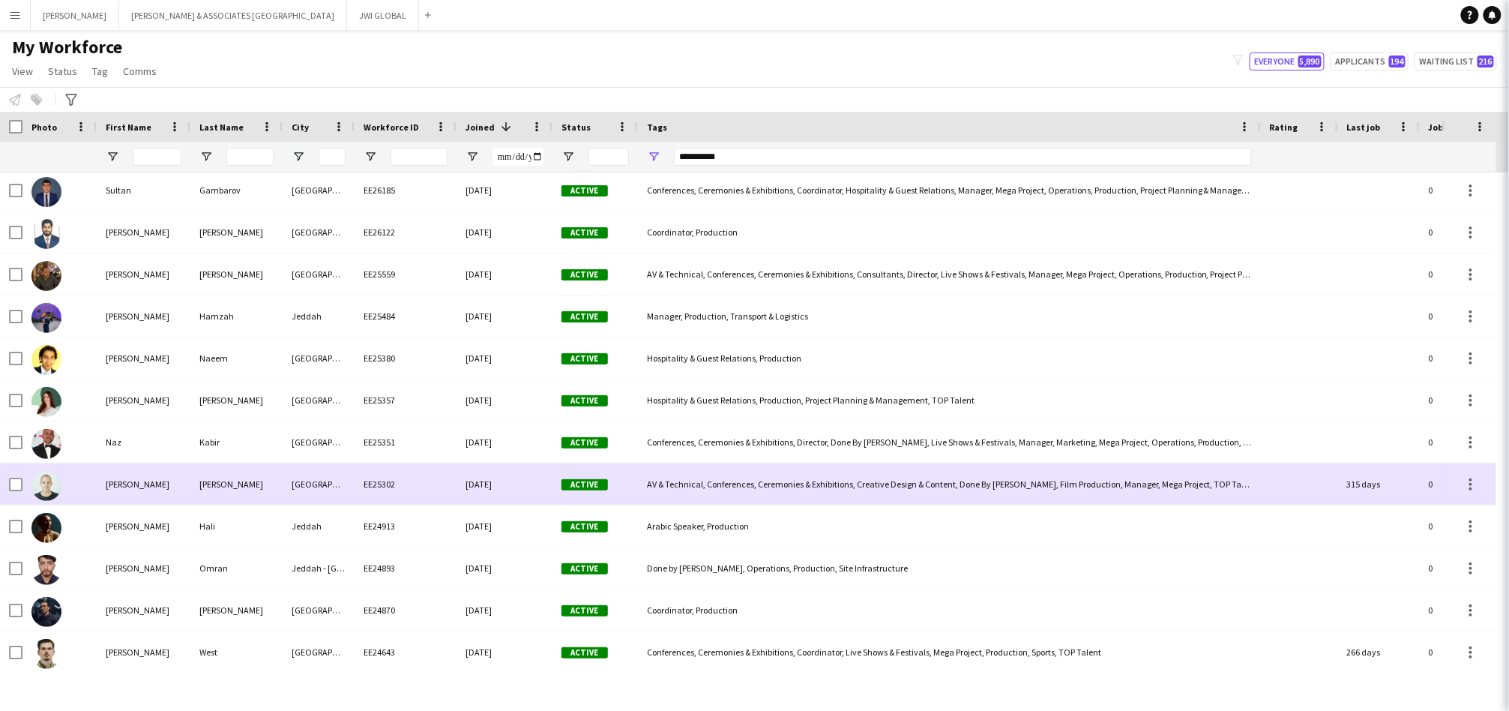
click at [345, 490] on div "[GEOGRAPHIC_DATA]" at bounding box center [319, 483] width 72 height 41
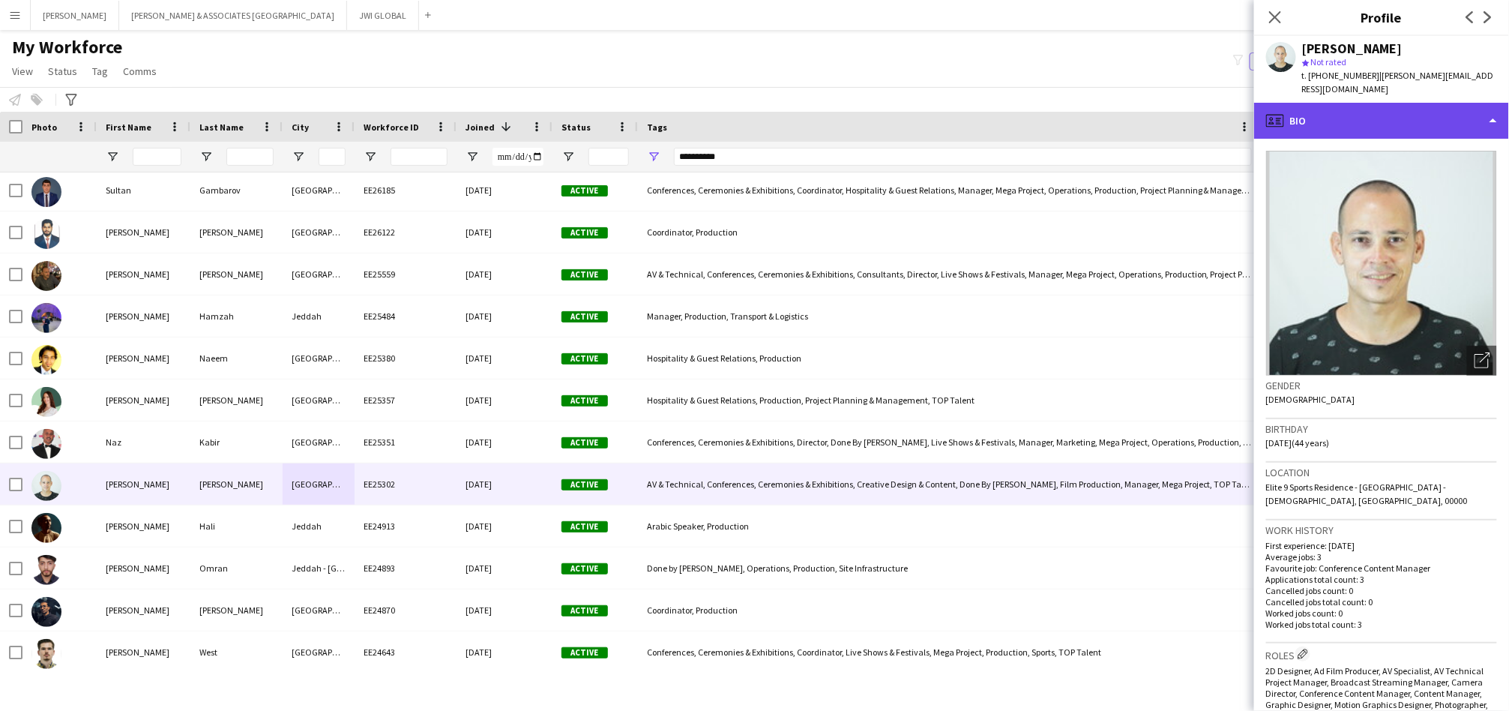
click at [1362, 119] on div "profile Bio" at bounding box center [1382, 121] width 255 height 36
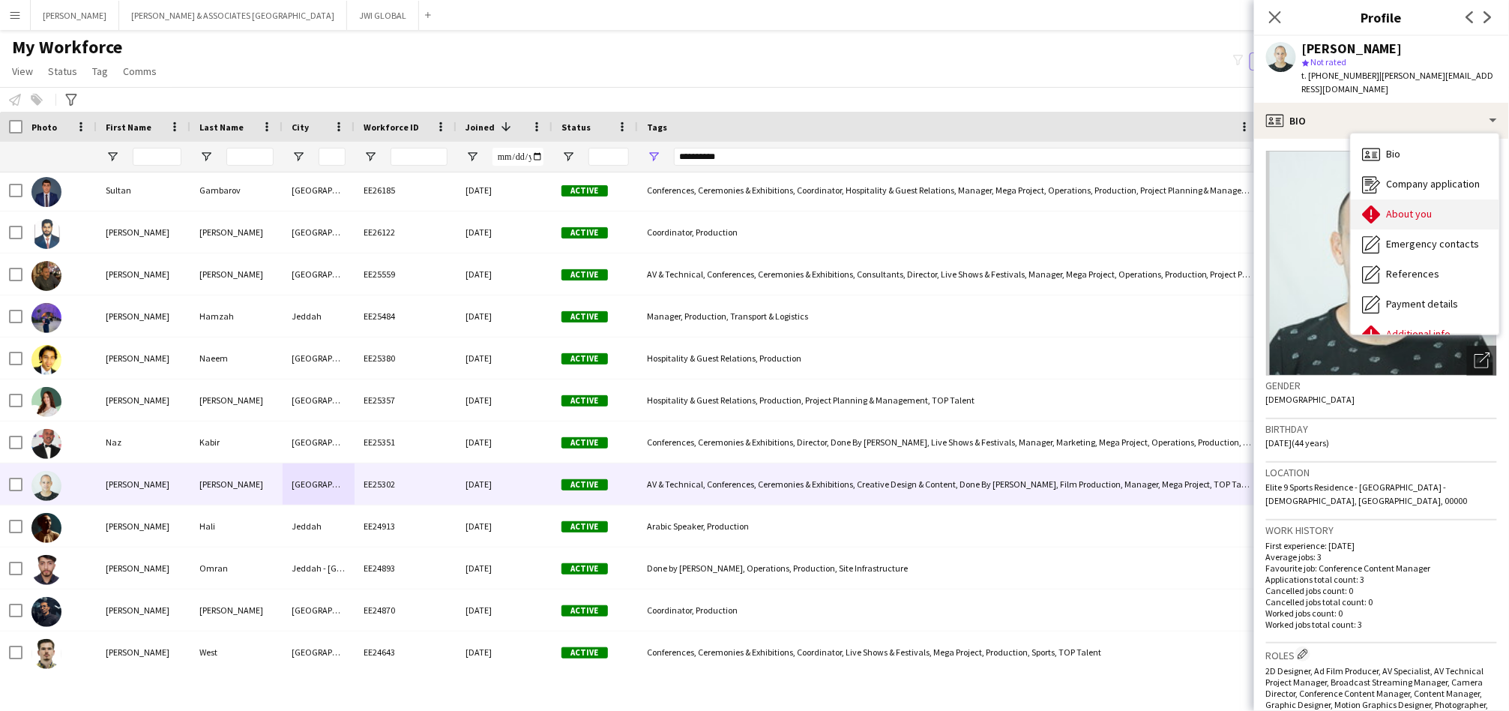
click at [1380, 205] on icon "About you" at bounding box center [1372, 214] width 18 height 18
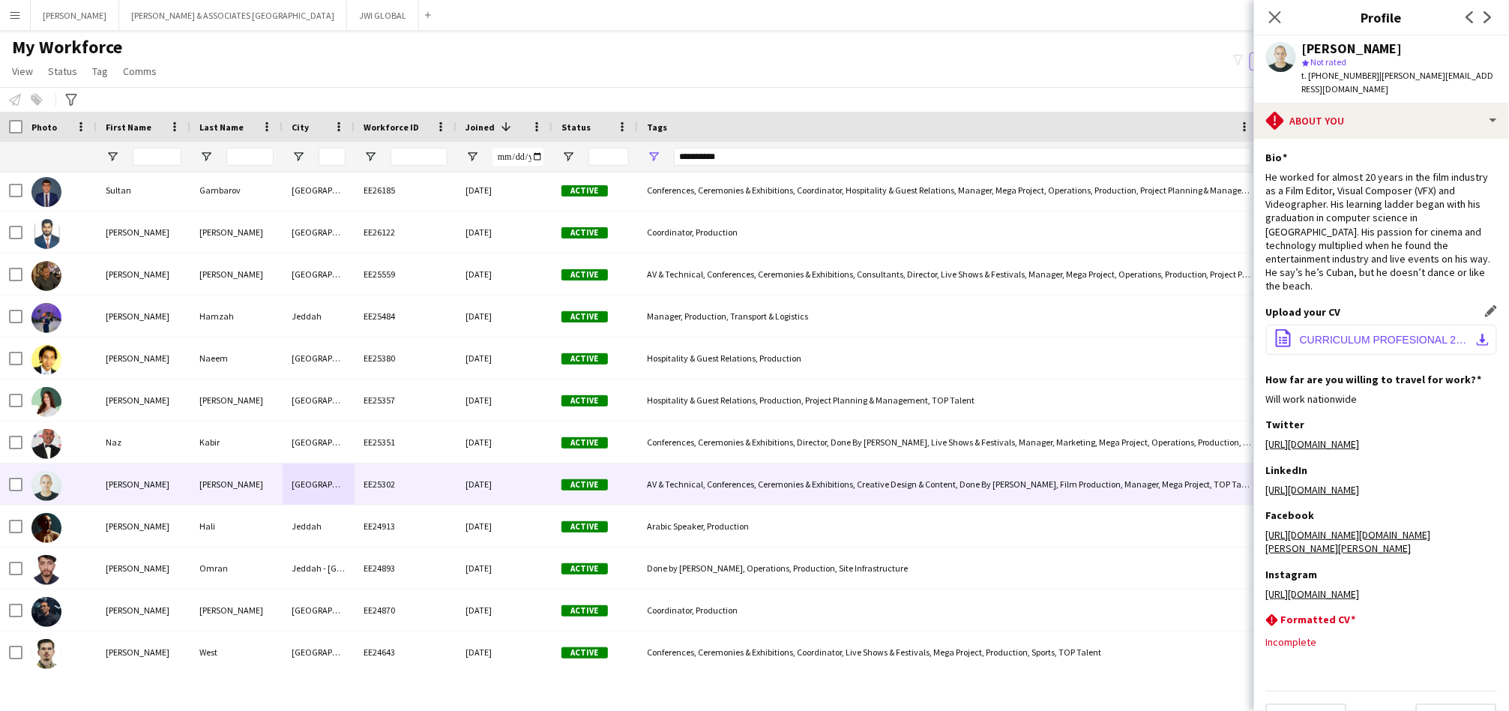
click at [1380, 334] on span "CURRICULUM PROFESIONAL 2024.pdf" at bounding box center [1384, 340] width 169 height 12
click at [1449, 48] on div "[PERSON_NAME] star Not rated t. [PHONE_NUMBER] | [PERSON_NAME][EMAIL_ADDRESS][D…" at bounding box center [1382, 69] width 255 height 67
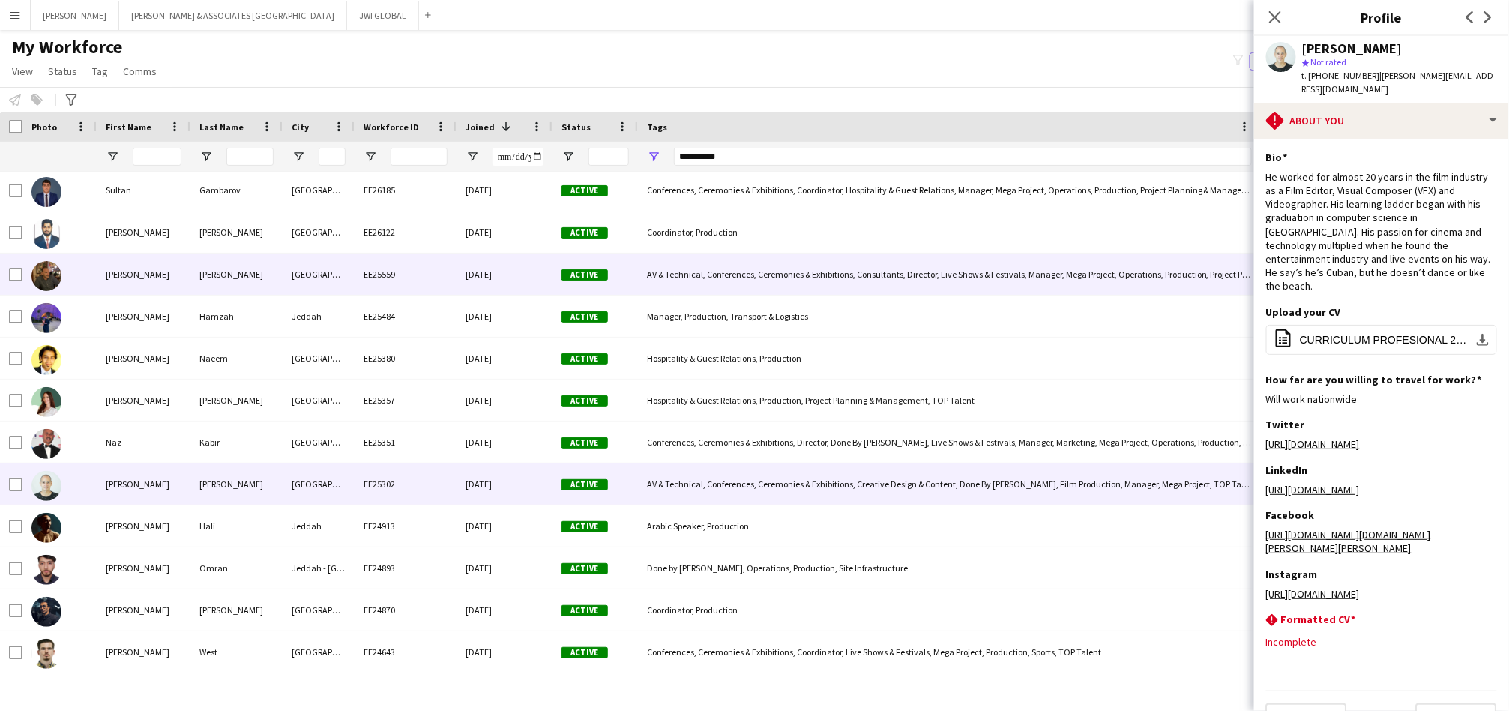
click at [183, 279] on div "[PERSON_NAME]" at bounding box center [144, 273] width 94 height 41
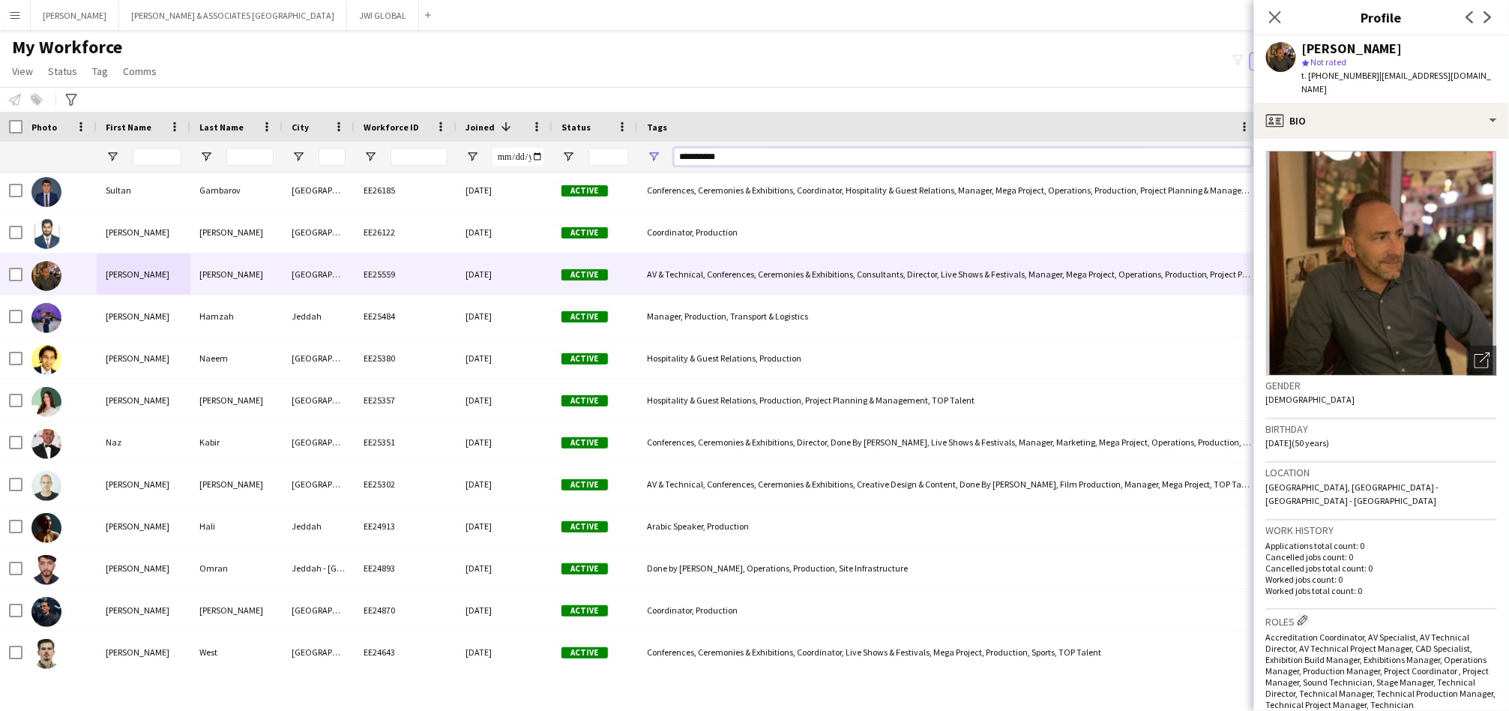
click at [692, 155] on input "**********" at bounding box center [963, 157] width 578 height 18
